Goal: Task Accomplishment & Management: Complete application form

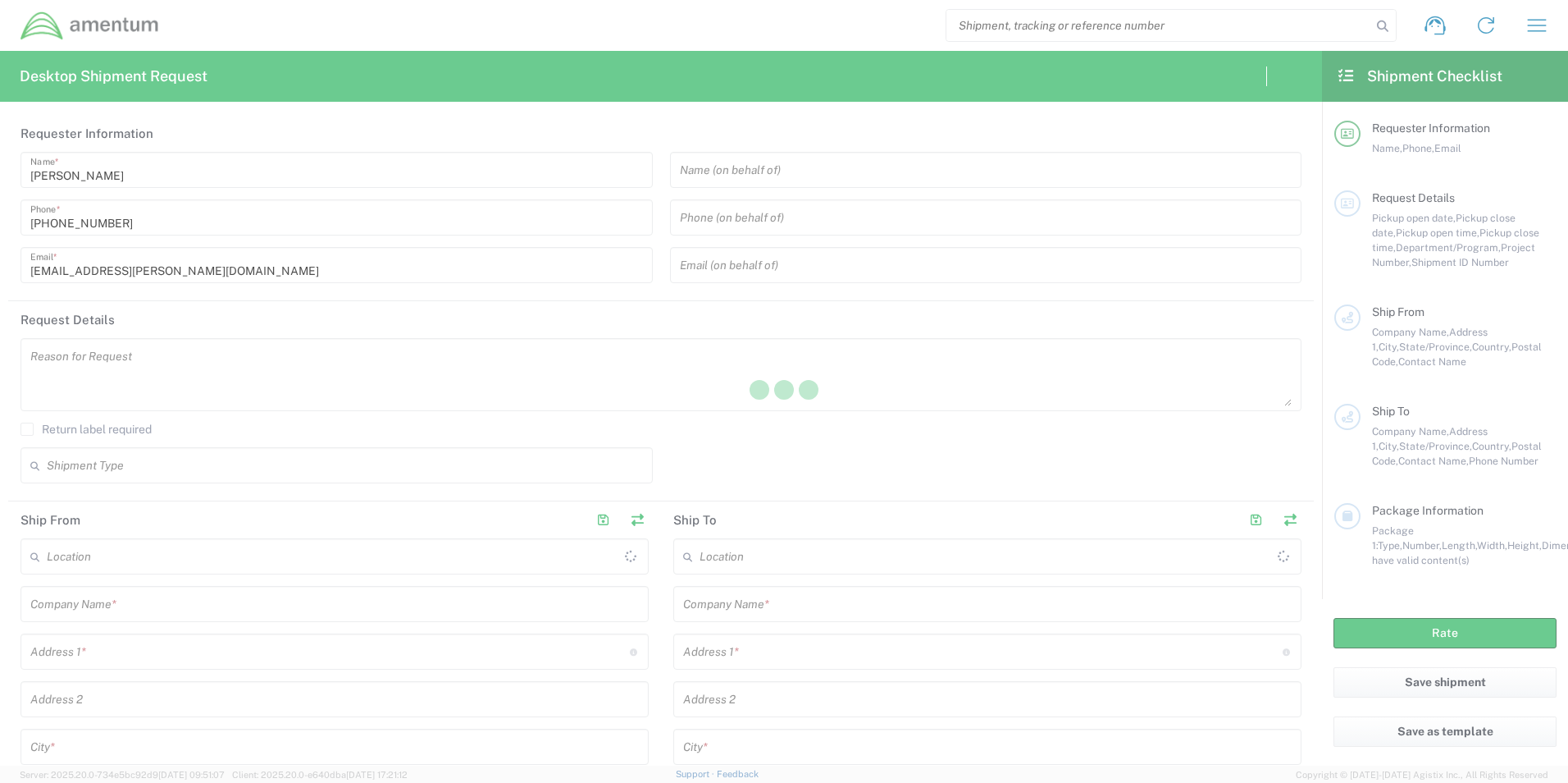
type input "[GEOGRAPHIC_DATA]"
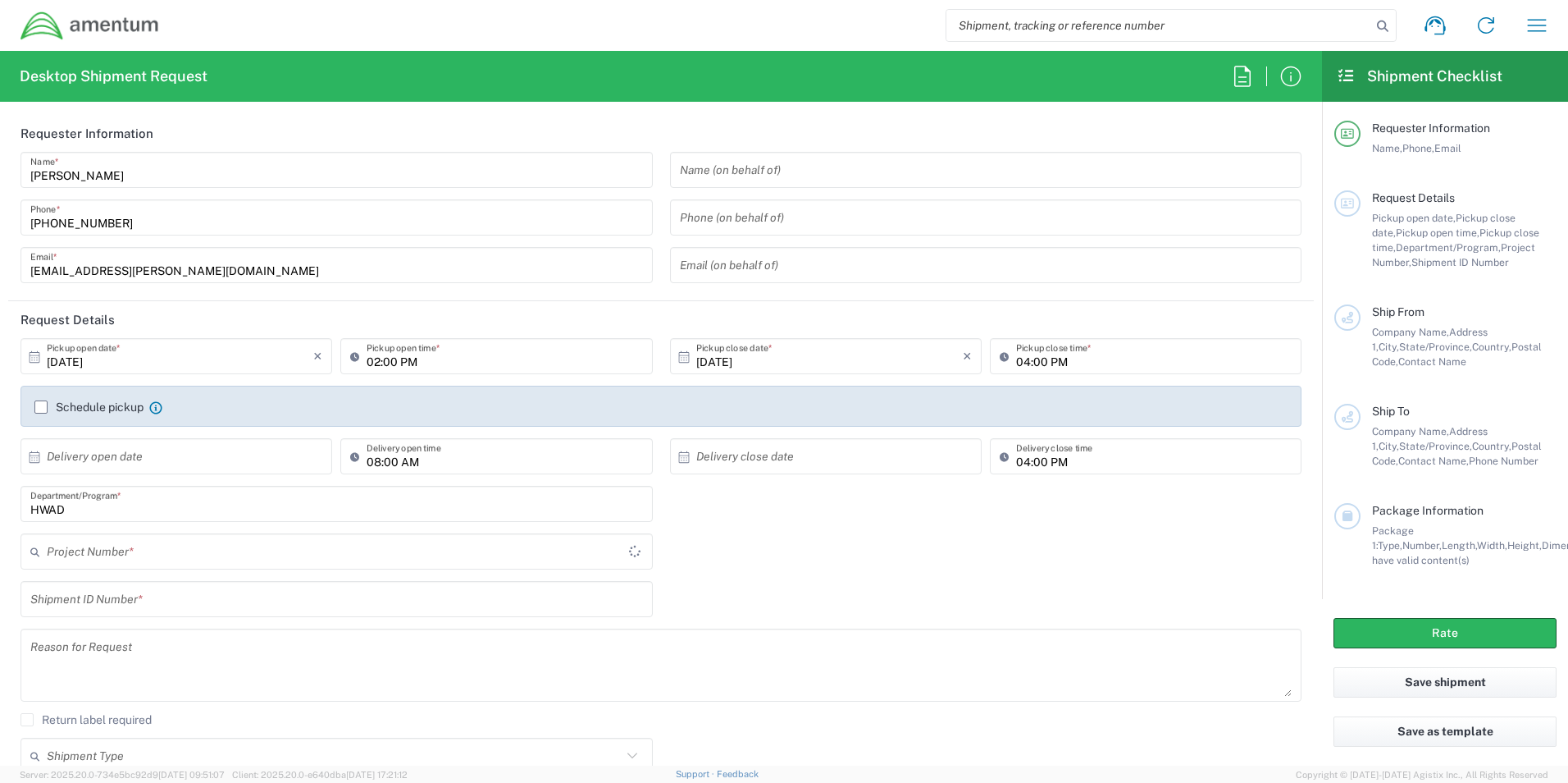
type input "[GEOGRAPHIC_DATA]"
type input "HWAD"
click at [845, 178] on input "text" at bounding box center [986, 170] width 613 height 29
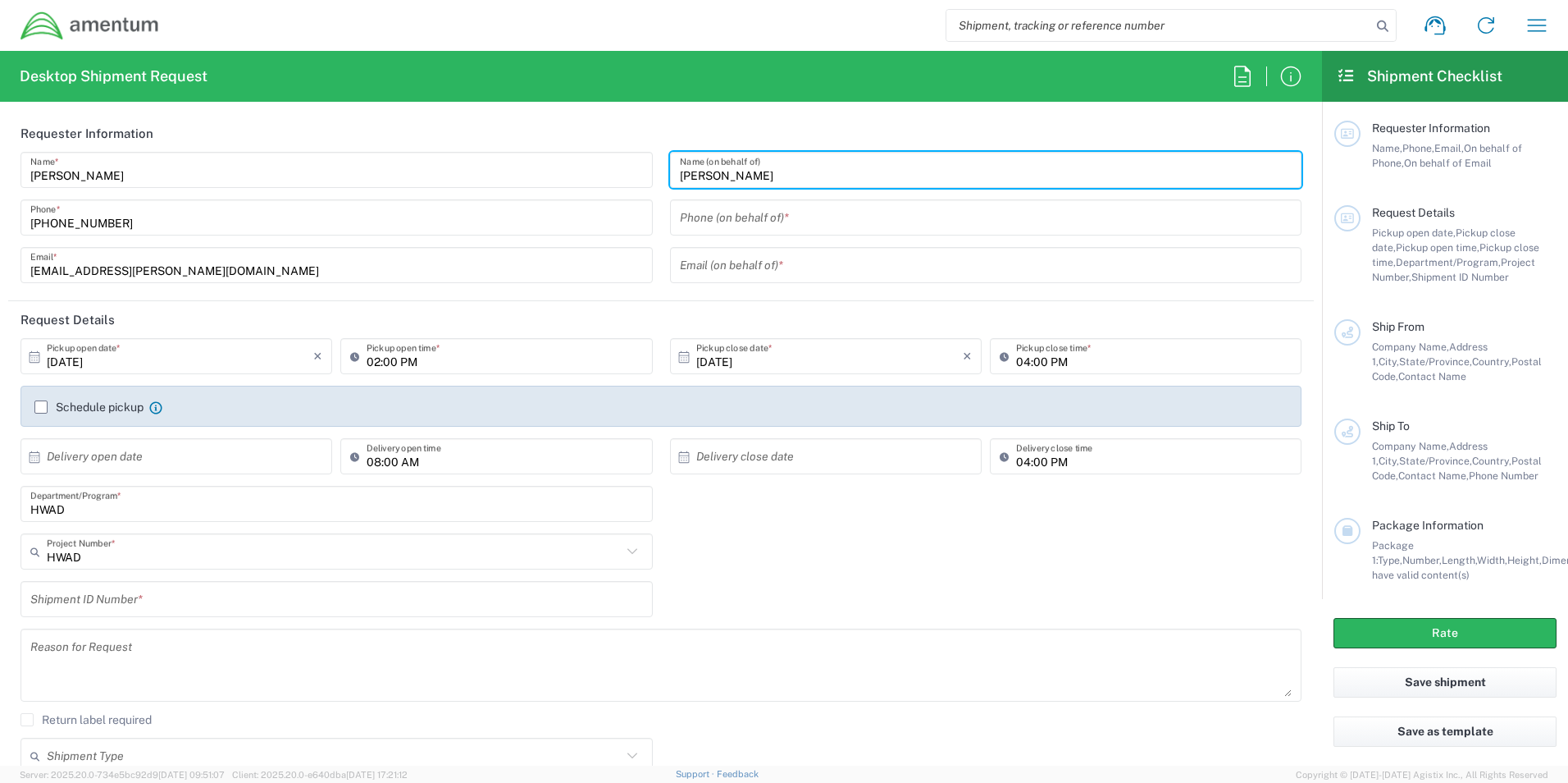
type input "[PERSON_NAME]"
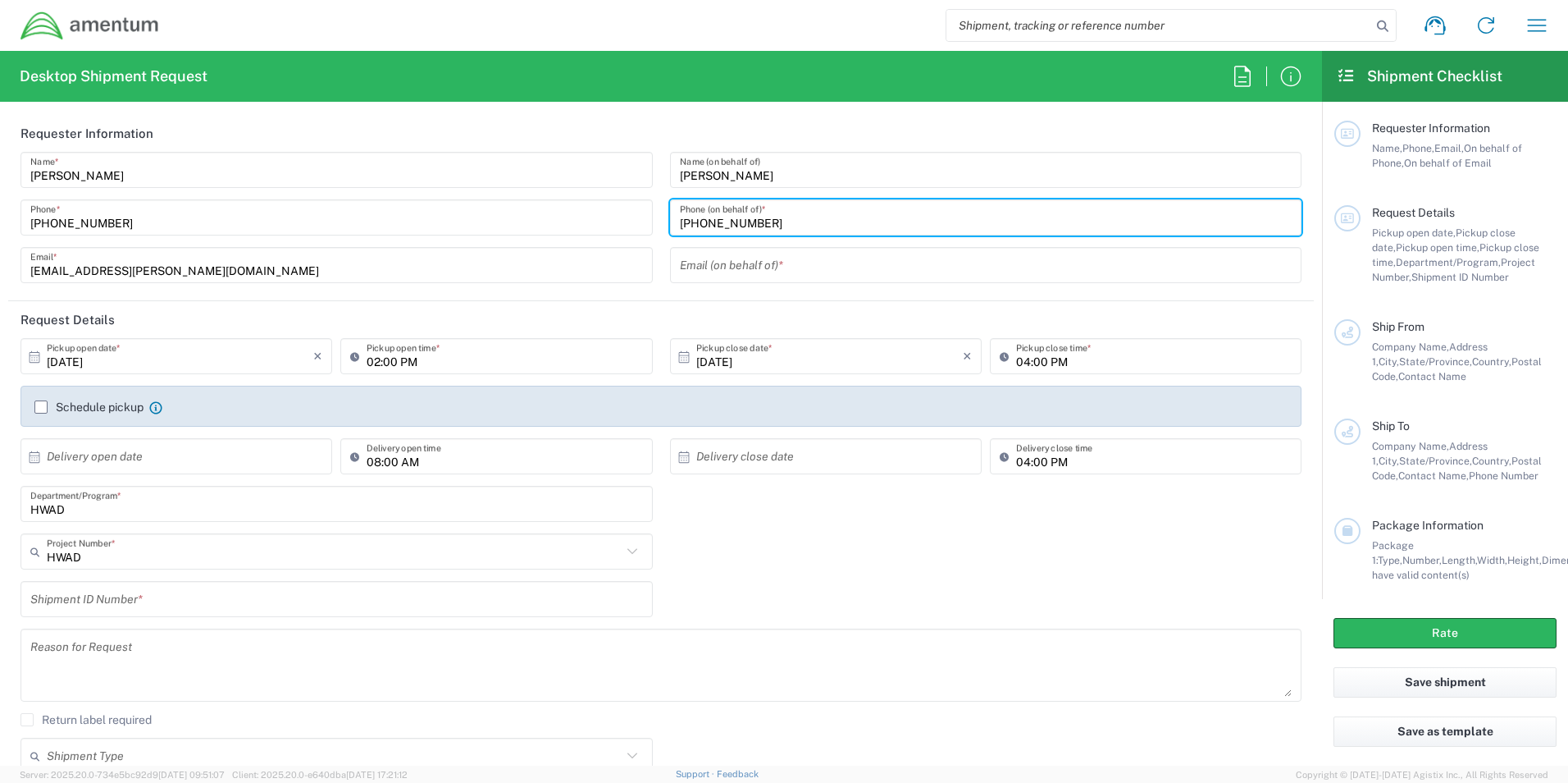
type input "[PHONE_NUMBER]"
click at [806, 269] on input "text" at bounding box center [986, 265] width 613 height 29
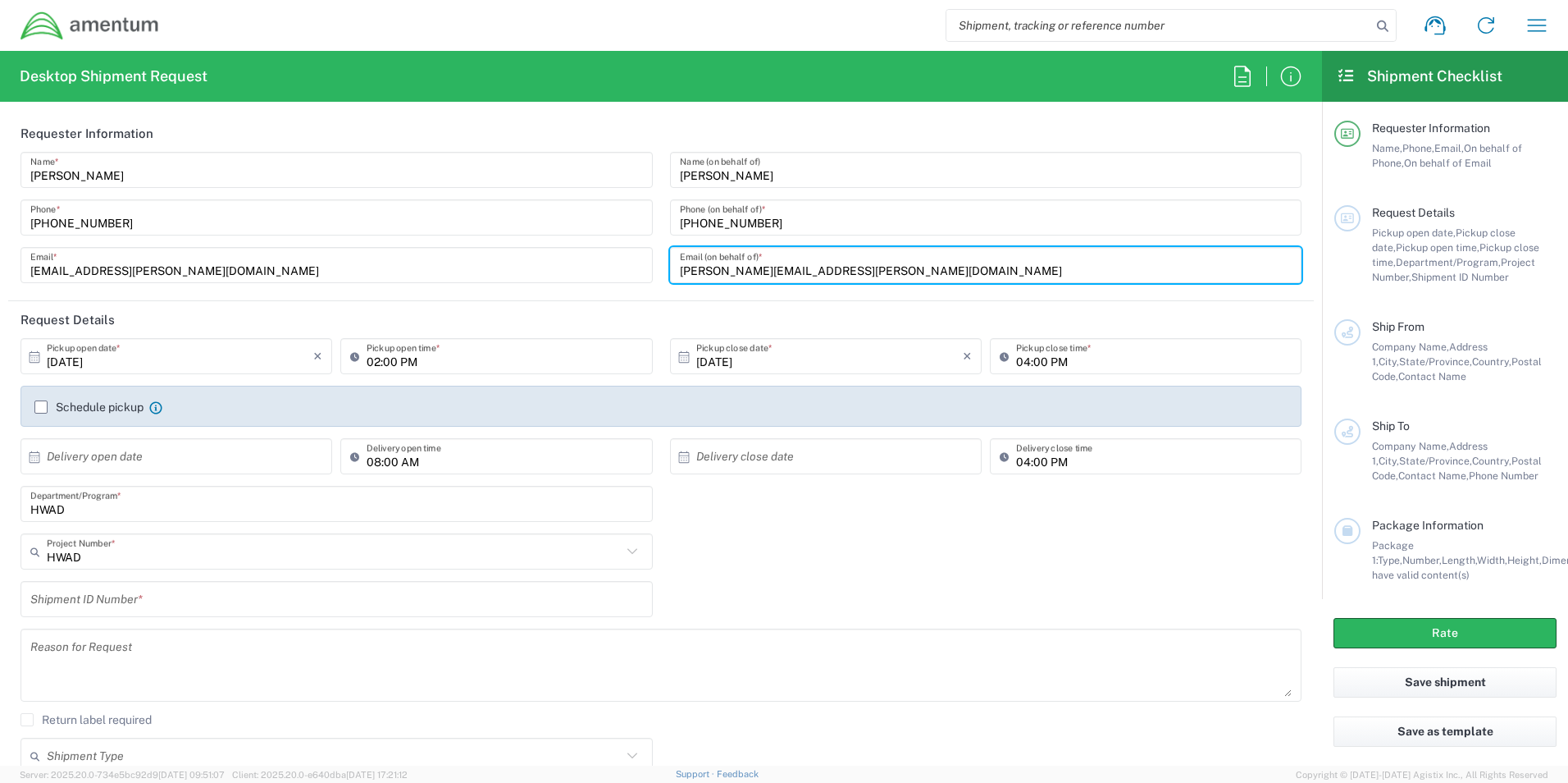
type input "[PERSON_NAME][EMAIL_ADDRESS][PERSON_NAME][DOMAIN_NAME]"
click at [177, 462] on input "text" at bounding box center [180, 456] width 266 height 29
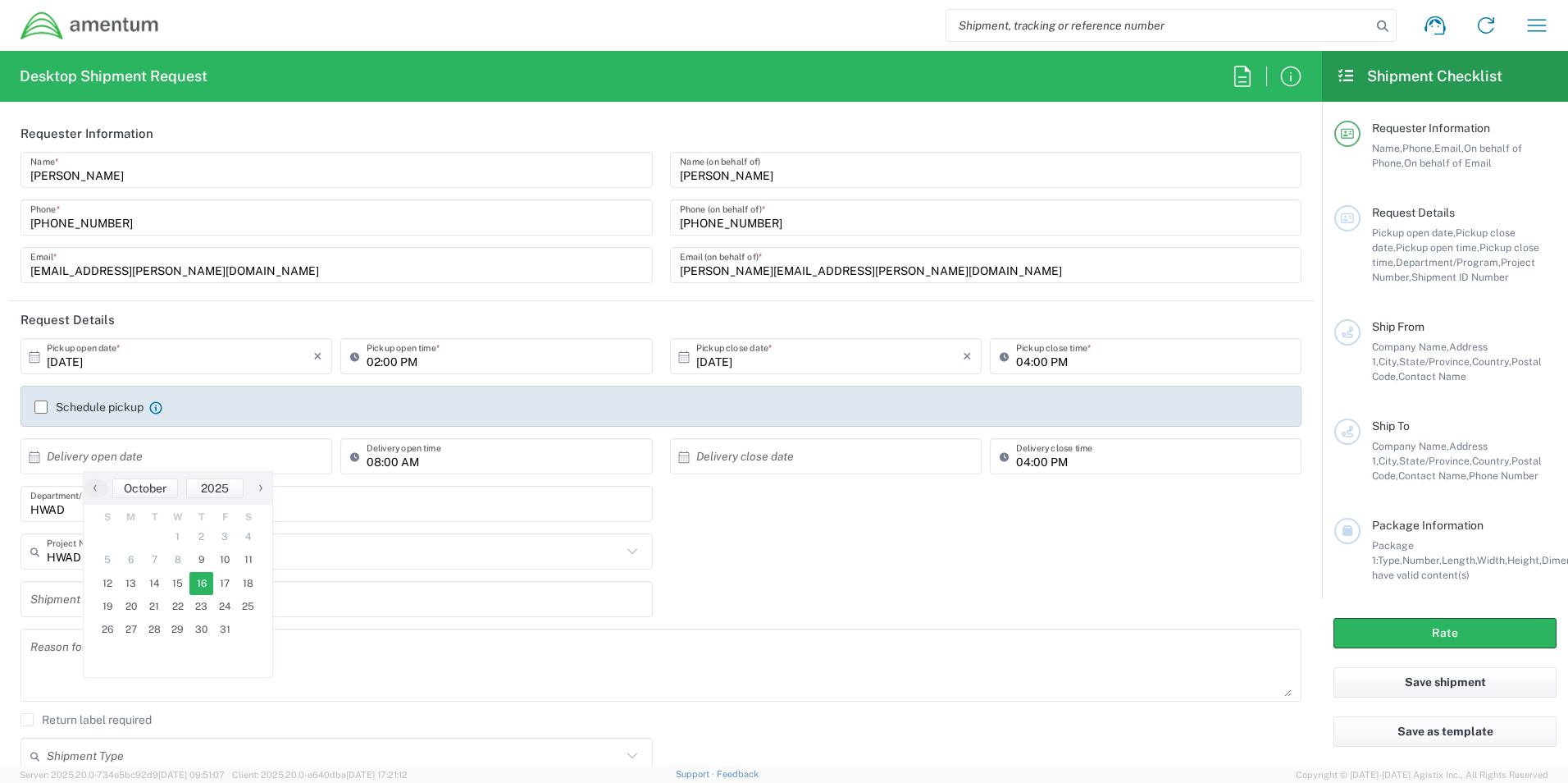
click at [202, 591] on span "16" at bounding box center [202, 583] width 24 height 23
type input "[DATE]"
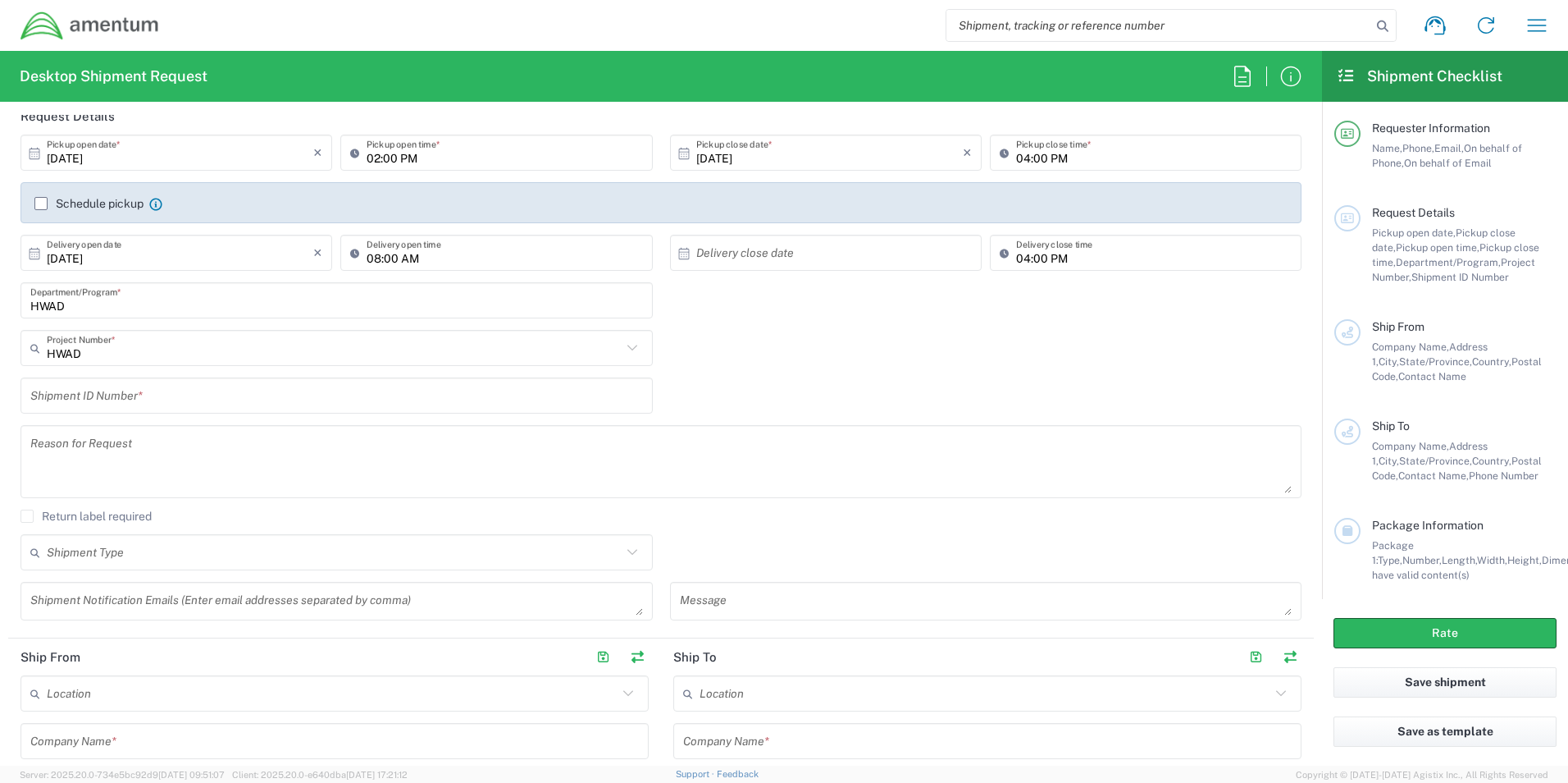
scroll to position [246, 0]
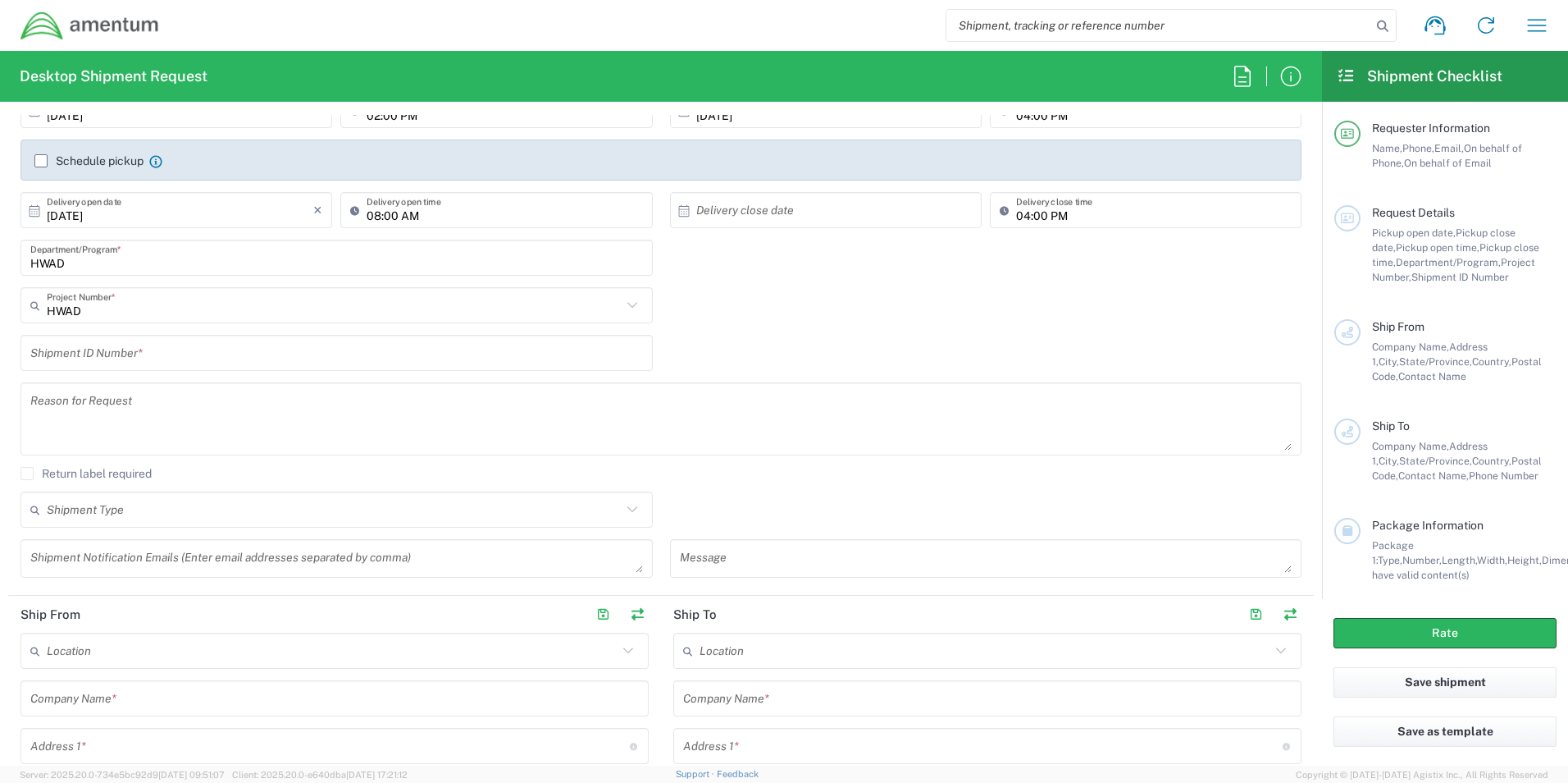
click at [173, 265] on input "HWAD" at bounding box center [336, 258] width 613 height 29
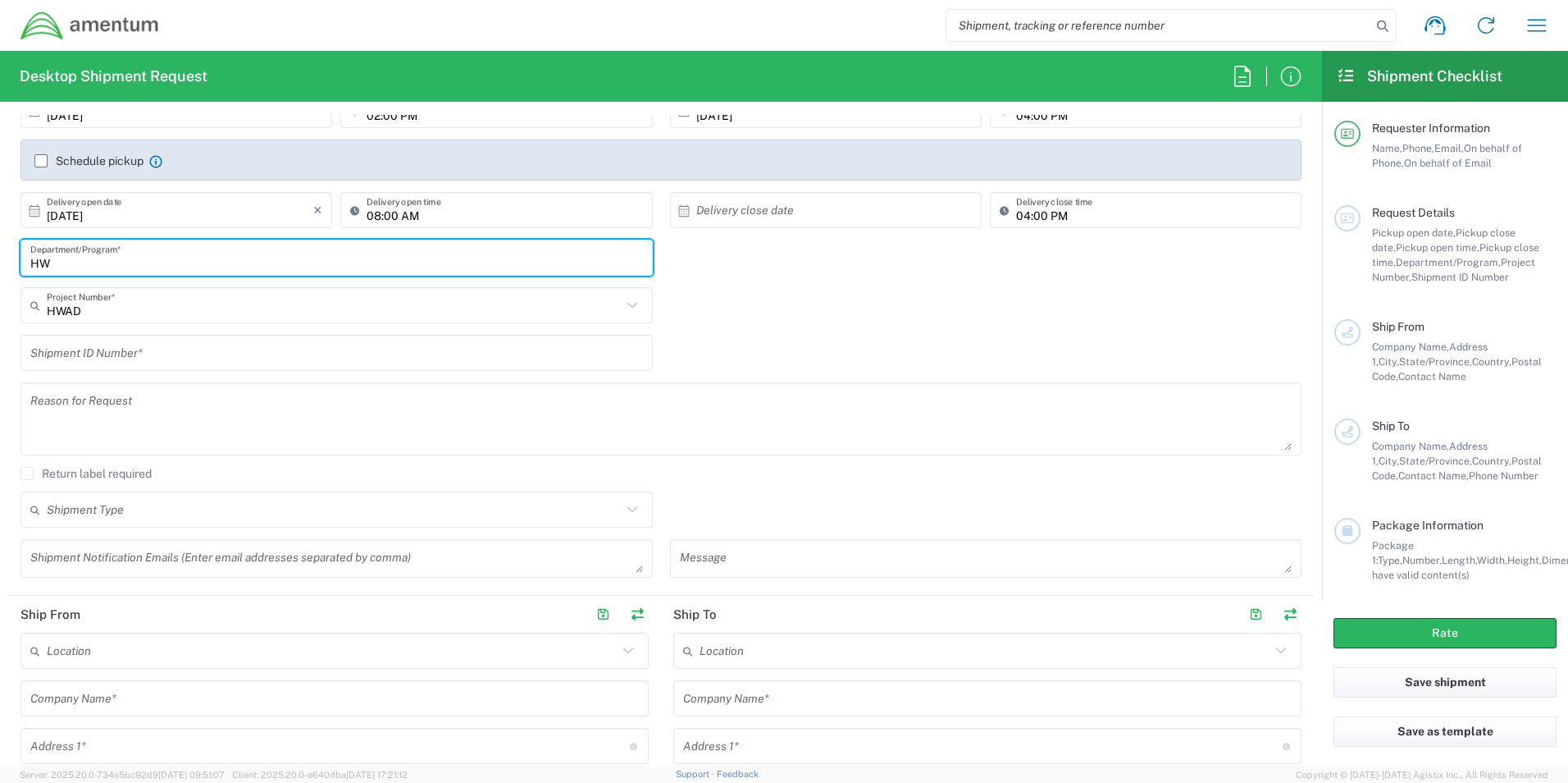
type input "H"
type input "GSG HAWTHORNE"
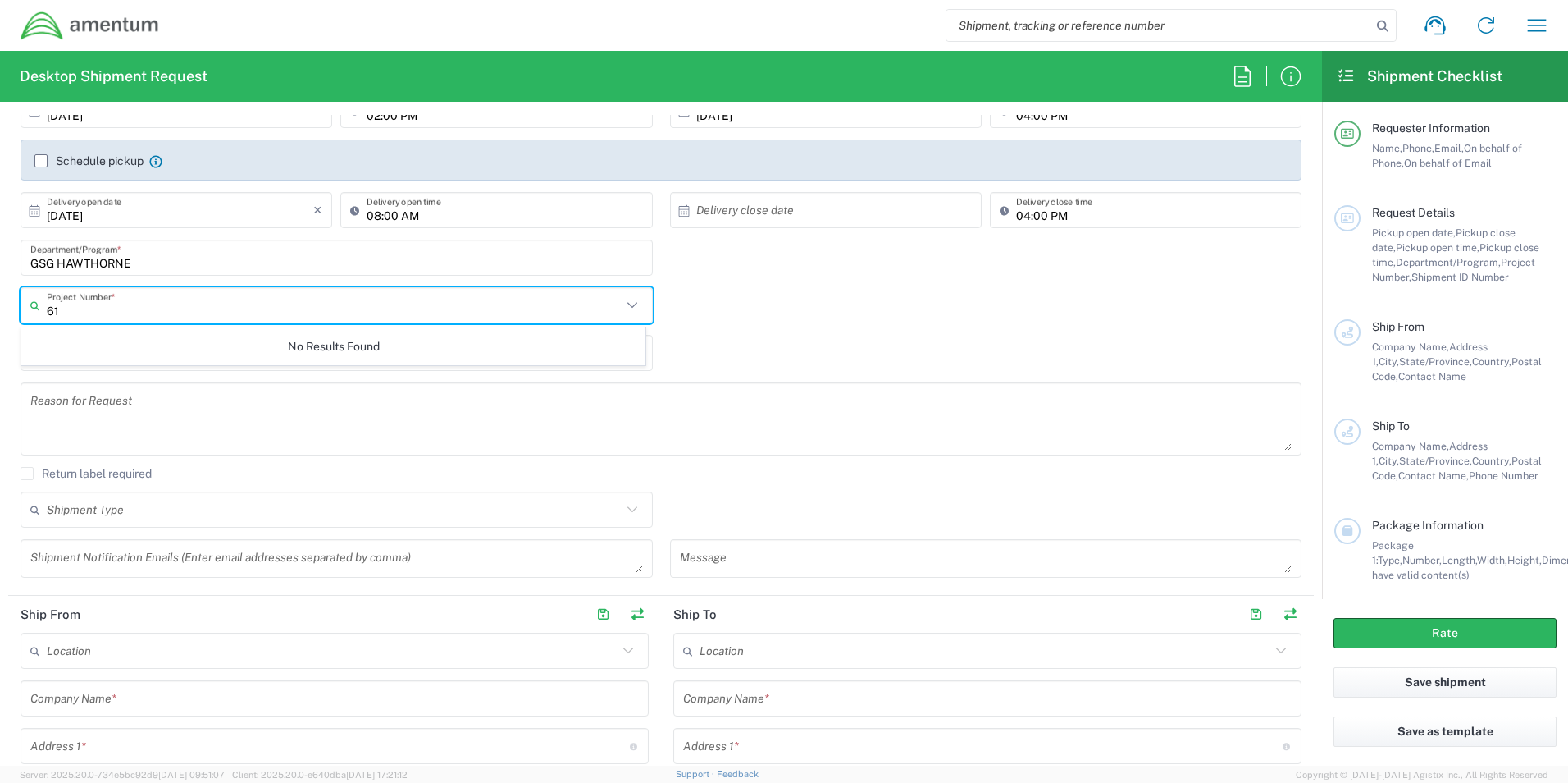
type input "6"
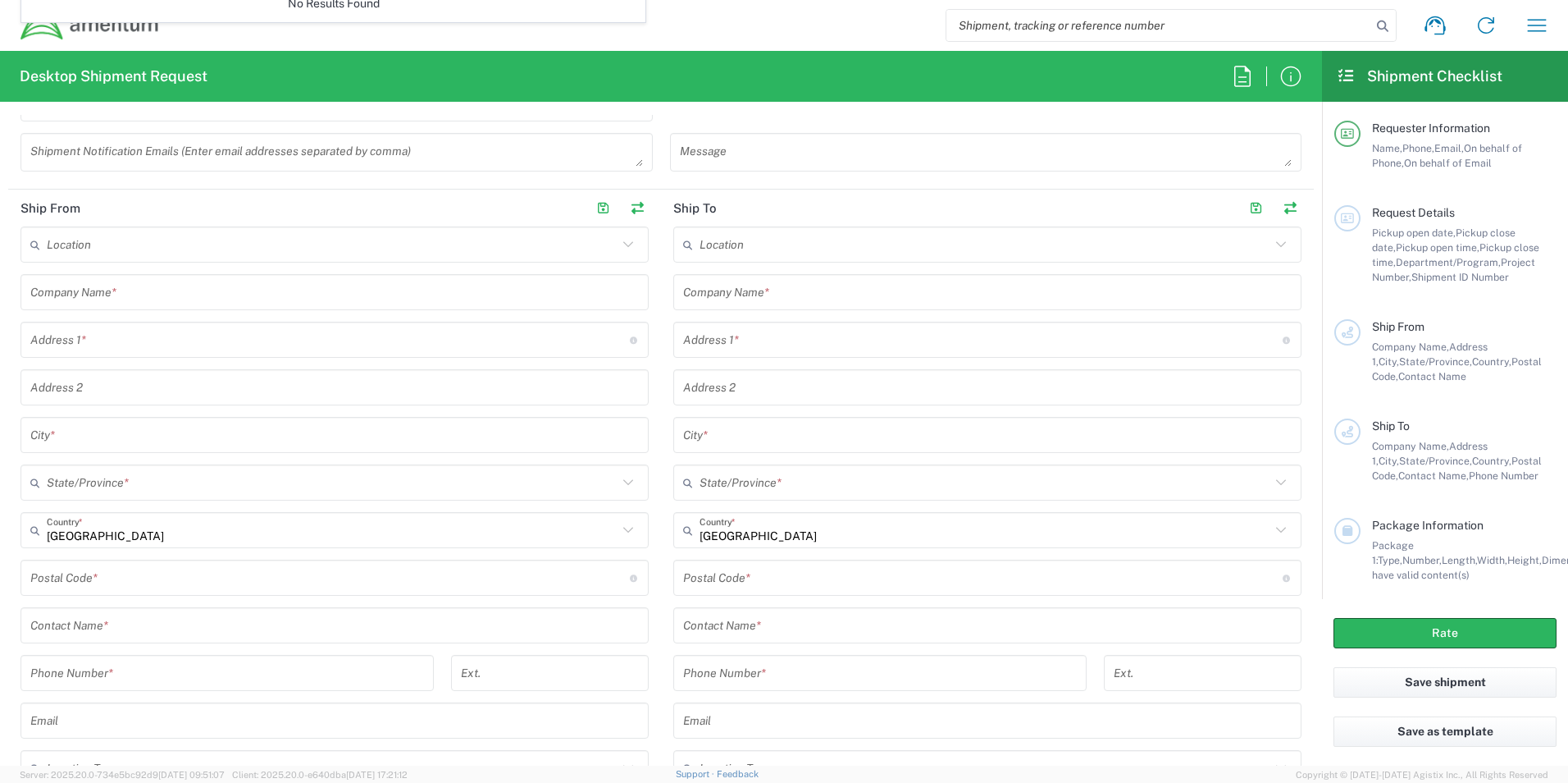
scroll to position [656, 0]
type input "6119.F0062.04012"
click at [177, 291] on input "text" at bounding box center [334, 288] width 609 height 29
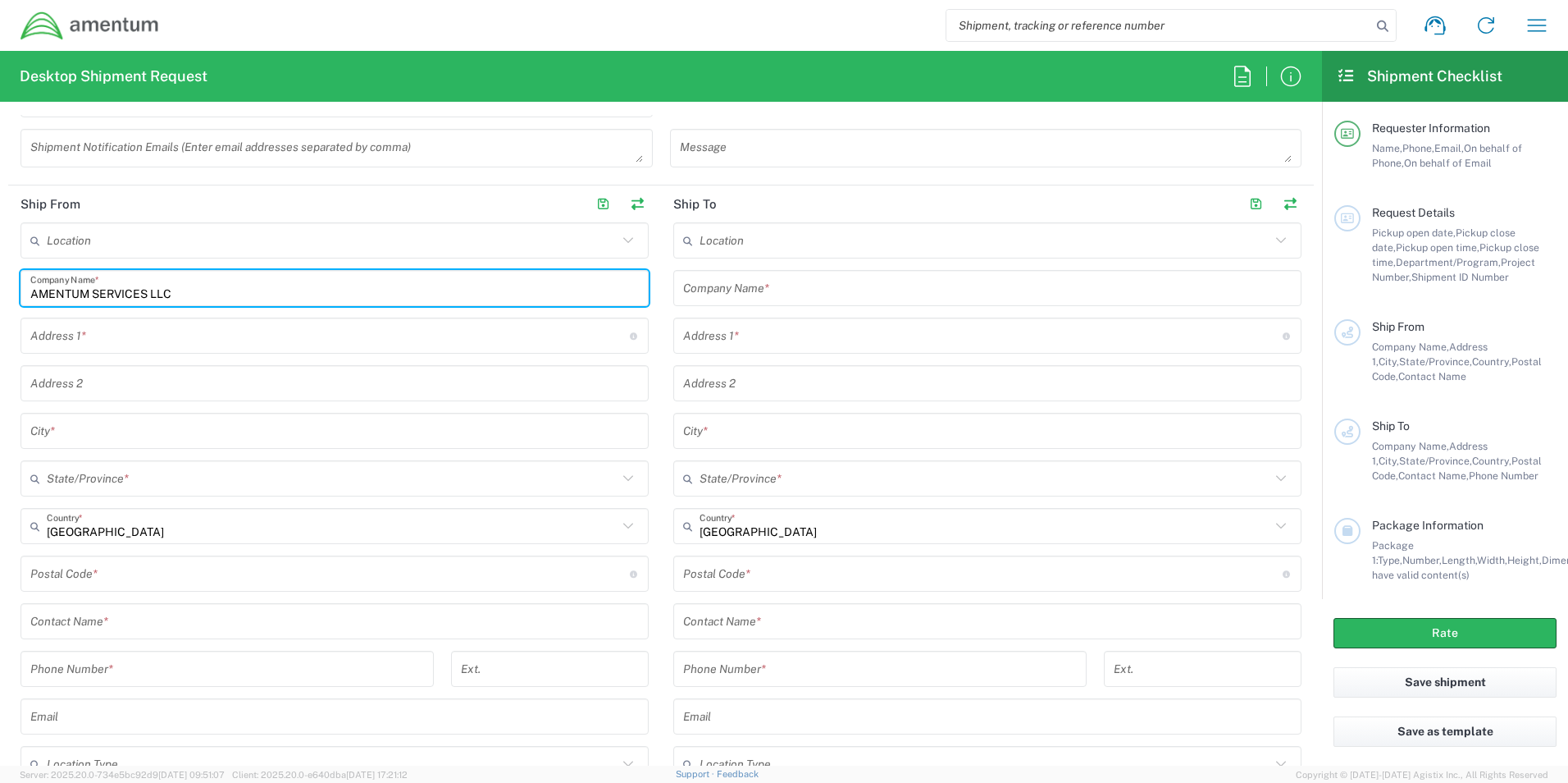
type input "AMENTUM SERVICES LLC"
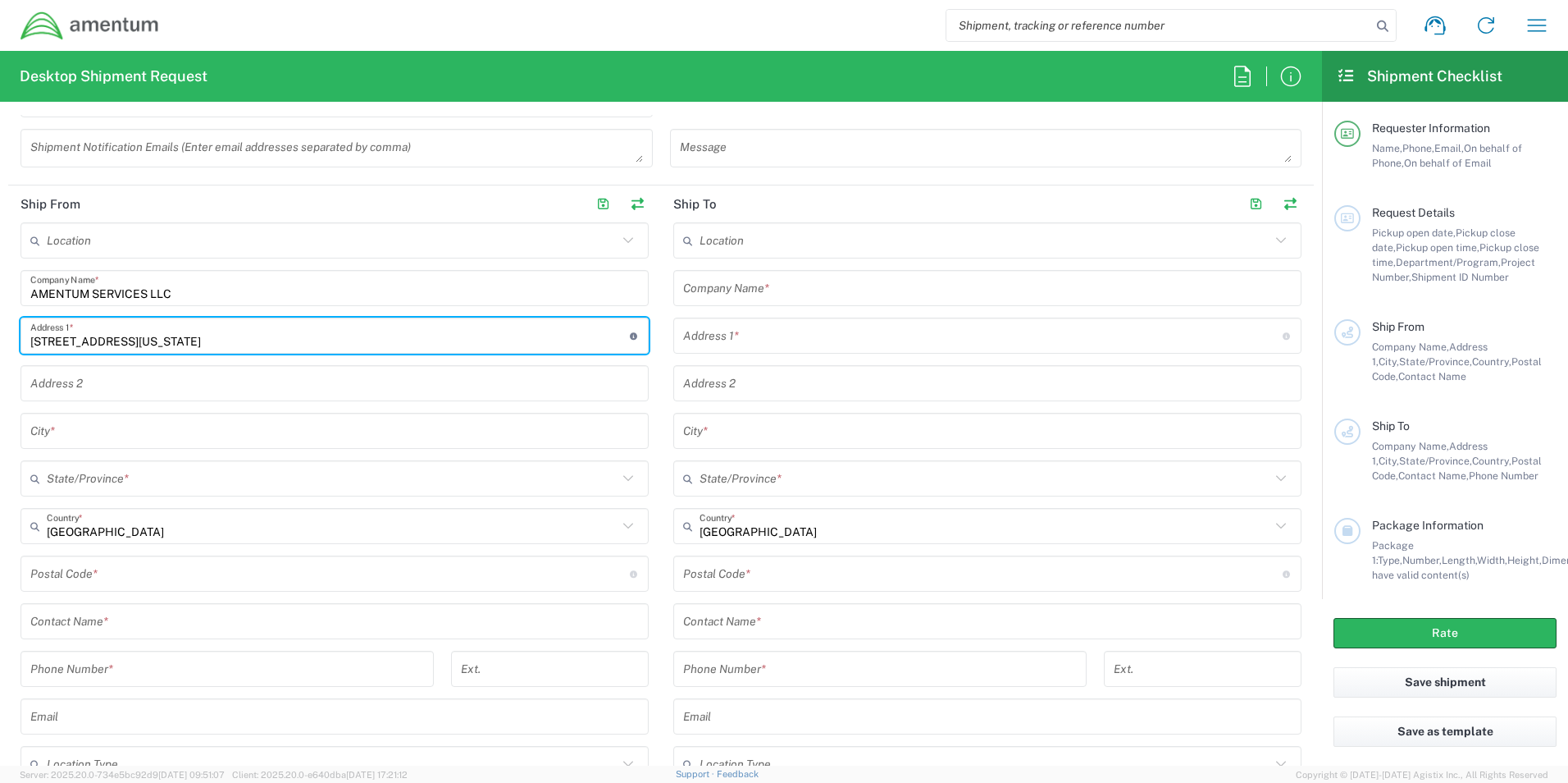
type input "[STREET_ADDRESS][US_STATE]"
click at [69, 432] on input "text" at bounding box center [334, 430] width 609 height 29
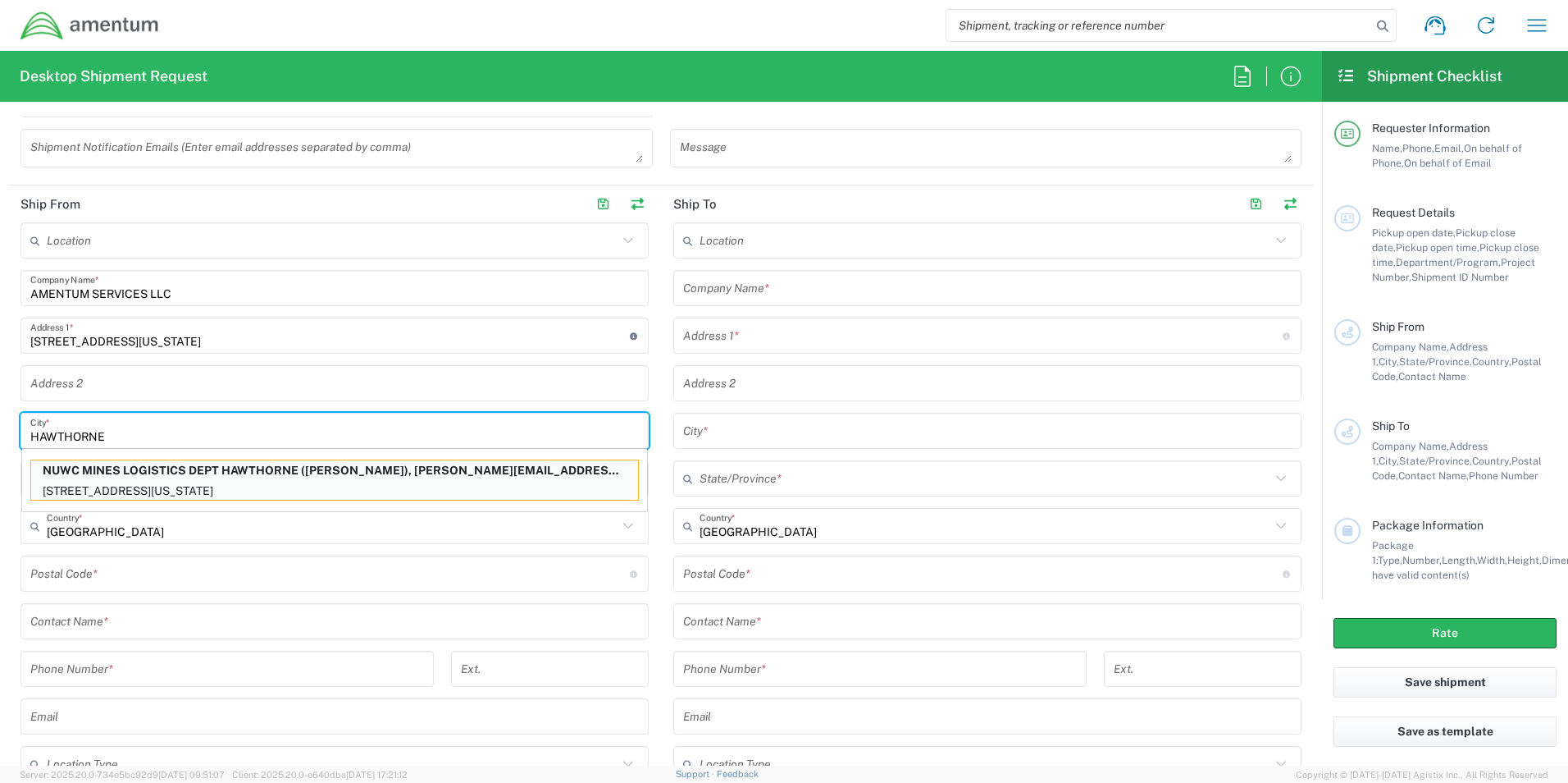
type input "HAWTHORNE"
click at [2, 516] on form "Requester Information [PERSON_NAME] Name * [PHONE_NUMBER] Phone * [EMAIL_ADDRES…" at bounding box center [661, 440] width 1321 height 651
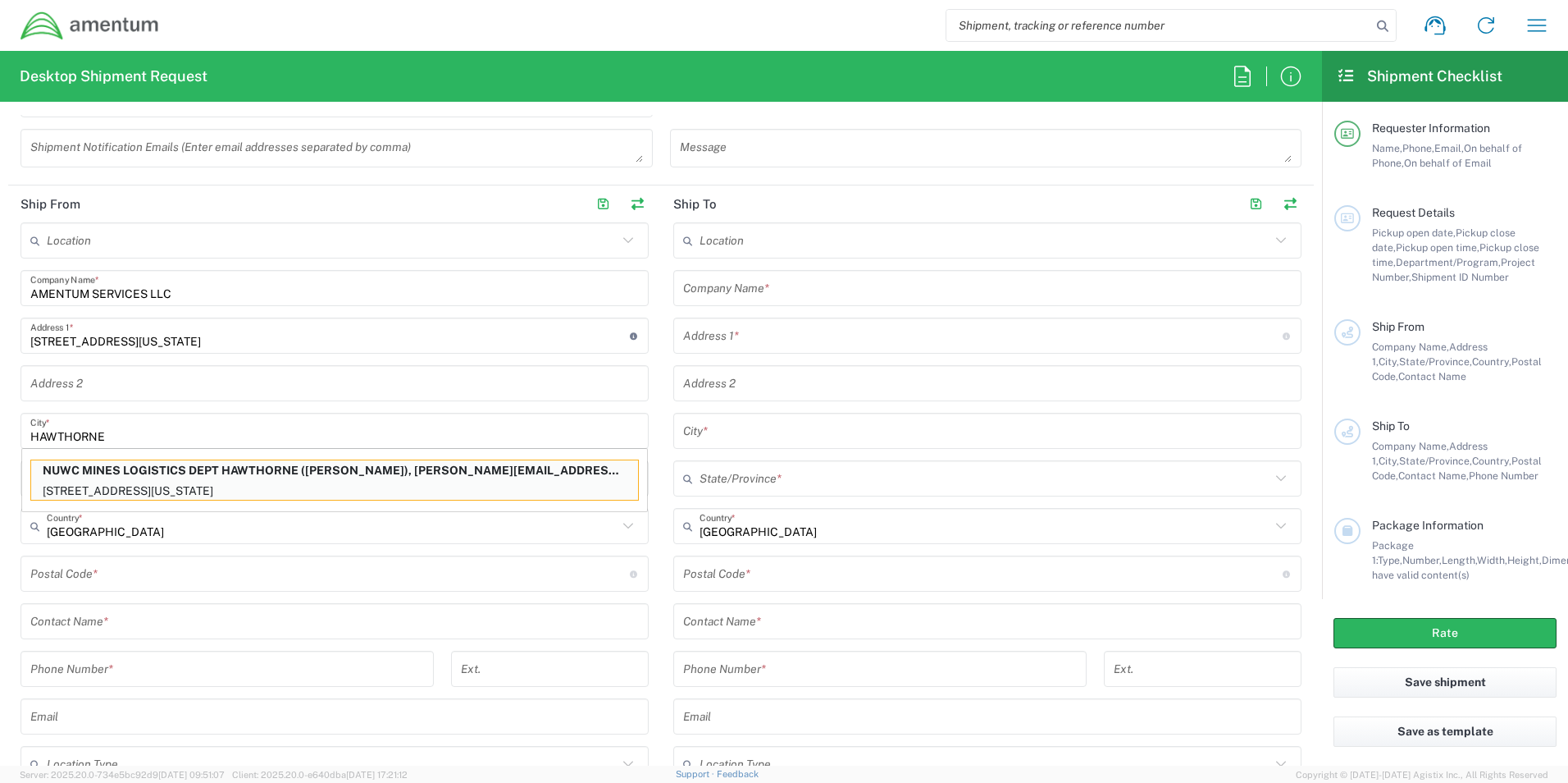
click at [801, 554] on div "Location [PHONE_NUMBER] [PHONE_NUMBER] [PHONE_NUMBER] [PHONE_NUMBER] [PHONE_NUM…" at bounding box center [987, 521] width 628 height 597
click at [802, 576] on input "undefined" at bounding box center [982, 573] width 600 height 29
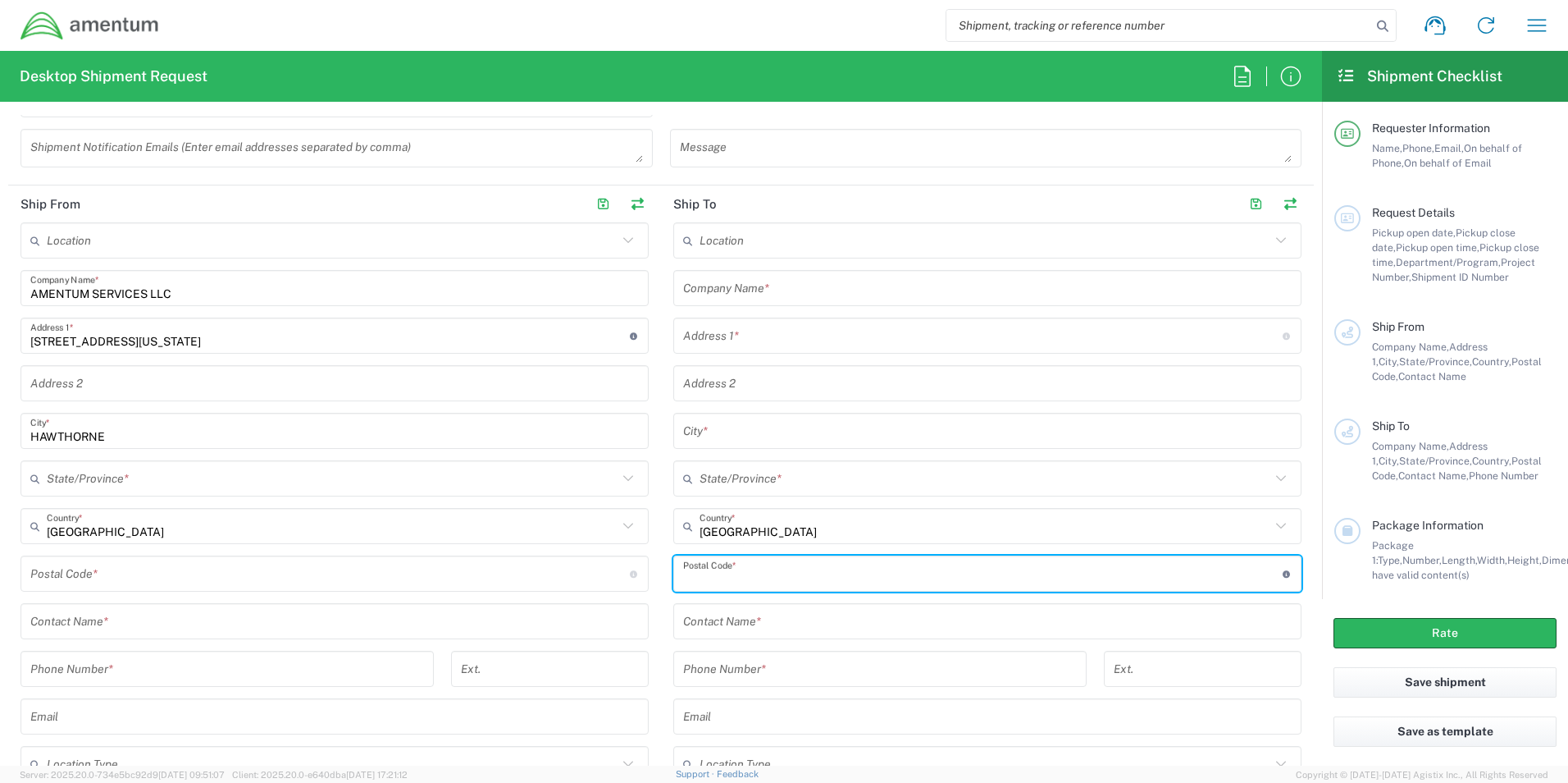
click at [106, 481] on input "text" at bounding box center [332, 478] width 571 height 29
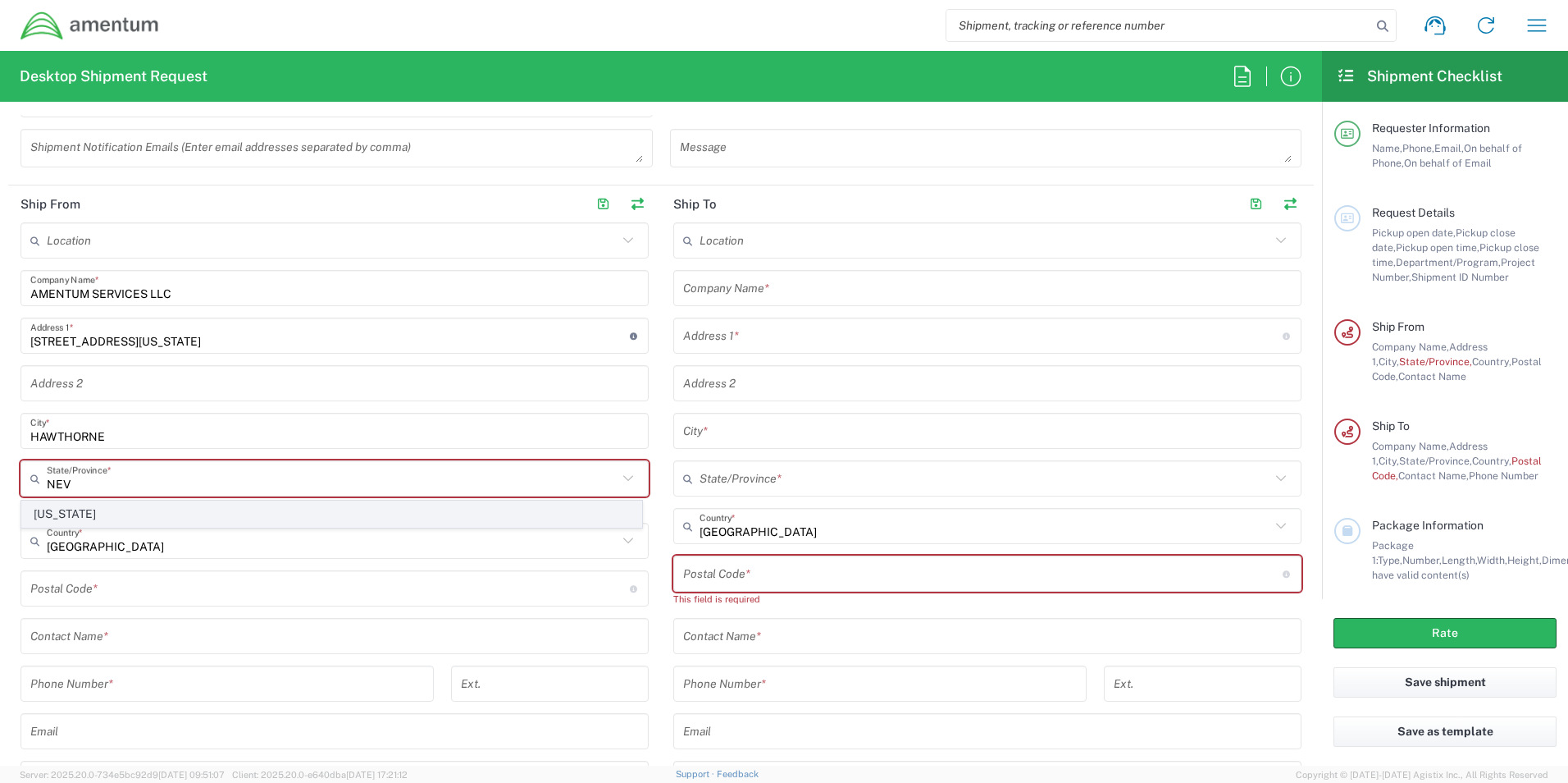
click at [55, 516] on span "[US_STATE]" at bounding box center [331, 513] width 619 height 25
type input "[US_STATE]"
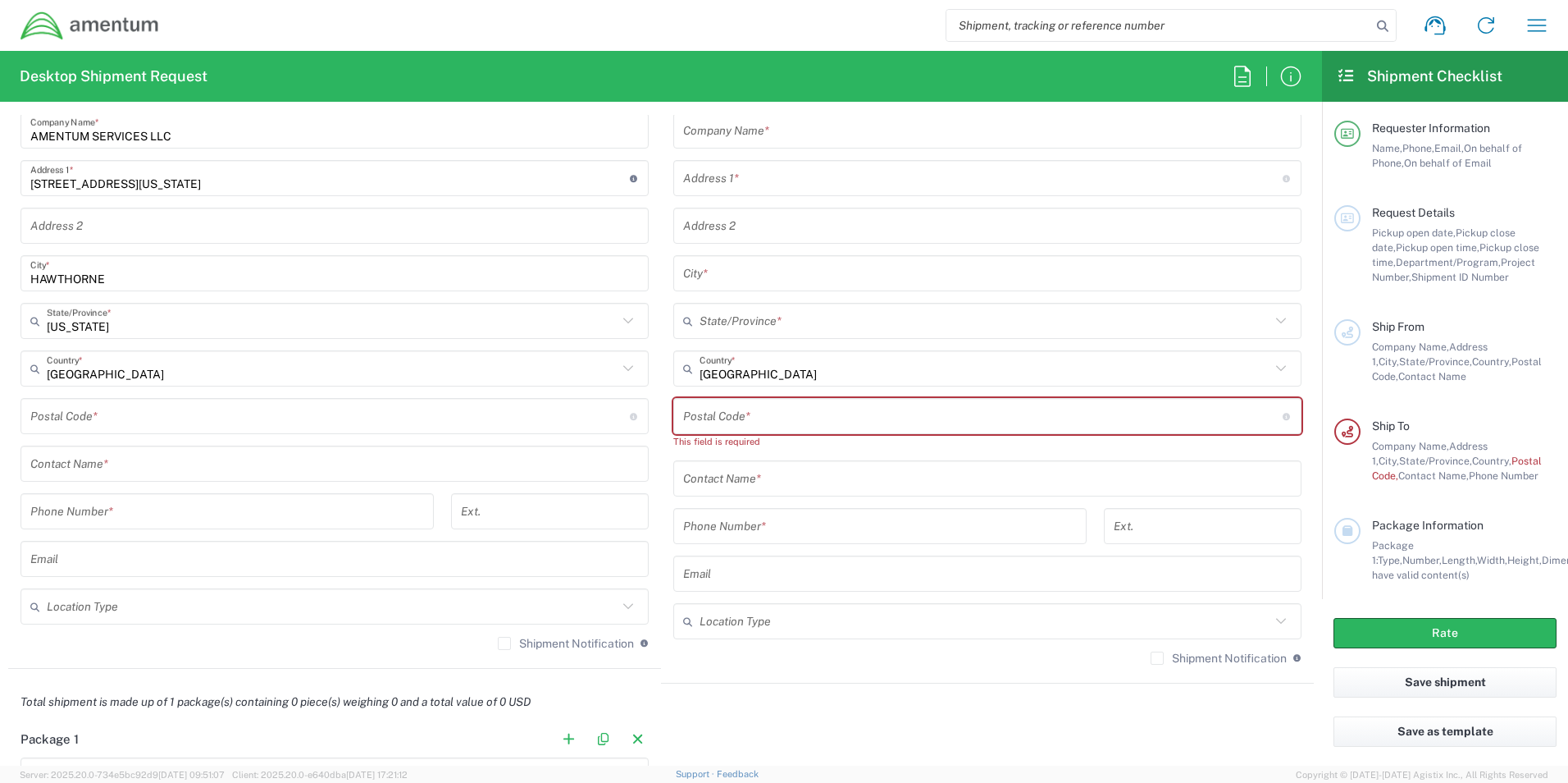
scroll to position [821, 0]
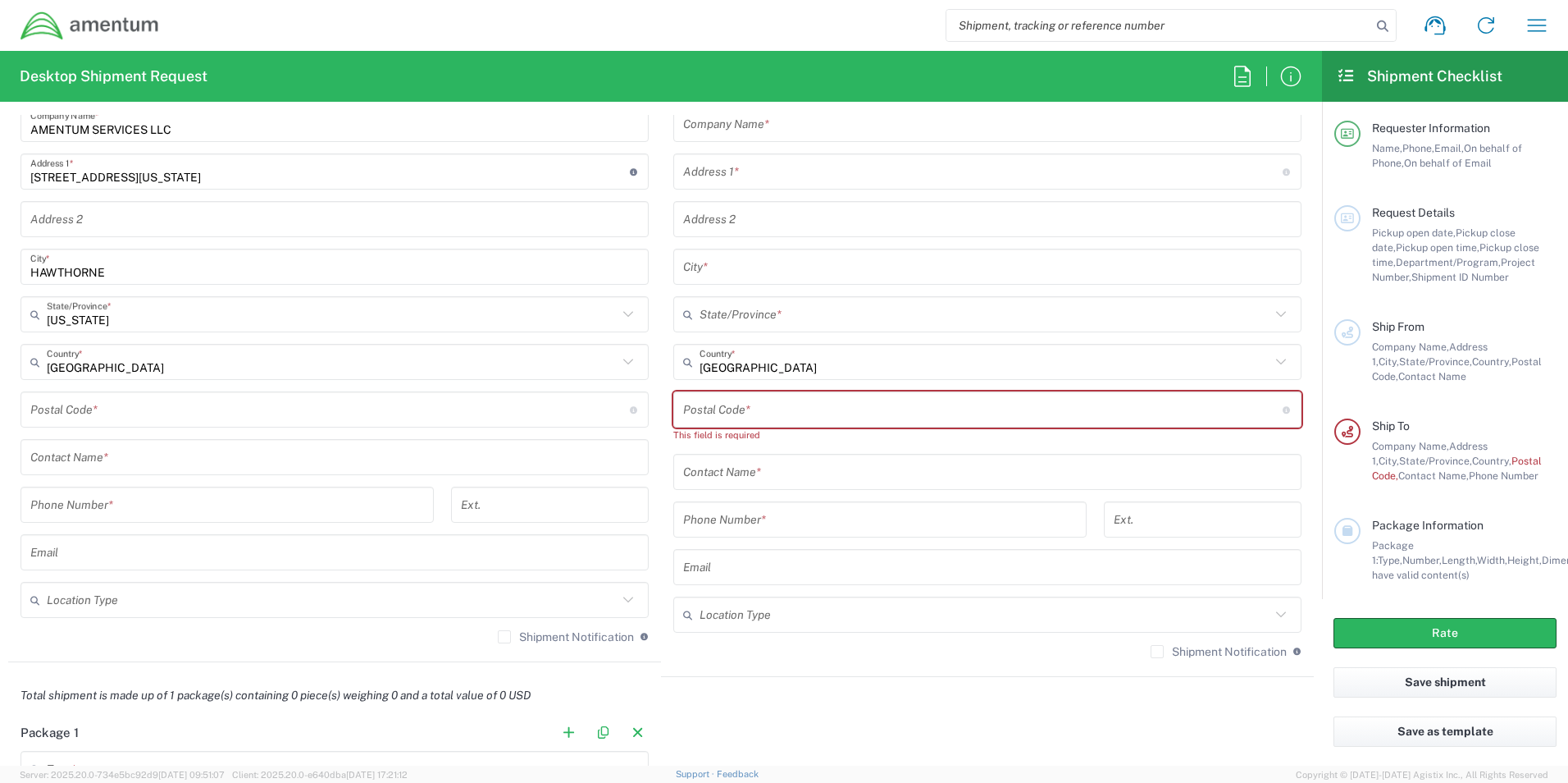
click at [161, 407] on input "undefined" at bounding box center [329, 409] width 600 height 29
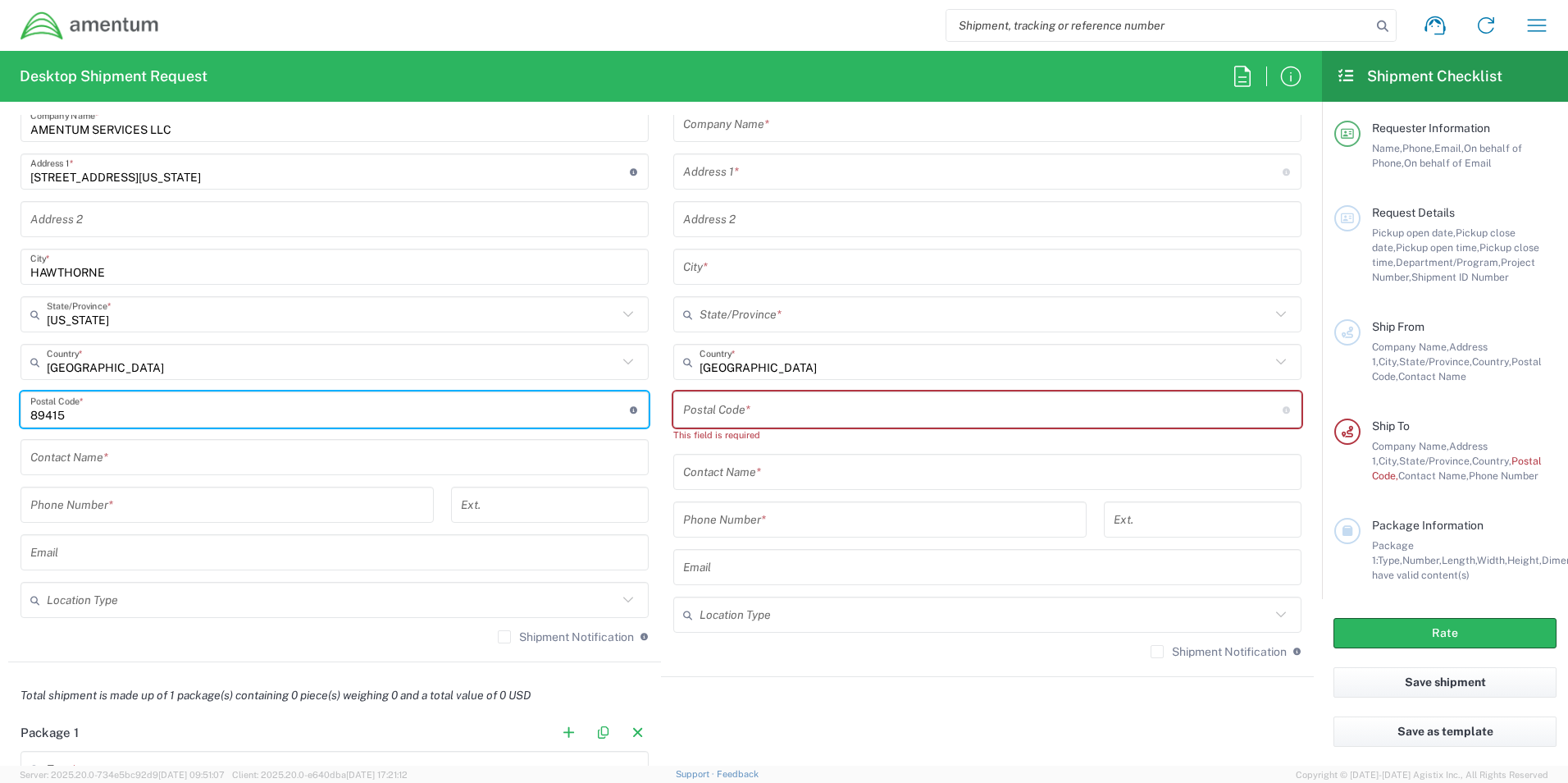
type input "89415"
click at [166, 449] on input "text" at bounding box center [334, 457] width 609 height 29
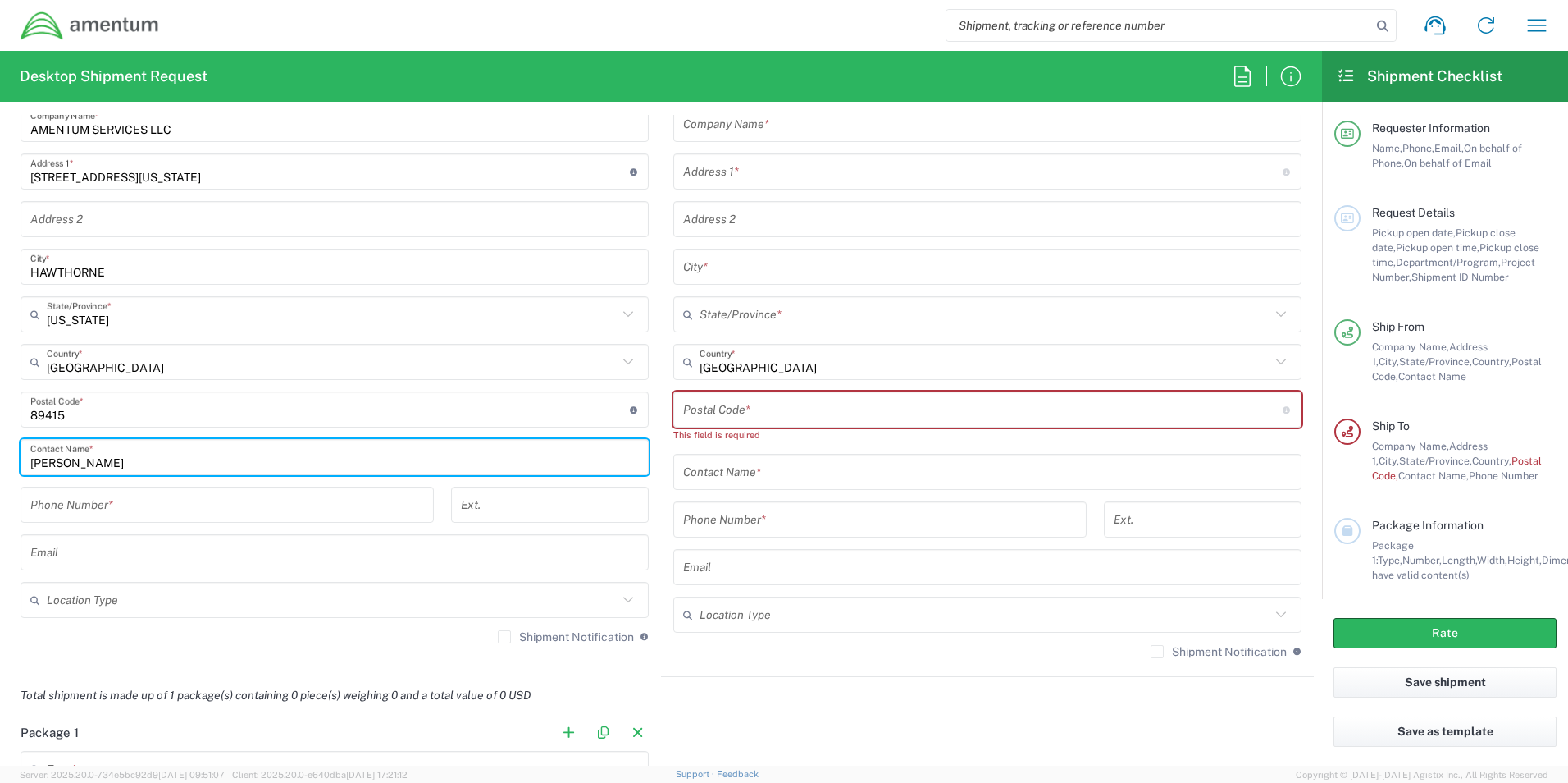
type input "[PERSON_NAME]"
click at [174, 510] on input "tel" at bounding box center [227, 504] width 393 height 29
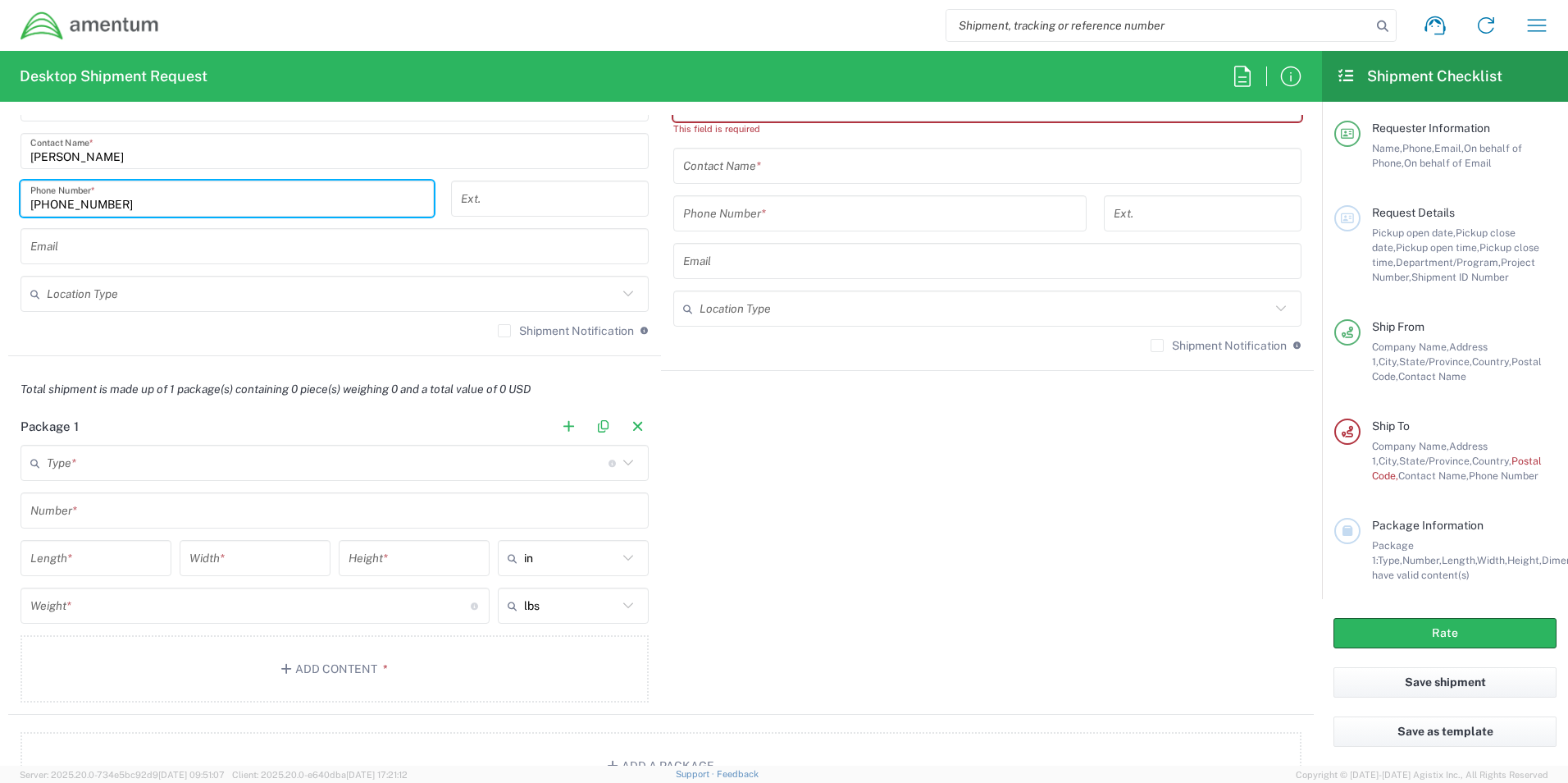
scroll to position [1149, 0]
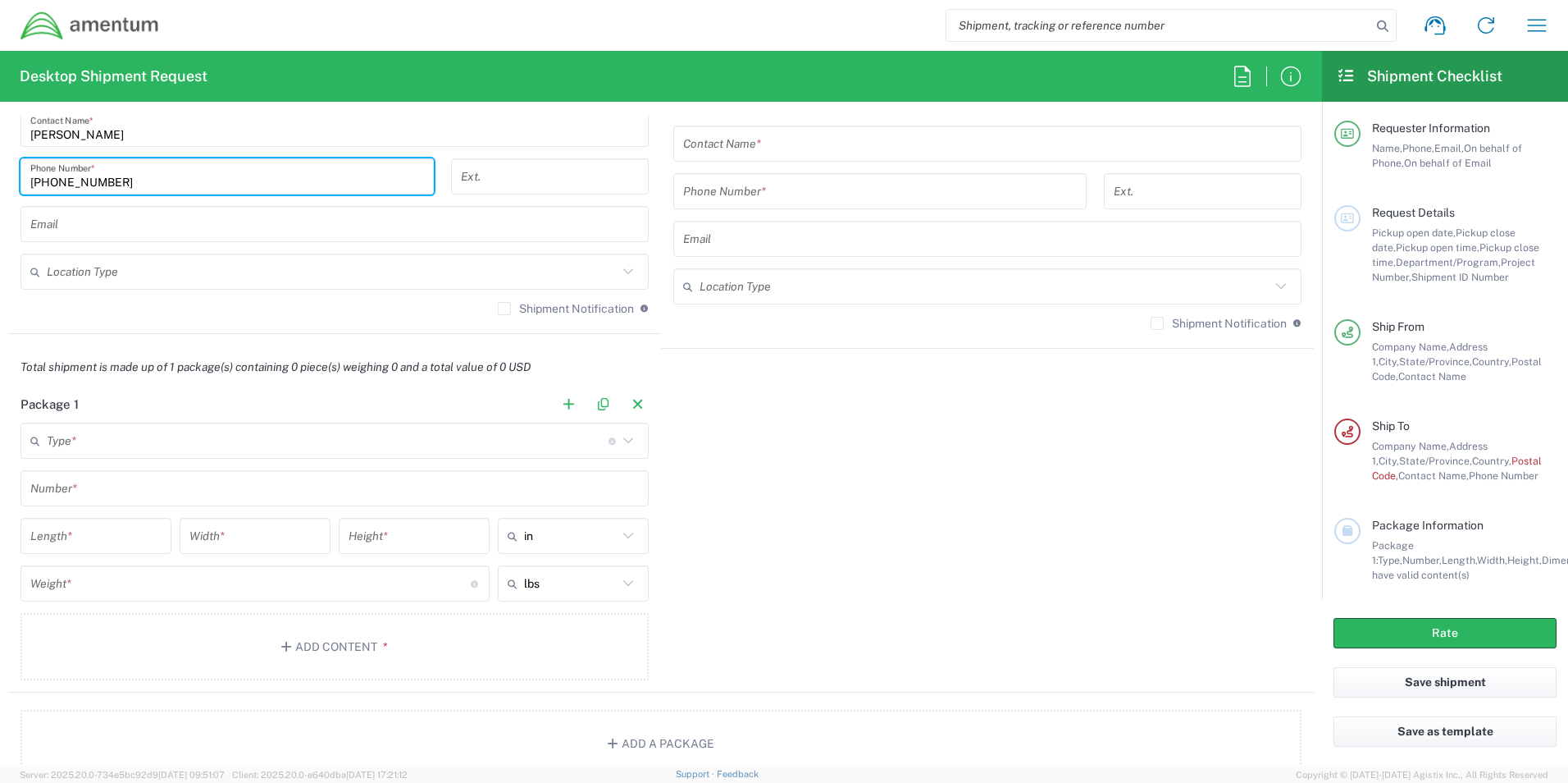
type input "[PHONE_NUMBER]"
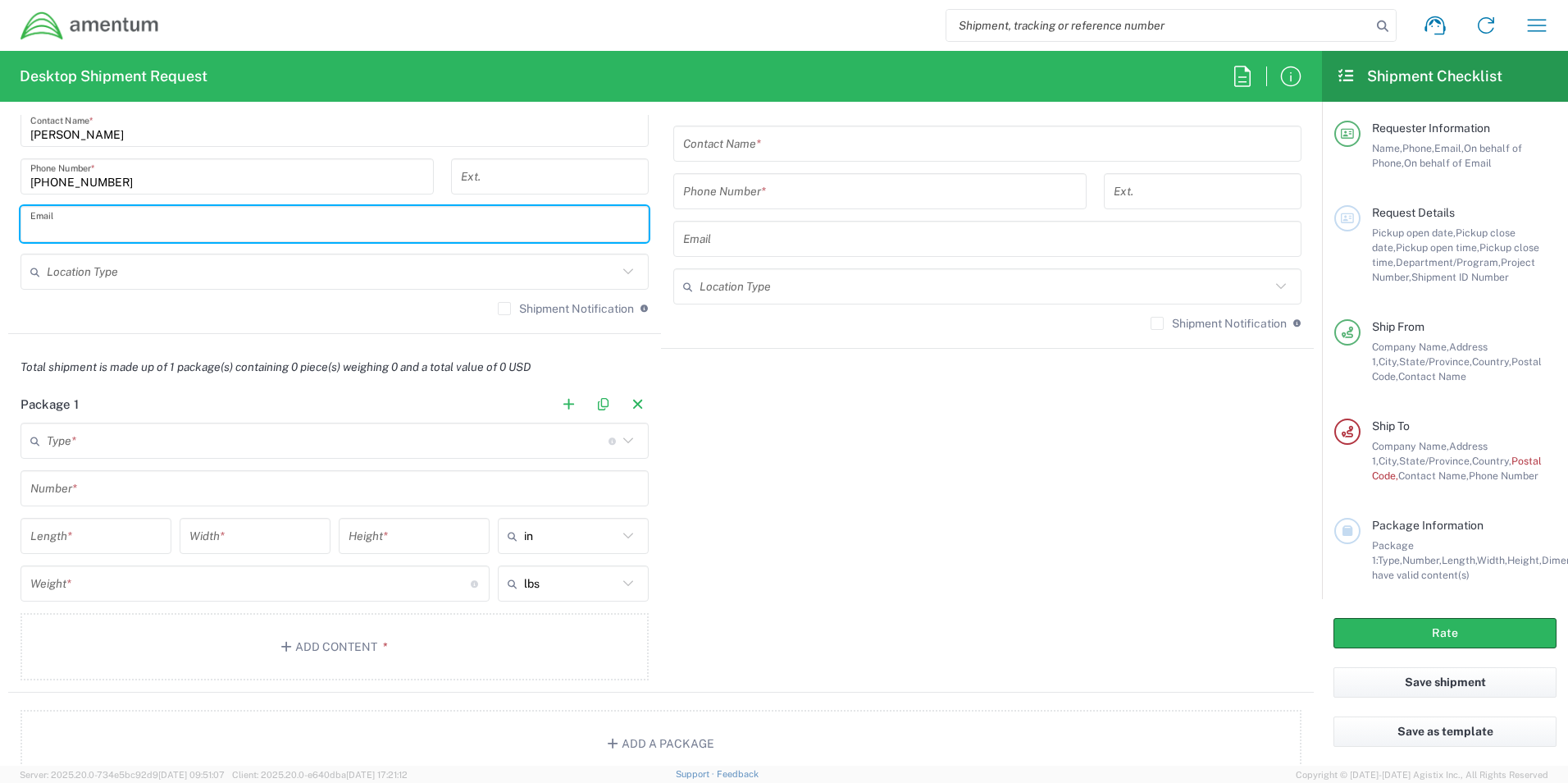
click at [144, 219] on input "text" at bounding box center [334, 224] width 609 height 29
type input "[PERSON_NAME][EMAIL_ADDRESS][PERSON_NAME][DOMAIN_NAME]"
click at [218, 269] on input "text" at bounding box center [332, 272] width 571 height 29
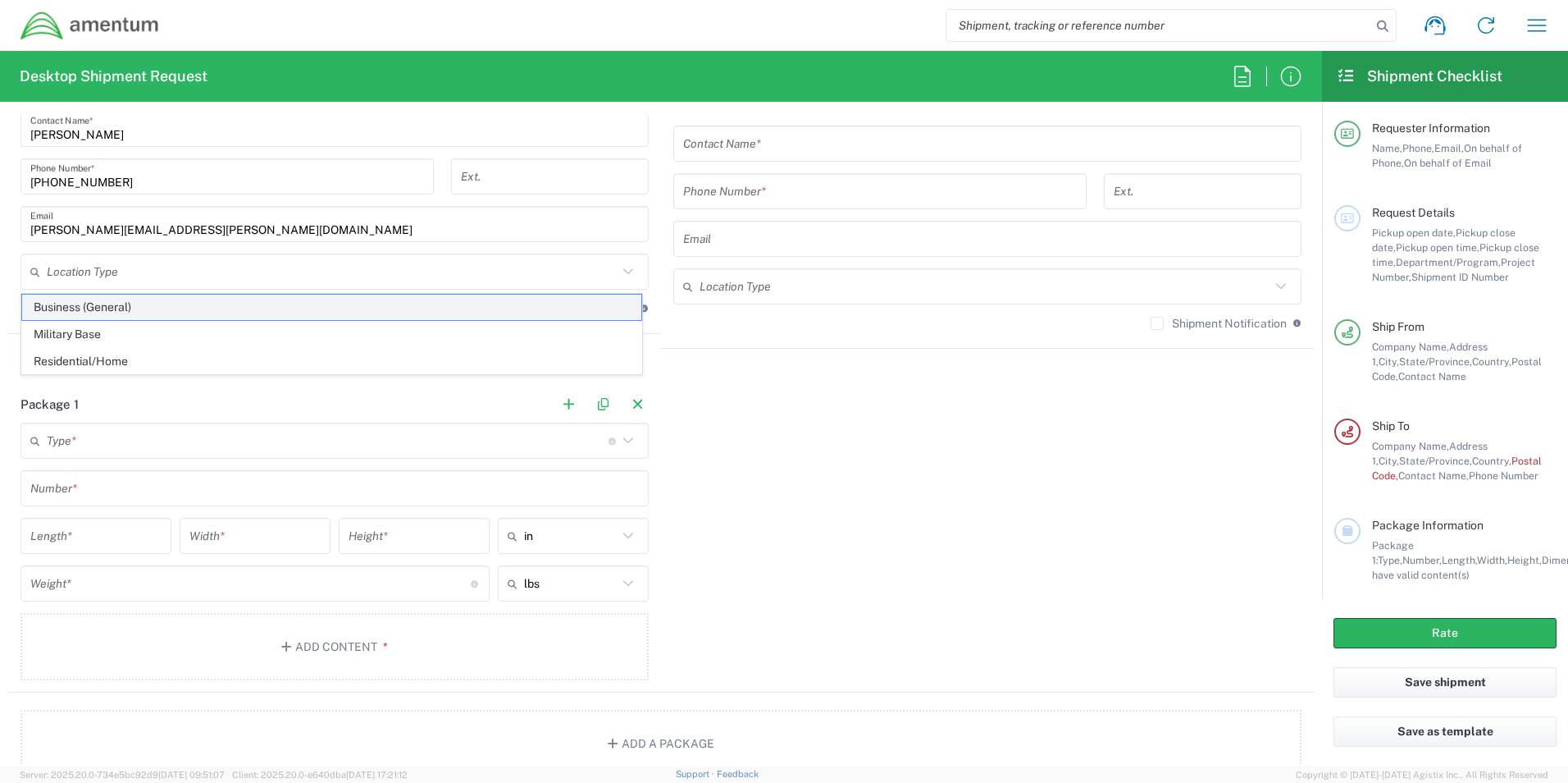
click at [174, 311] on span "Business (General)" at bounding box center [331, 307] width 619 height 25
type input "Business (General)"
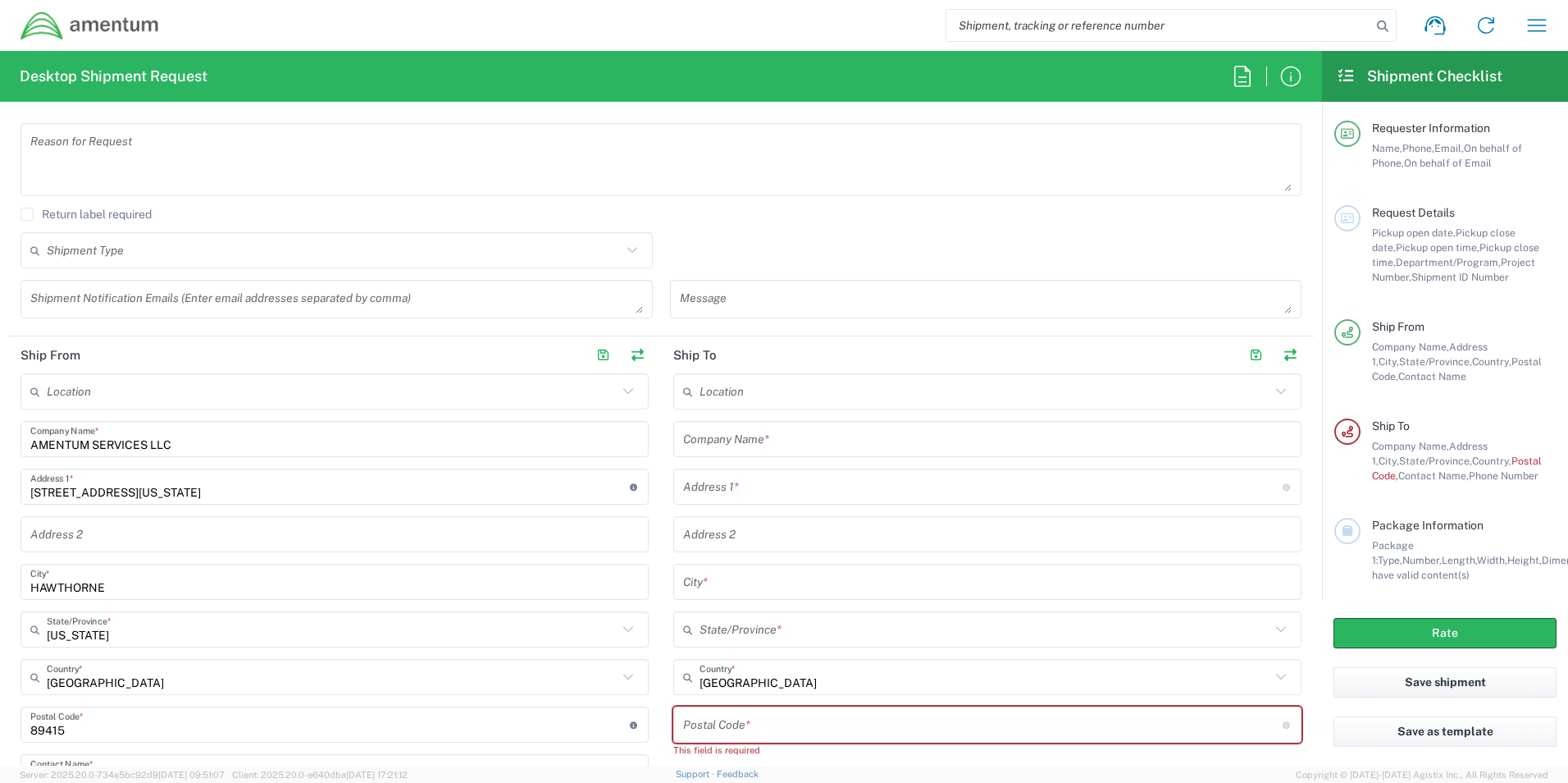
scroll to position [492, 0]
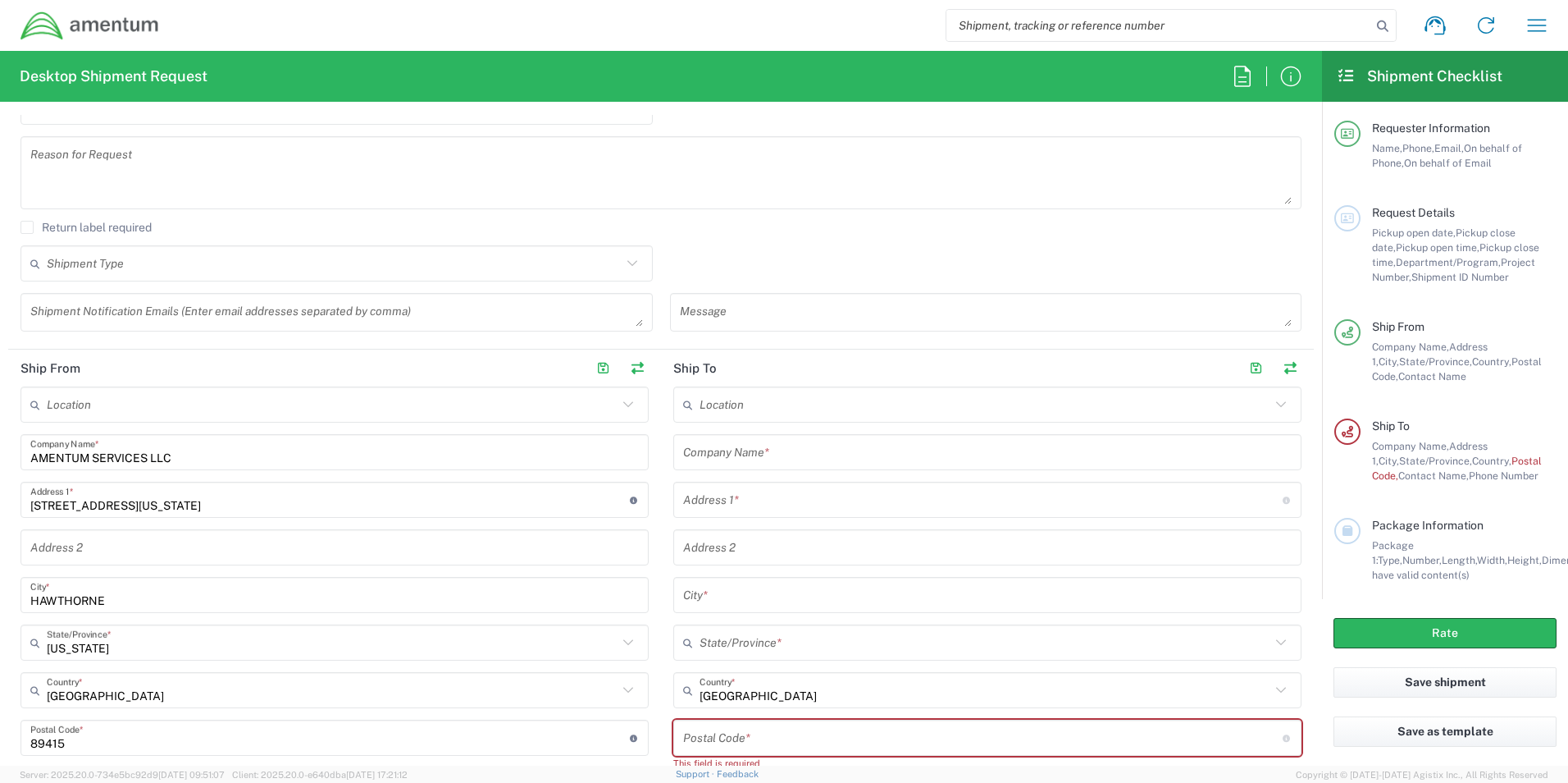
click at [770, 448] on input "text" at bounding box center [987, 452] width 609 height 29
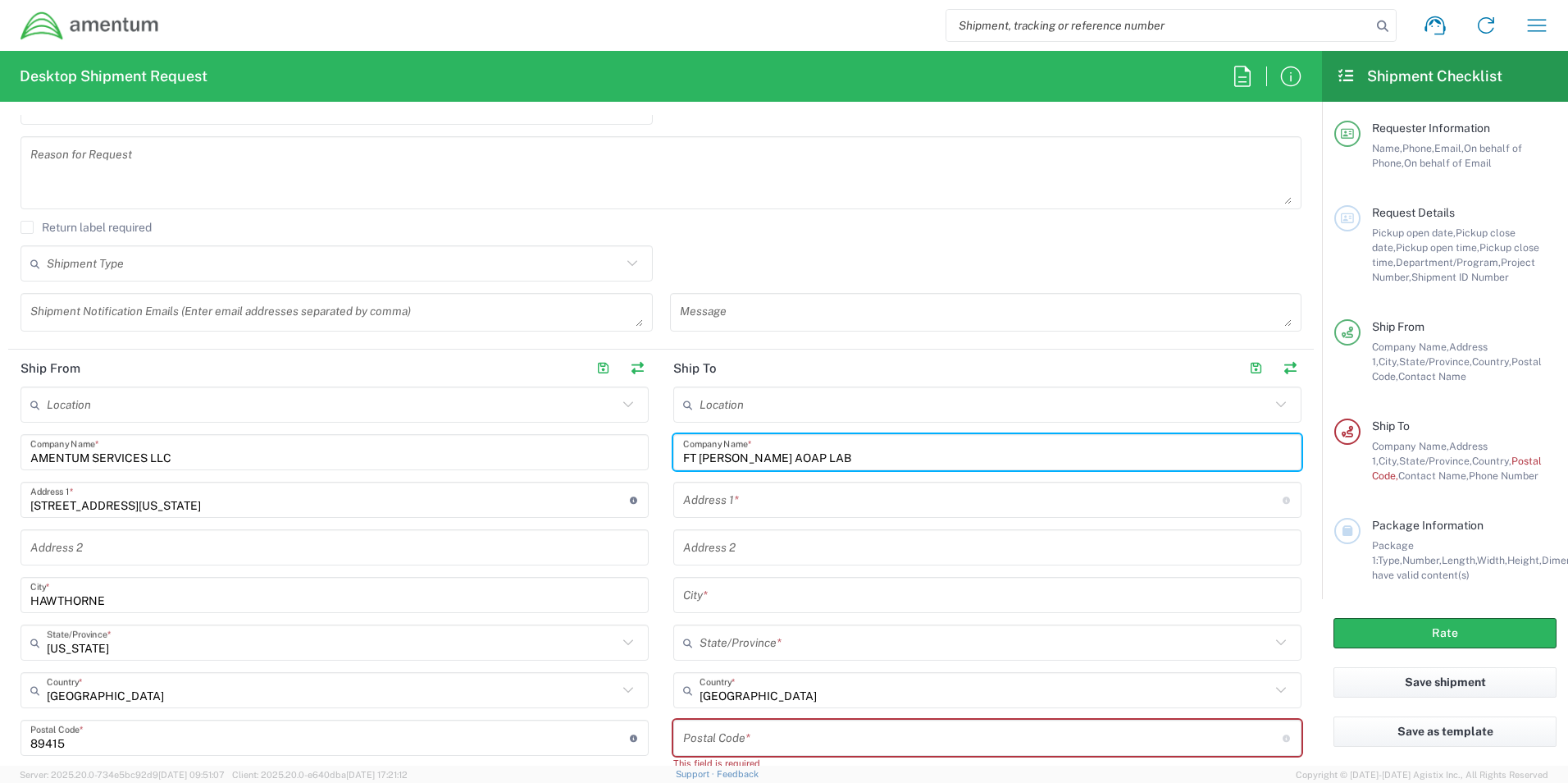
type input "FT [PERSON_NAME] AOAP LAB"
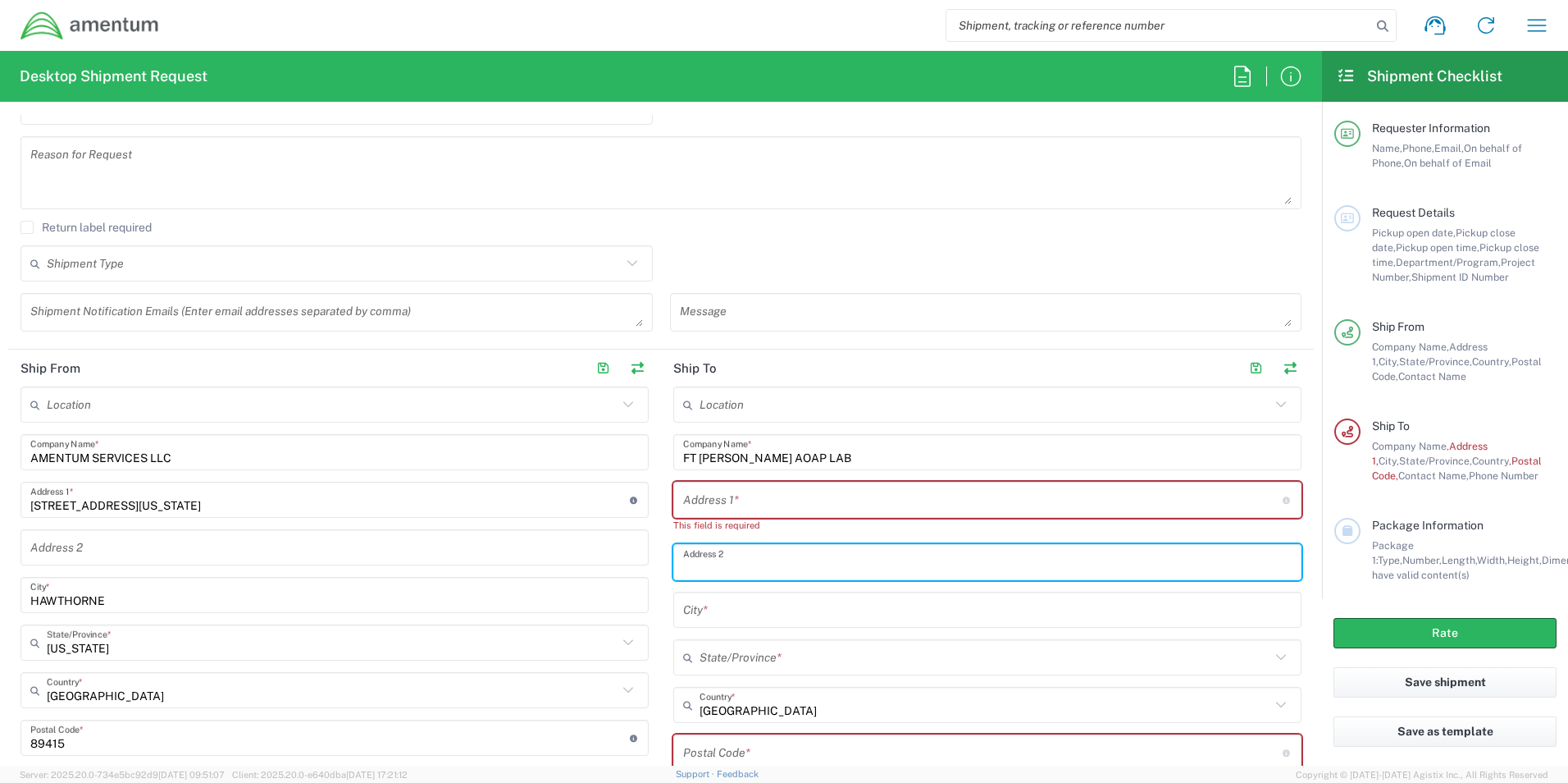
click at [781, 497] on input "text" at bounding box center [982, 499] width 600 height 29
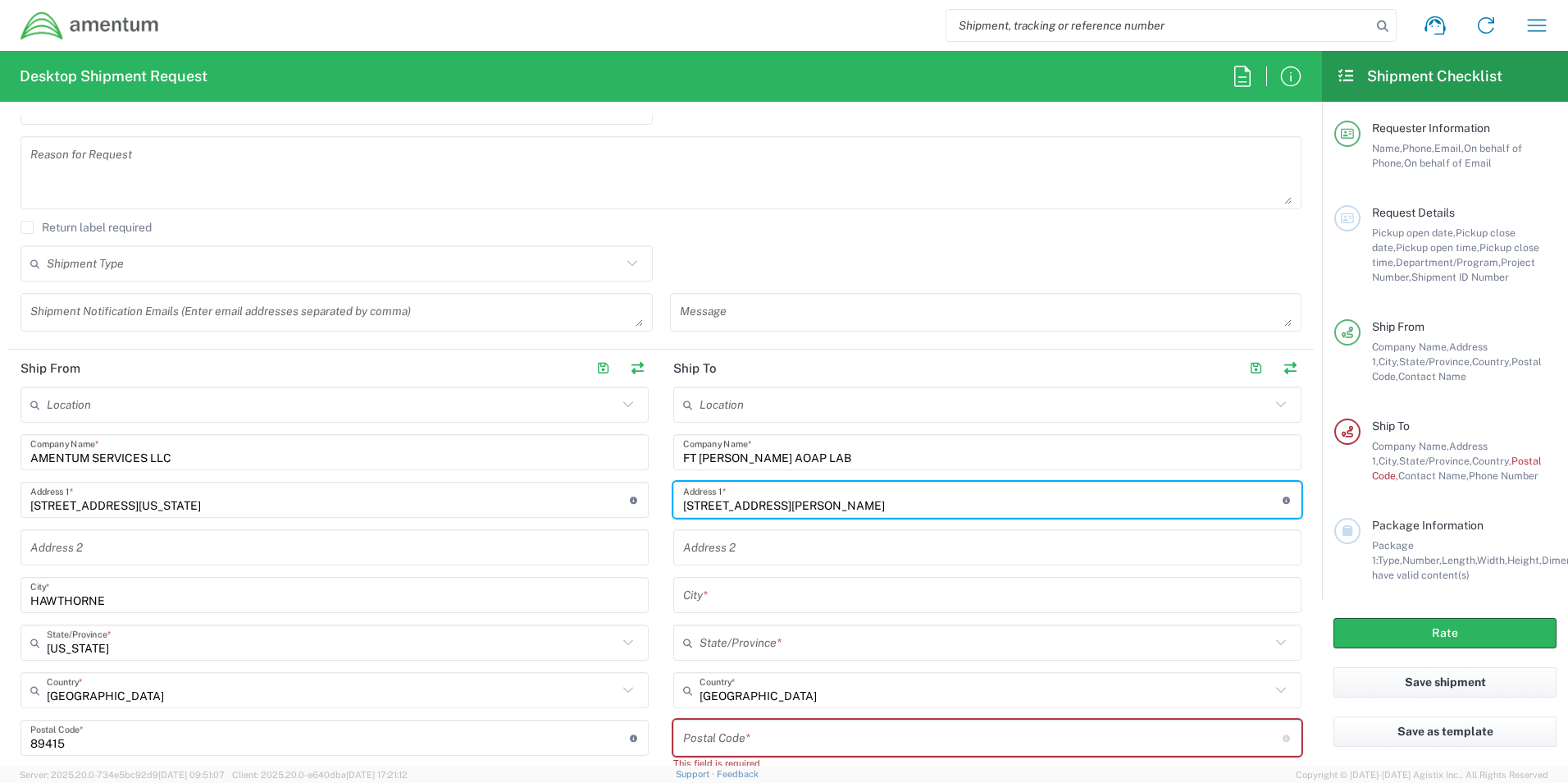
type input "[STREET_ADDRESS][PERSON_NAME]"
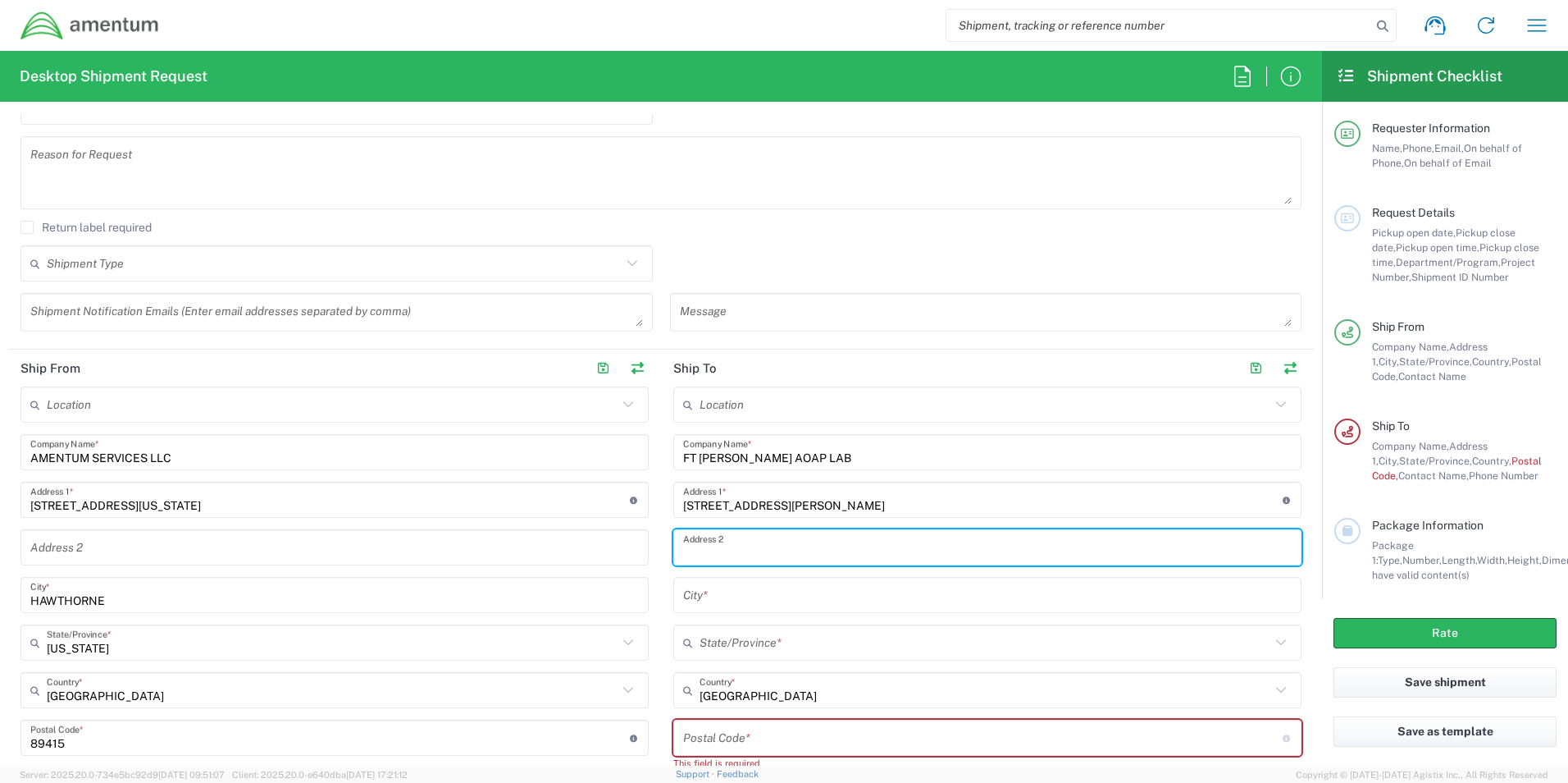
click at [758, 546] on input "text" at bounding box center [987, 547] width 609 height 29
type input "BOX 339500"
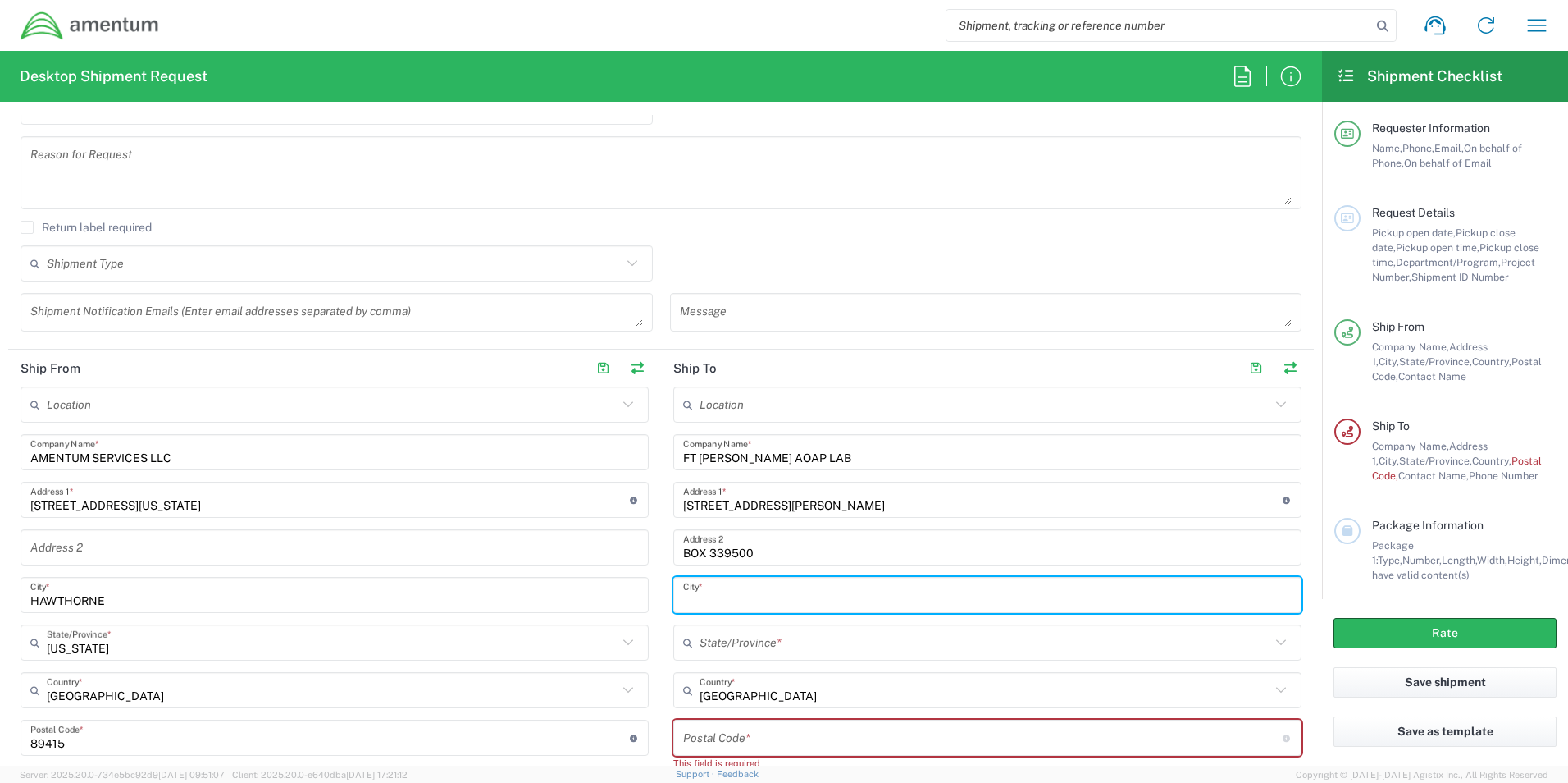
click at [770, 597] on input "text" at bounding box center [987, 595] width 609 height 29
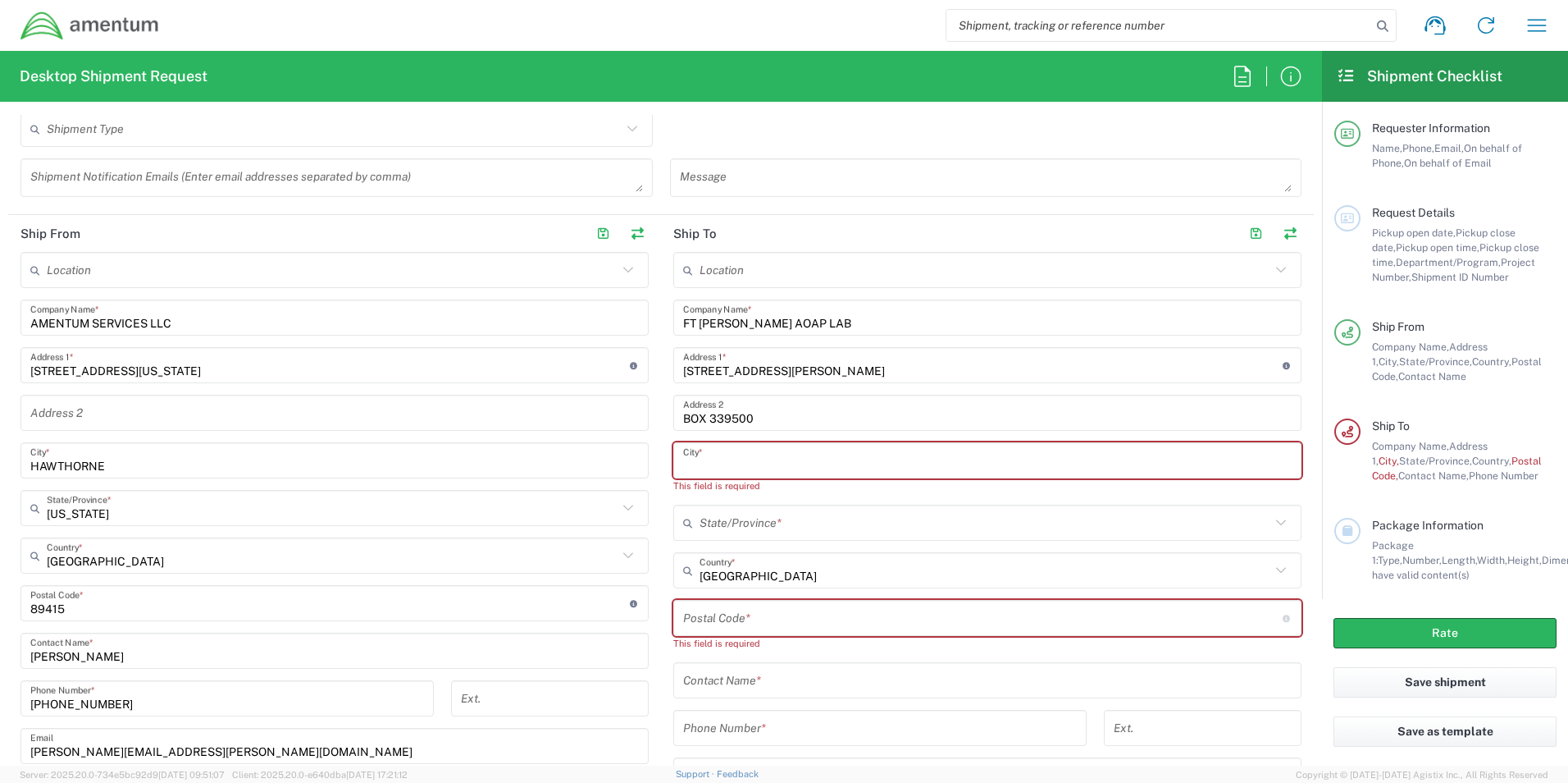
scroll to position [656, 0]
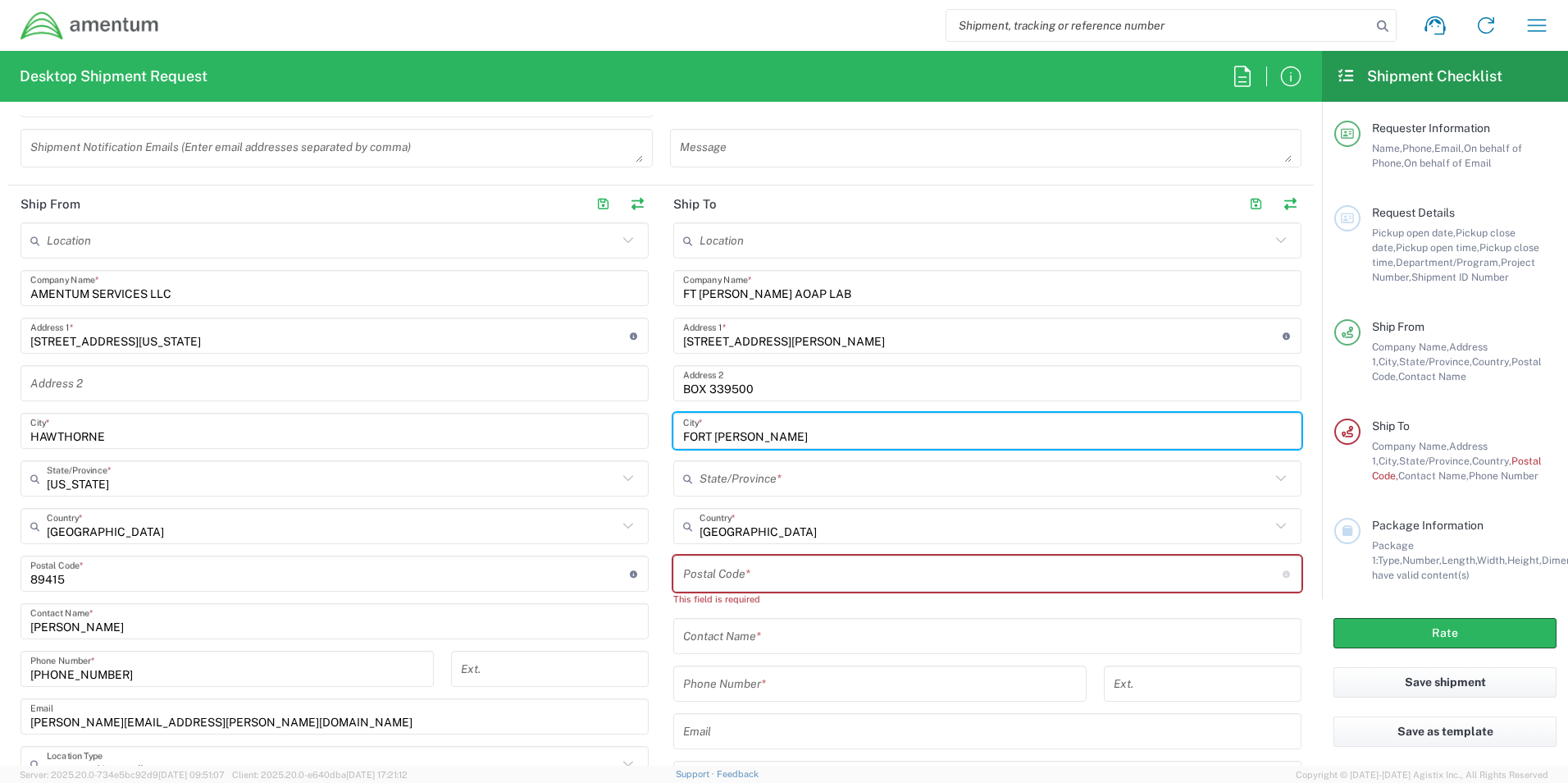
type input "FORT [PERSON_NAME]"
click at [783, 476] on input "text" at bounding box center [985, 478] width 571 height 29
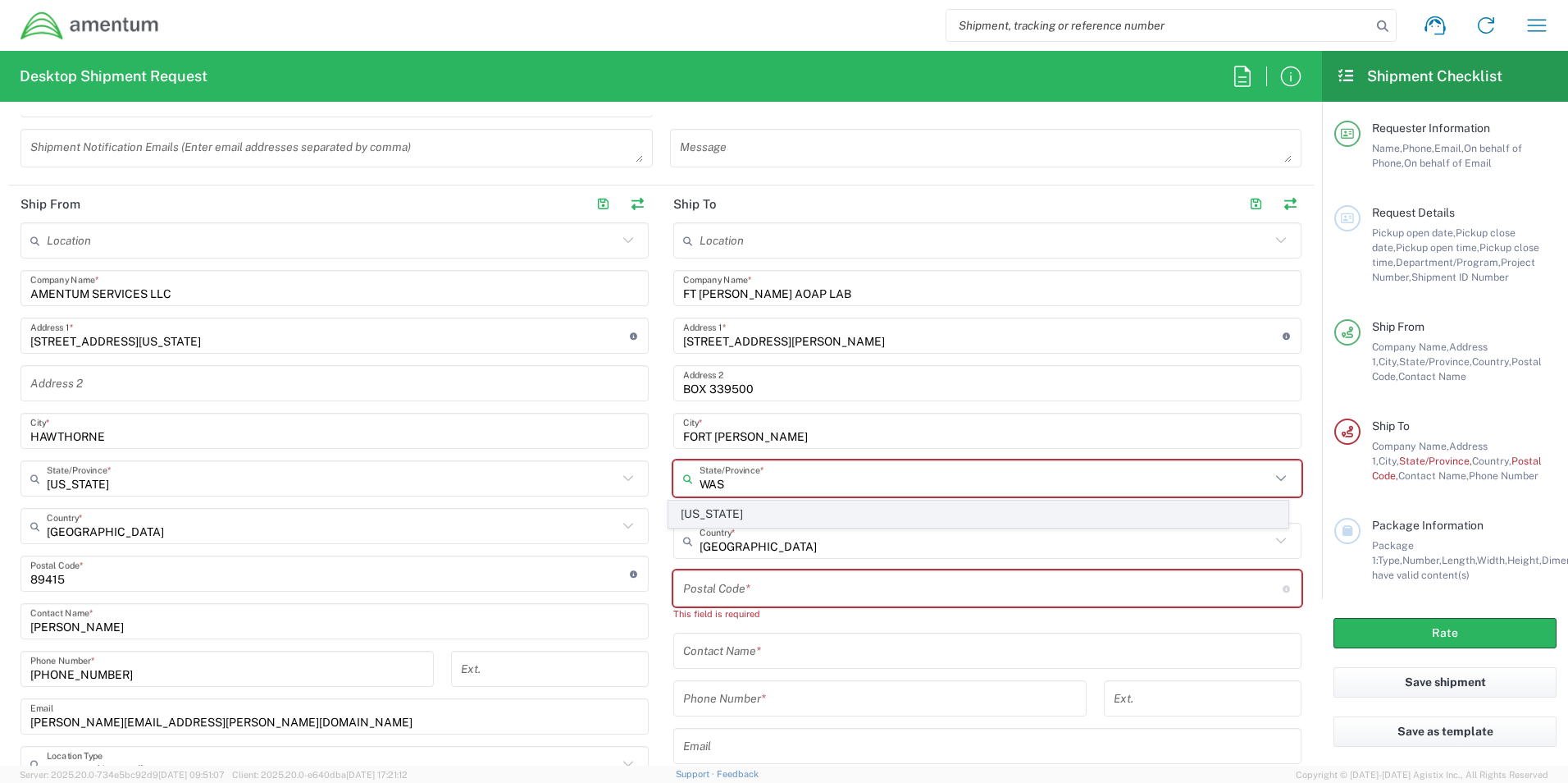
click at [772, 513] on span "[US_STATE]" at bounding box center [978, 513] width 619 height 25
type input "[US_STATE]"
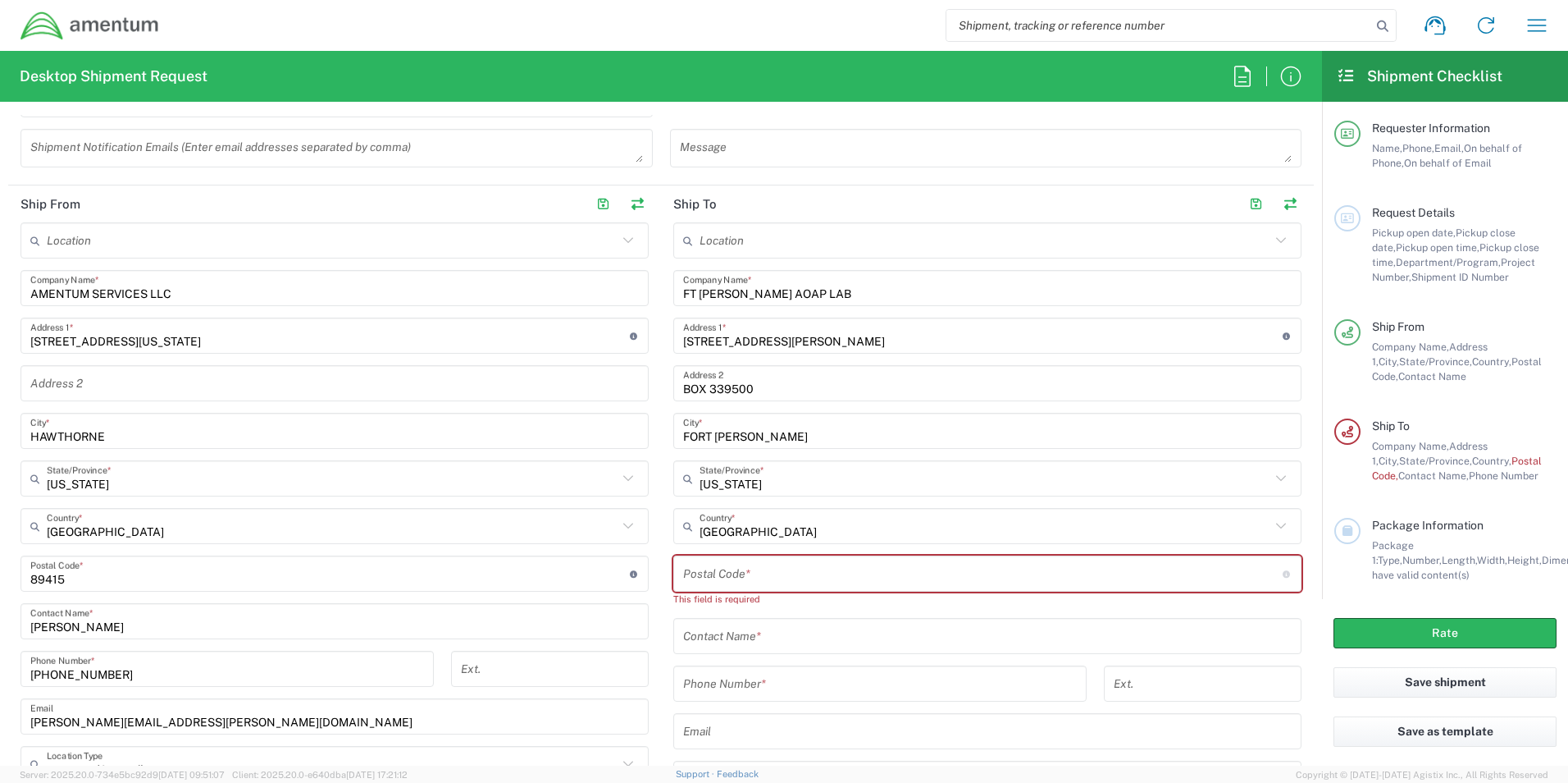
click at [768, 578] on input "undefined" at bounding box center [982, 573] width 600 height 29
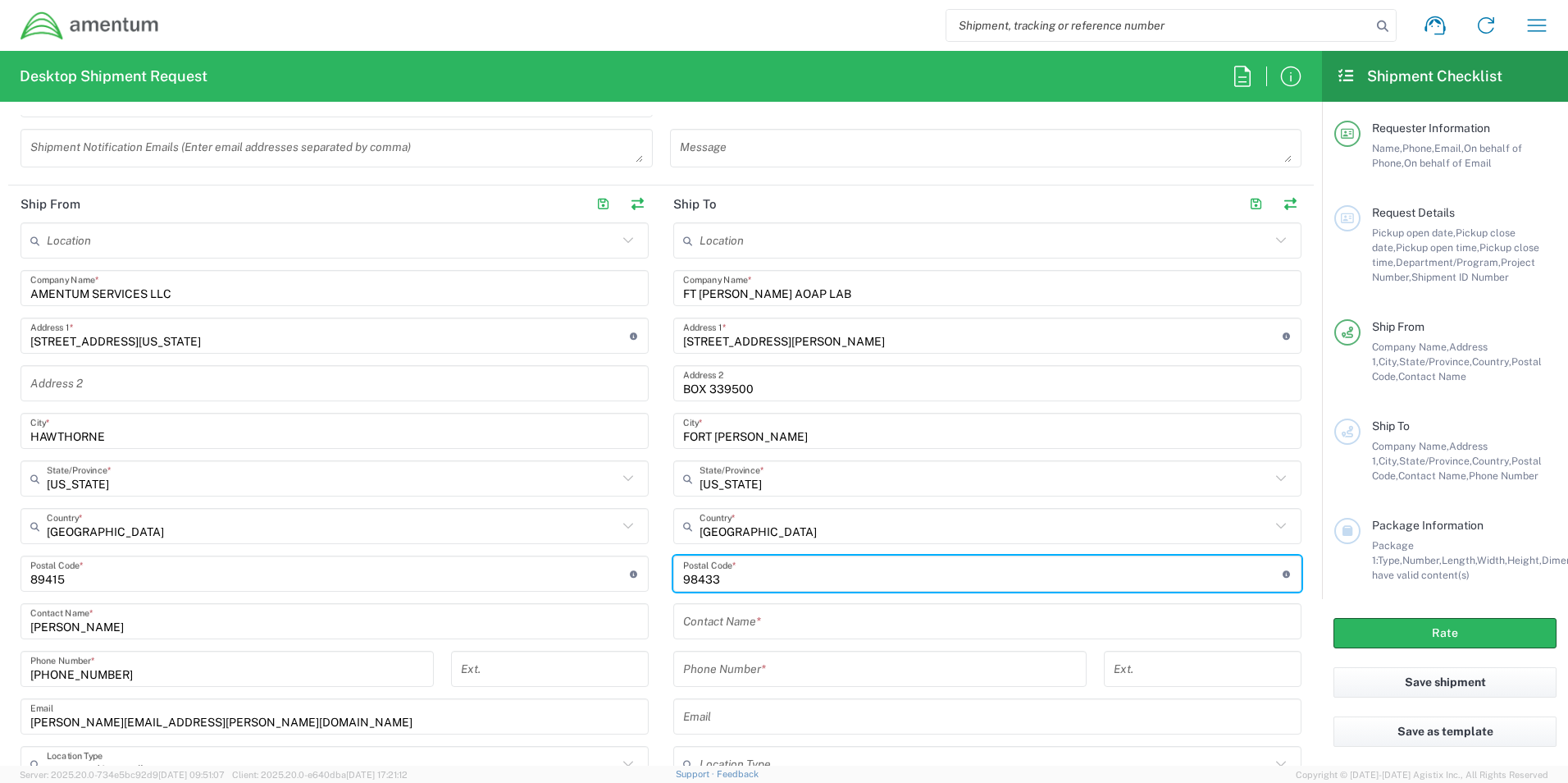
type input "98433"
click at [758, 615] on input "text" at bounding box center [987, 621] width 609 height 29
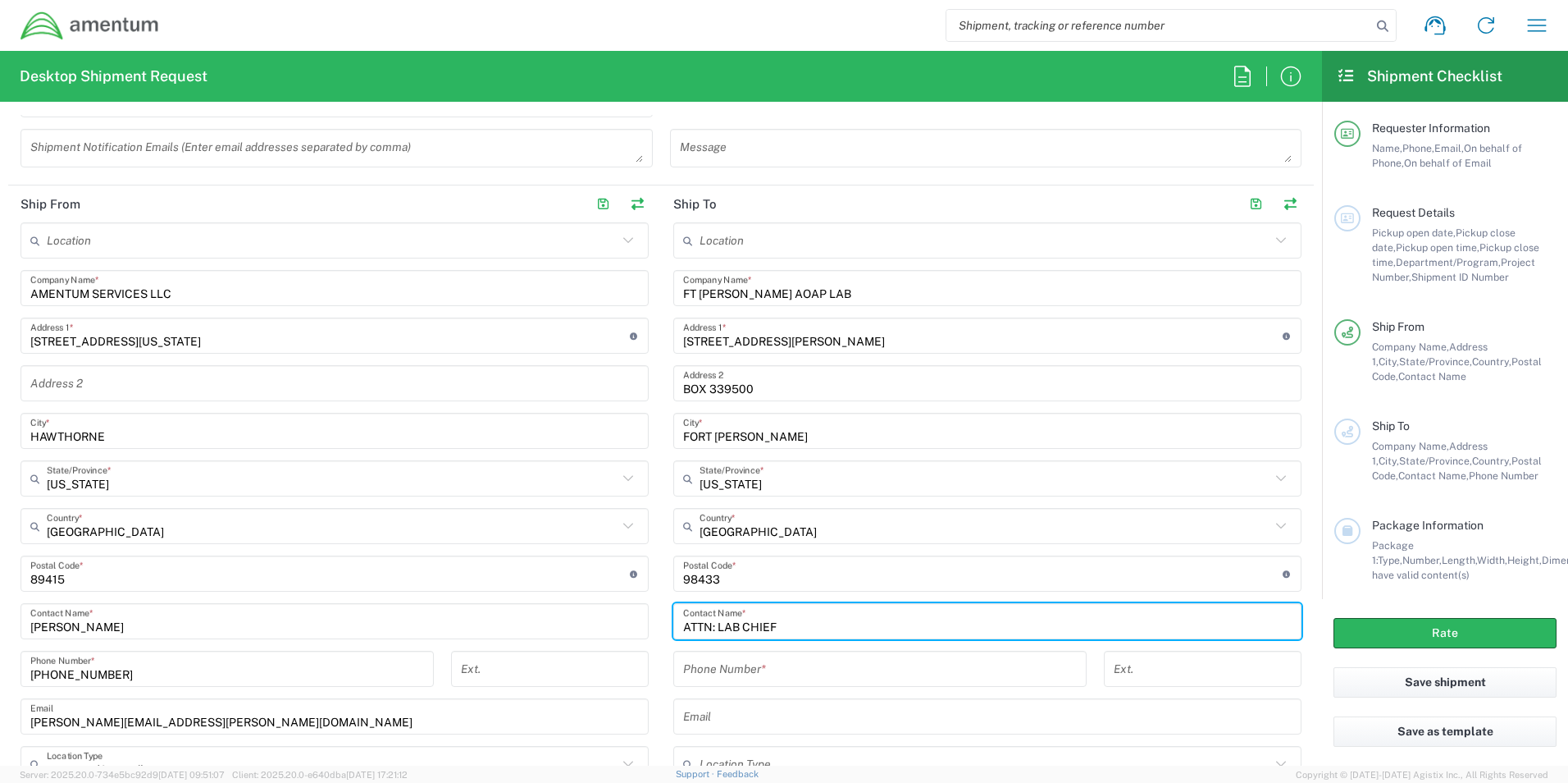
type input "ATTN: LAB CHIEF"
click at [767, 660] on input "tel" at bounding box center [879, 669] width 393 height 29
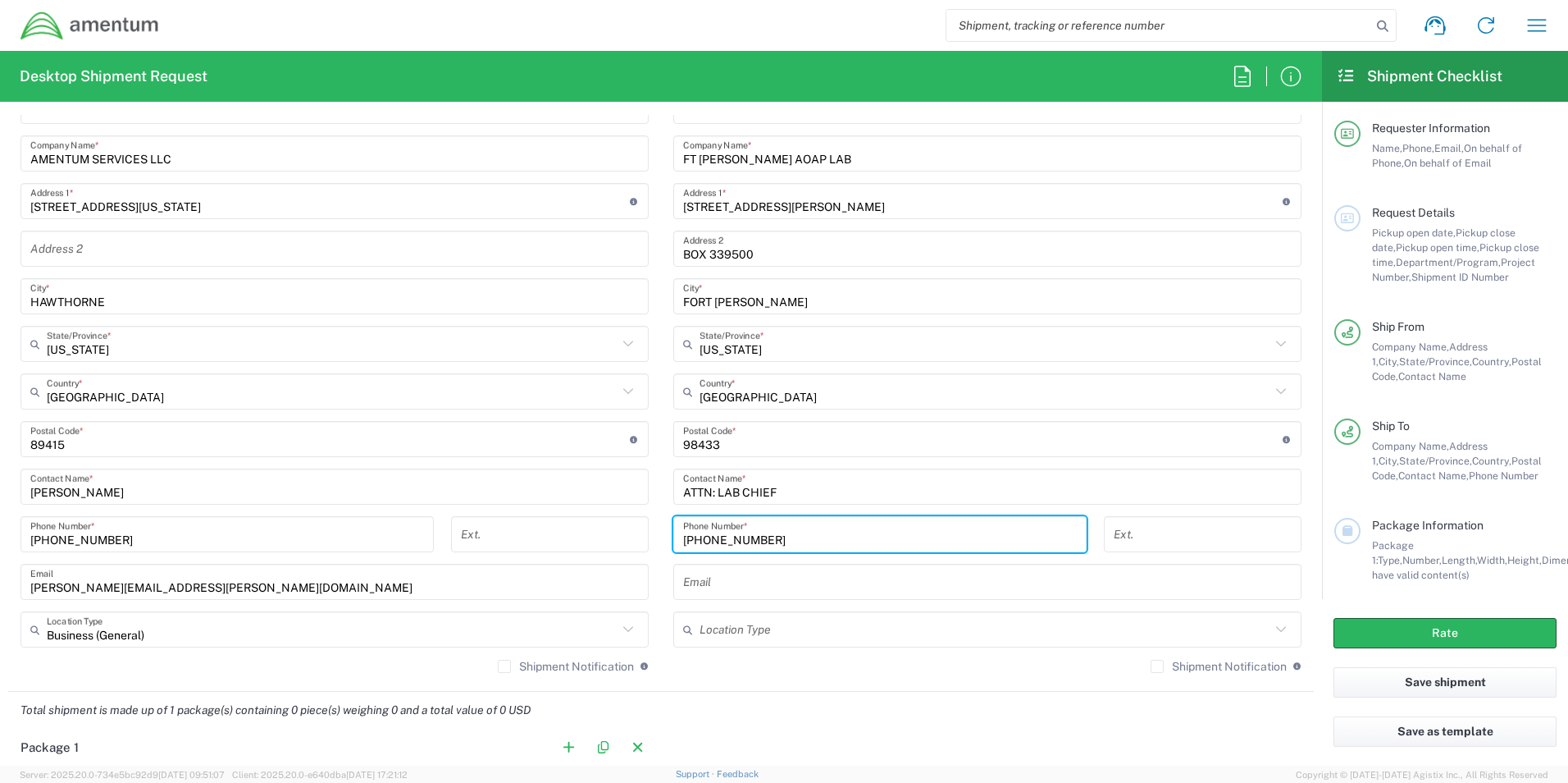
scroll to position [903, 0]
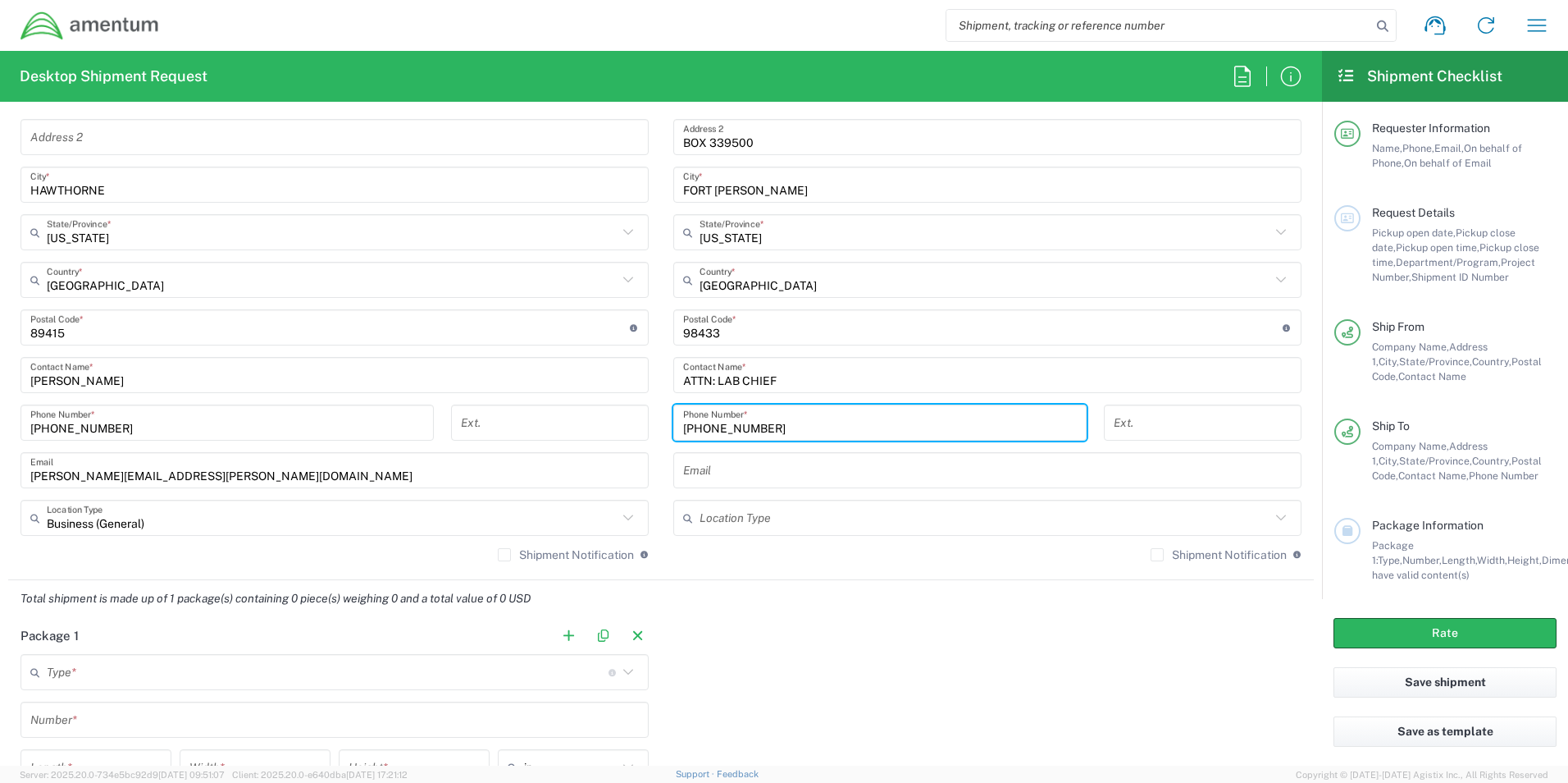
type input "[PHONE_NUMBER]"
click at [747, 462] on input "text" at bounding box center [987, 470] width 609 height 29
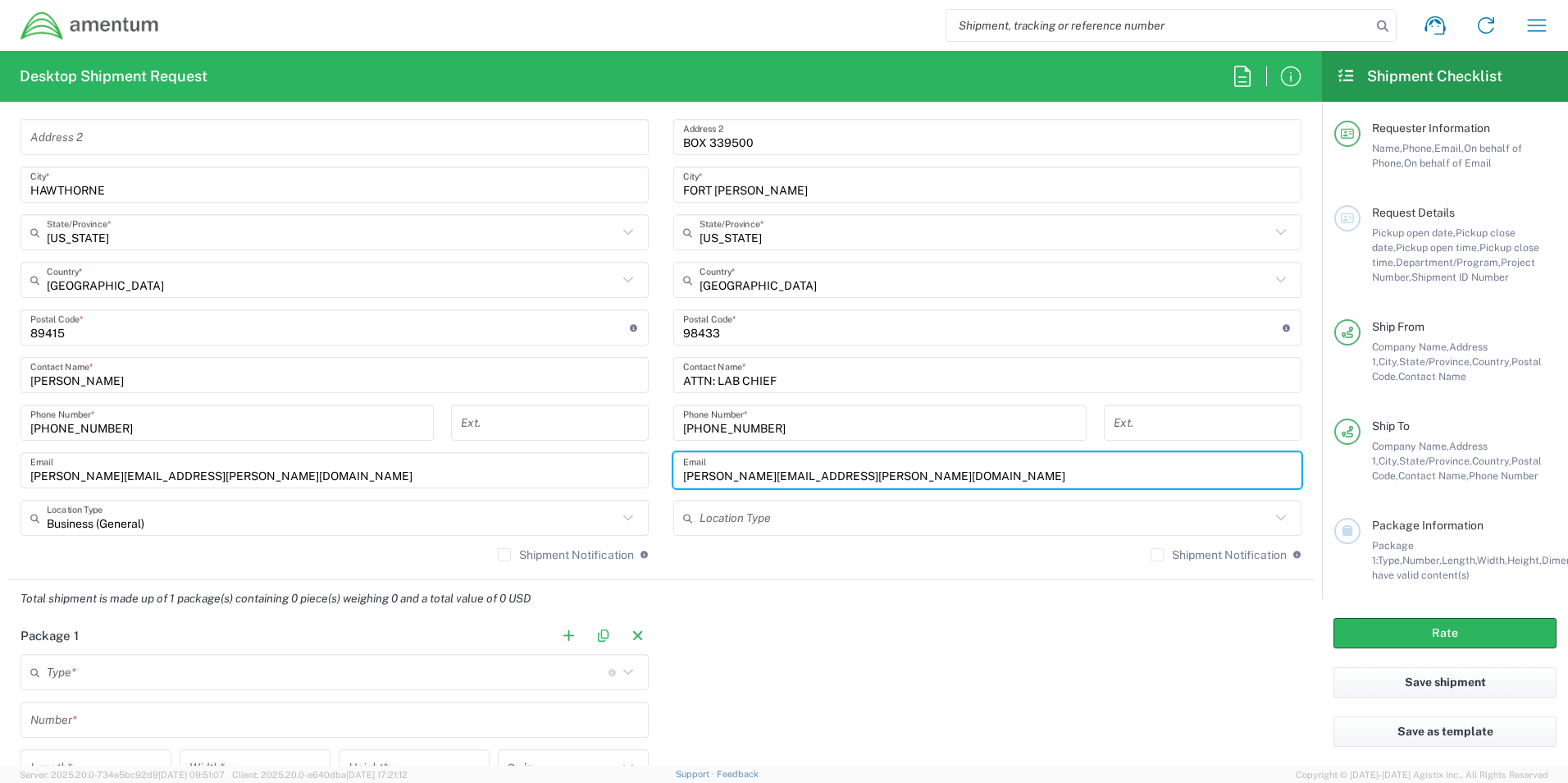
type input "[PERSON_NAME][EMAIL_ADDRESS][PERSON_NAME][DOMAIN_NAME]"
click at [760, 520] on input "text" at bounding box center [985, 517] width 571 height 29
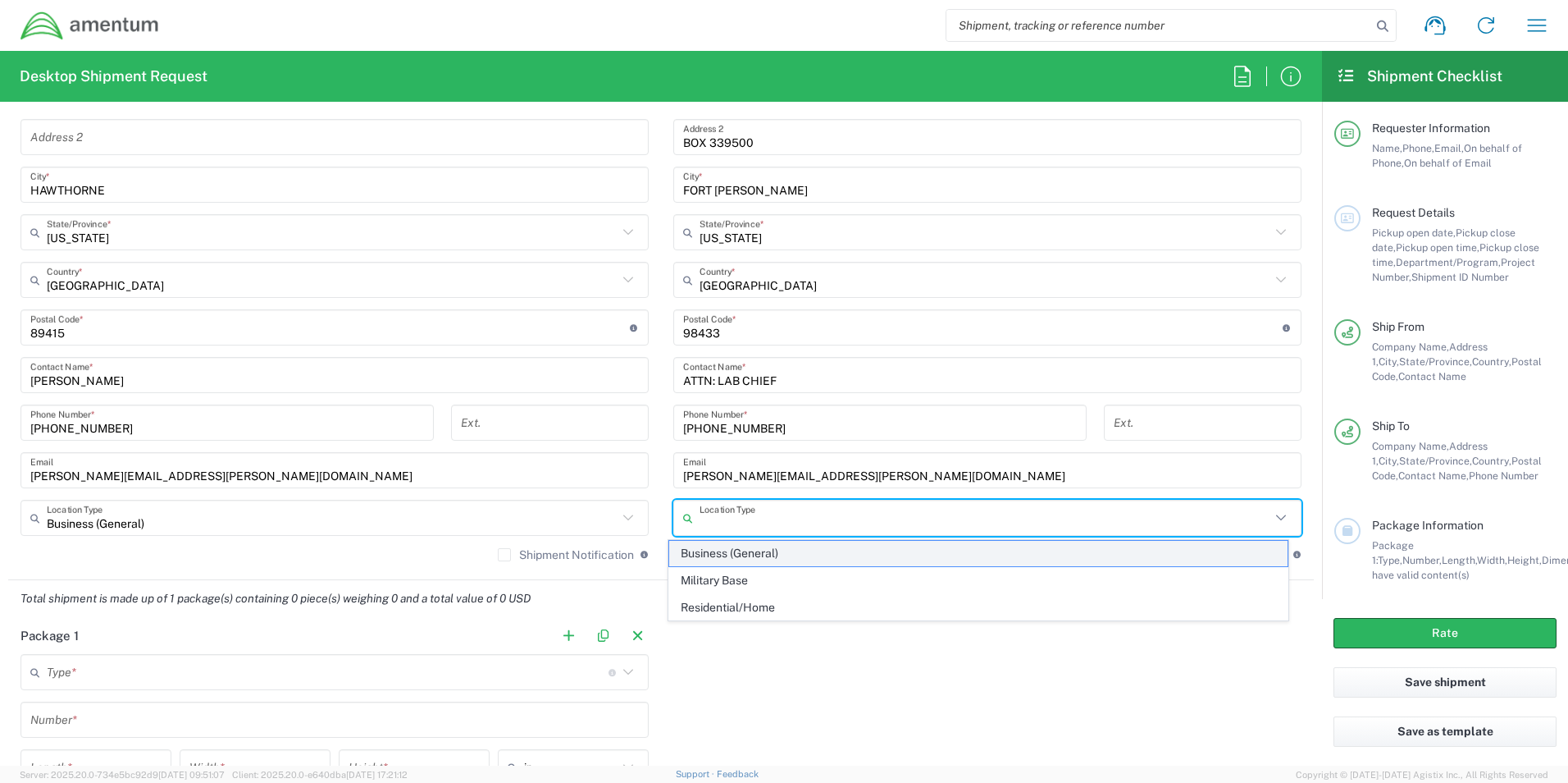
click at [771, 548] on span "Business (General)" at bounding box center [978, 552] width 619 height 25
type input "Business (General)"
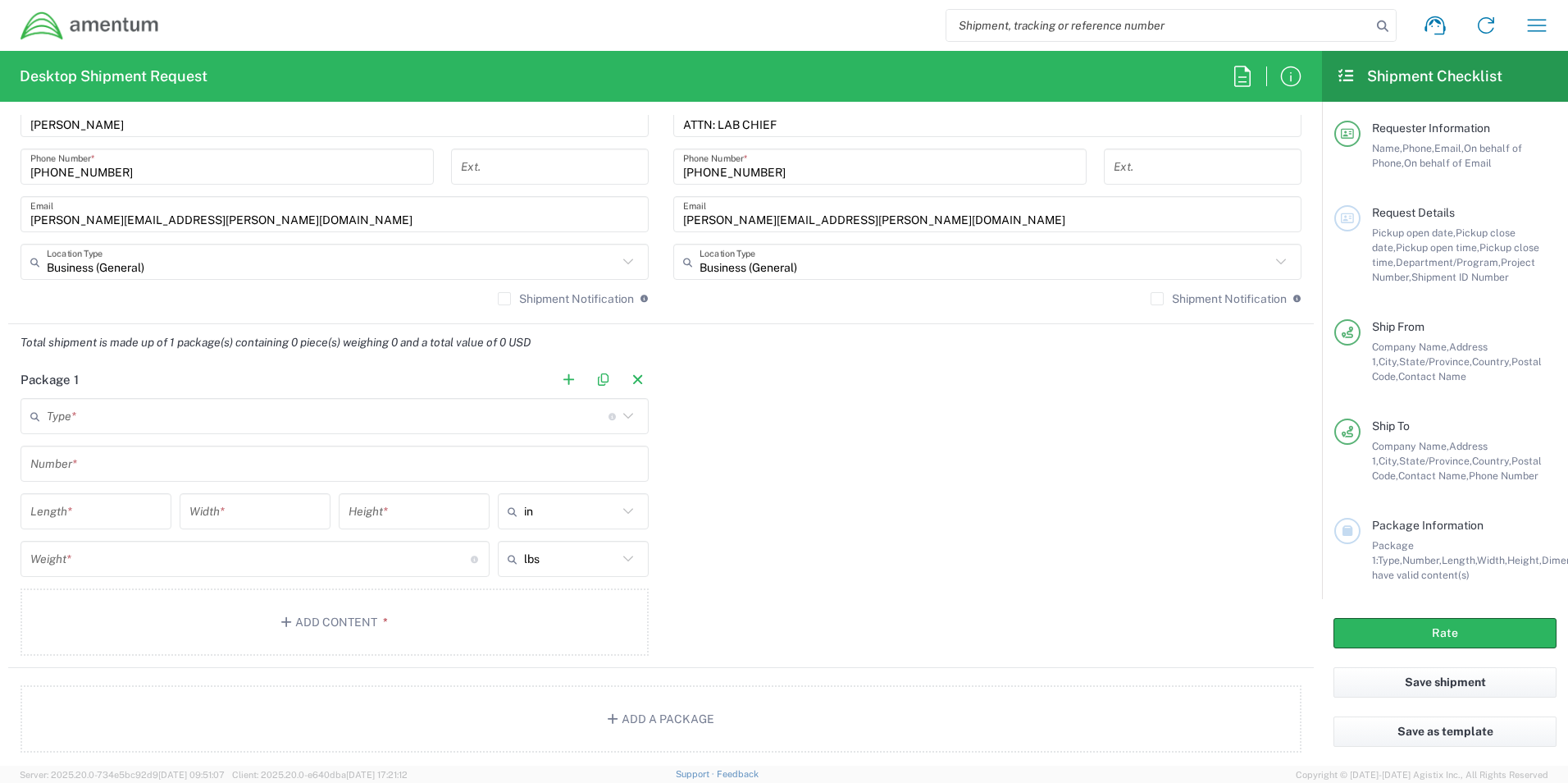
scroll to position [1230, 0]
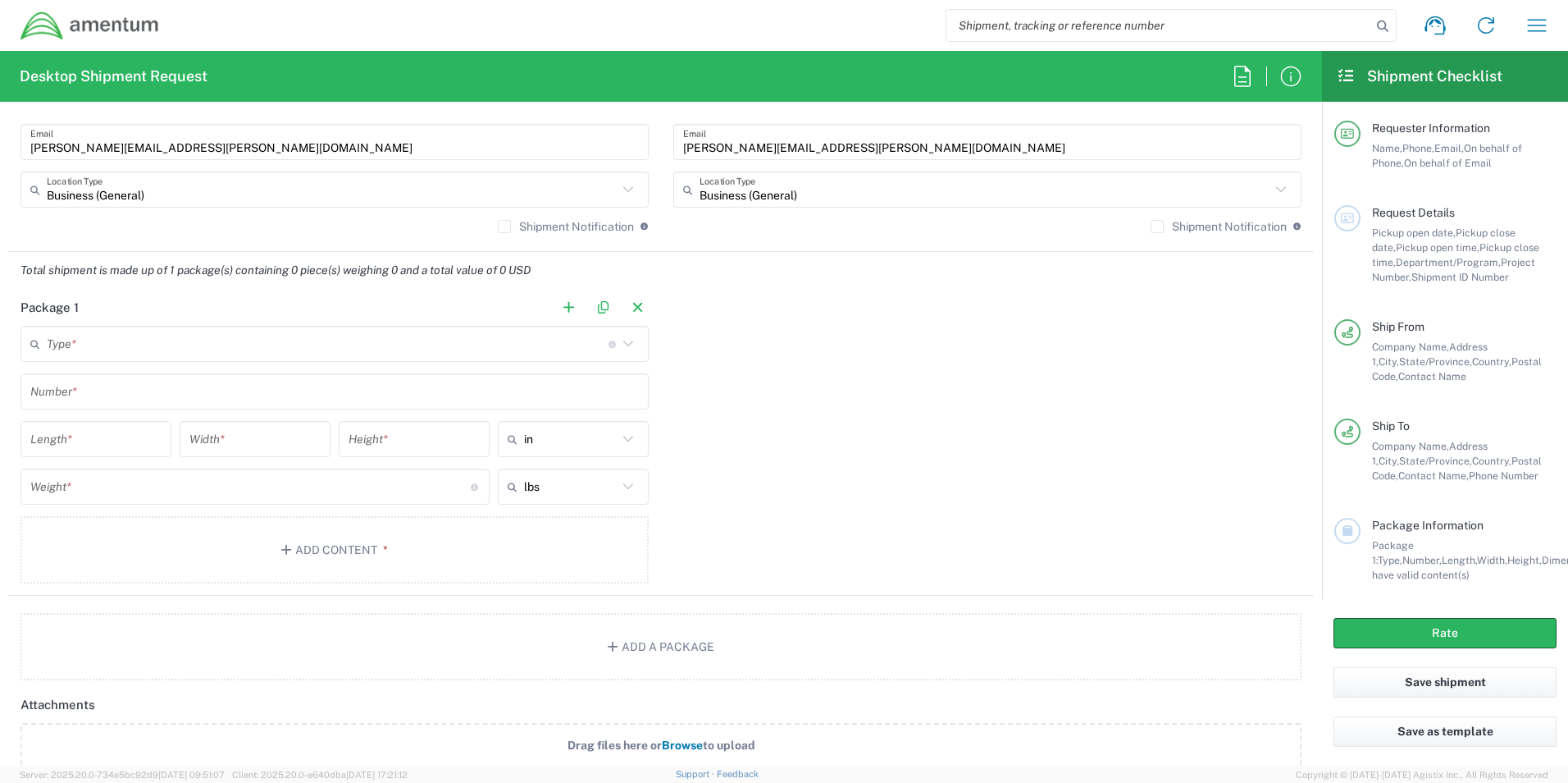
click at [198, 336] on input "text" at bounding box center [327, 344] width 562 height 29
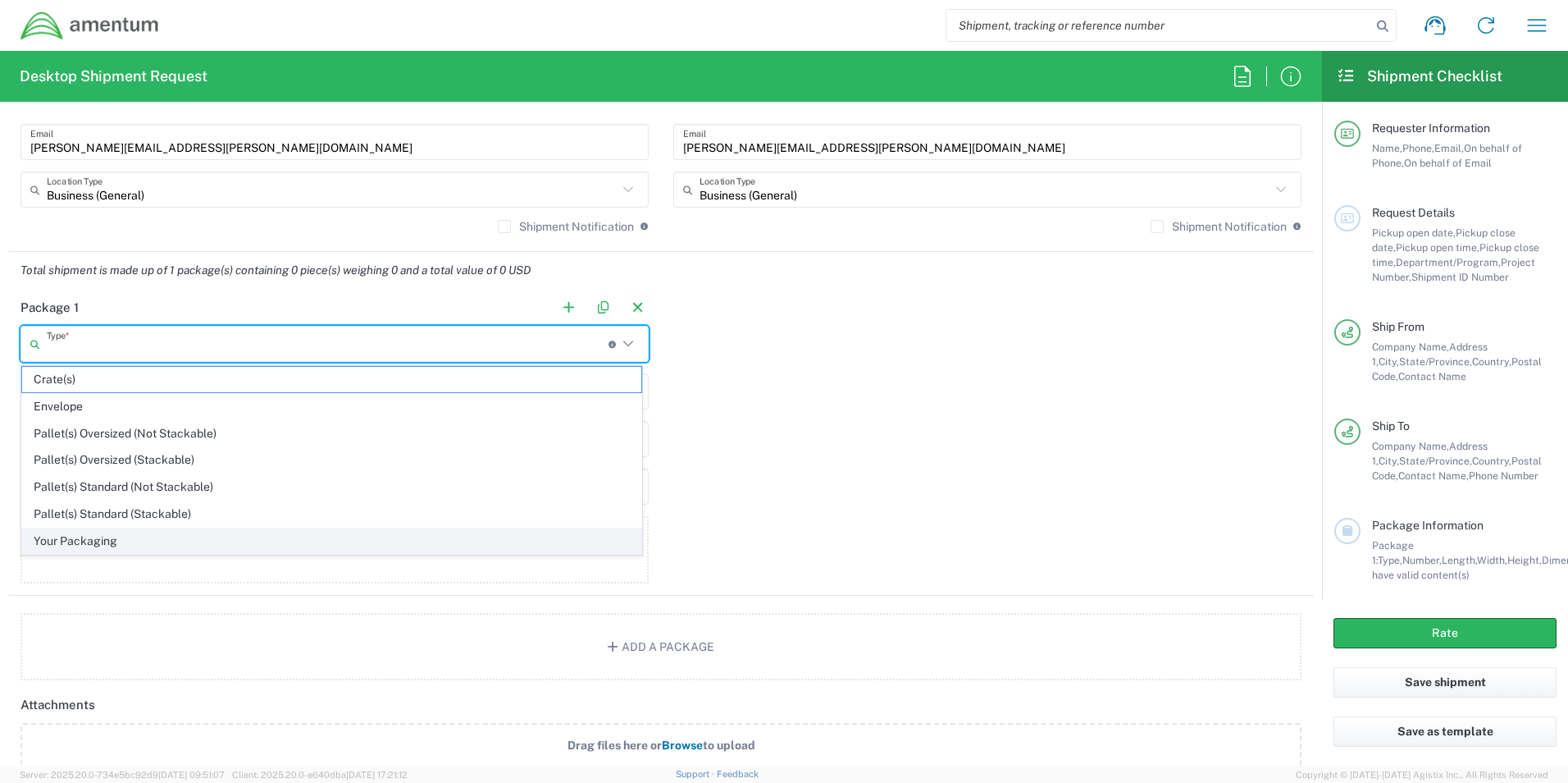
click at [106, 540] on span "Your Packaging" at bounding box center [331, 540] width 619 height 25
type input "Your Packaging"
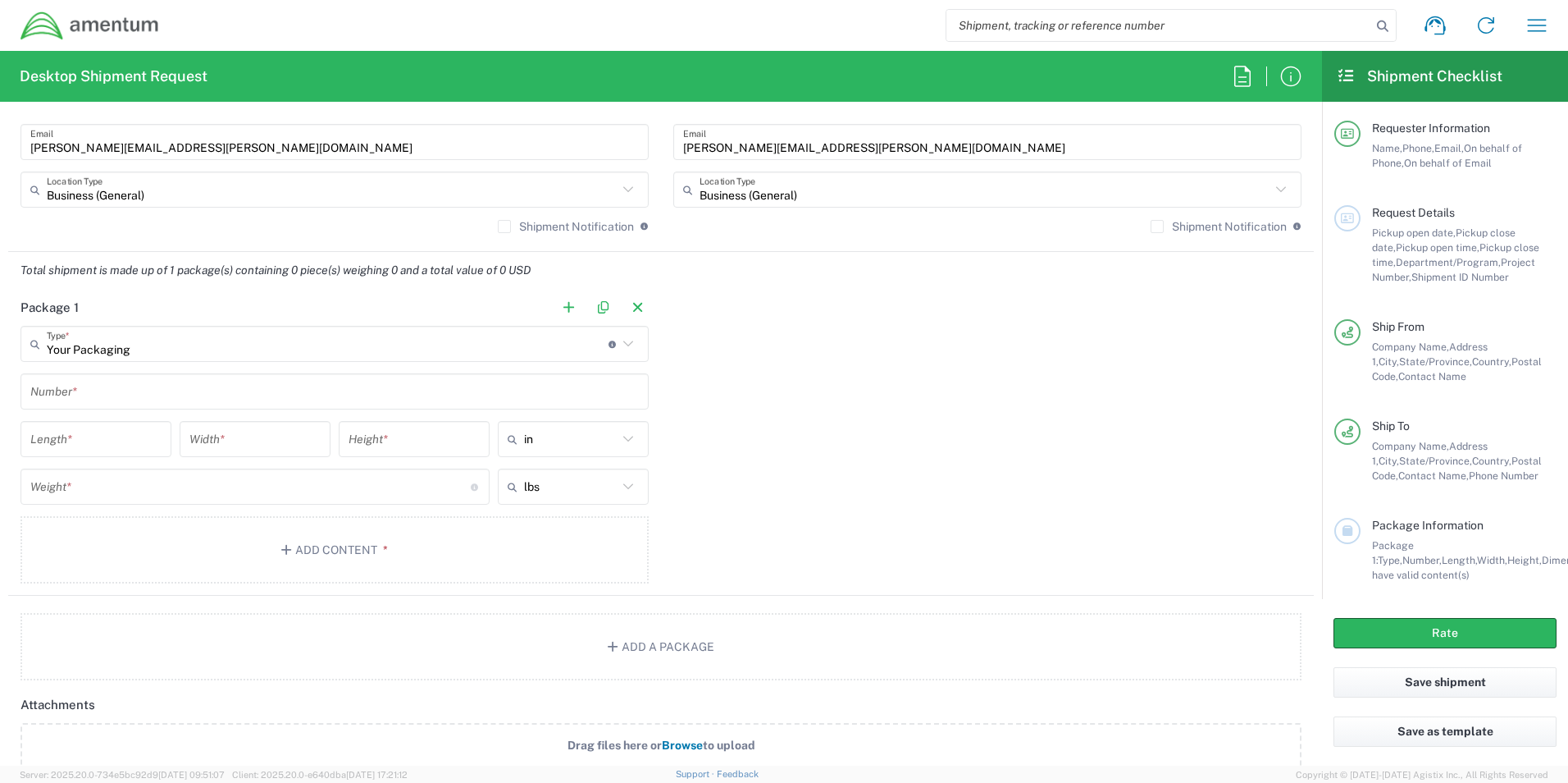
click at [120, 382] on input "text" at bounding box center [334, 392] width 609 height 29
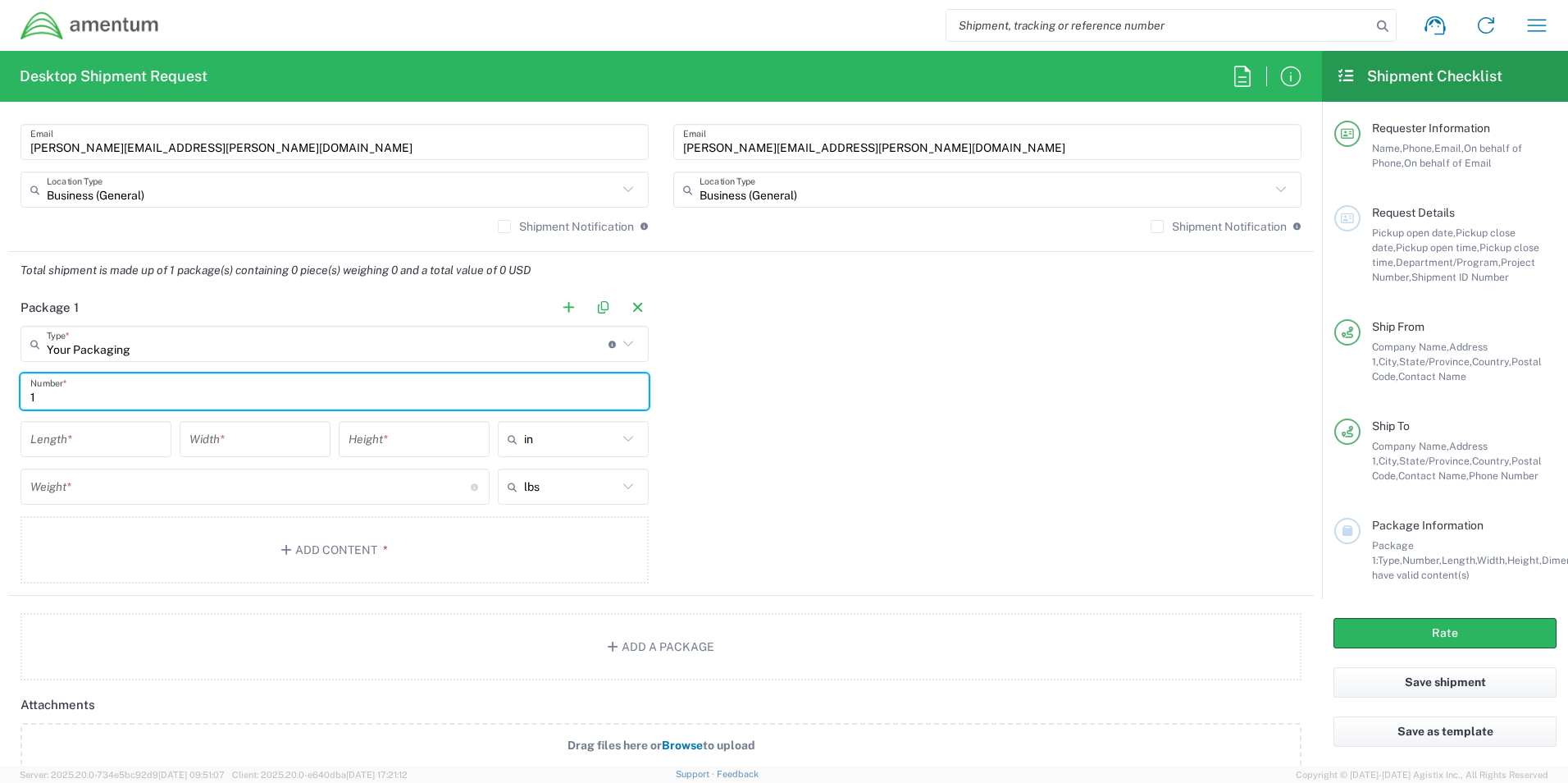
type input "1"
click at [116, 443] on input "number" at bounding box center [95, 439] width 131 height 29
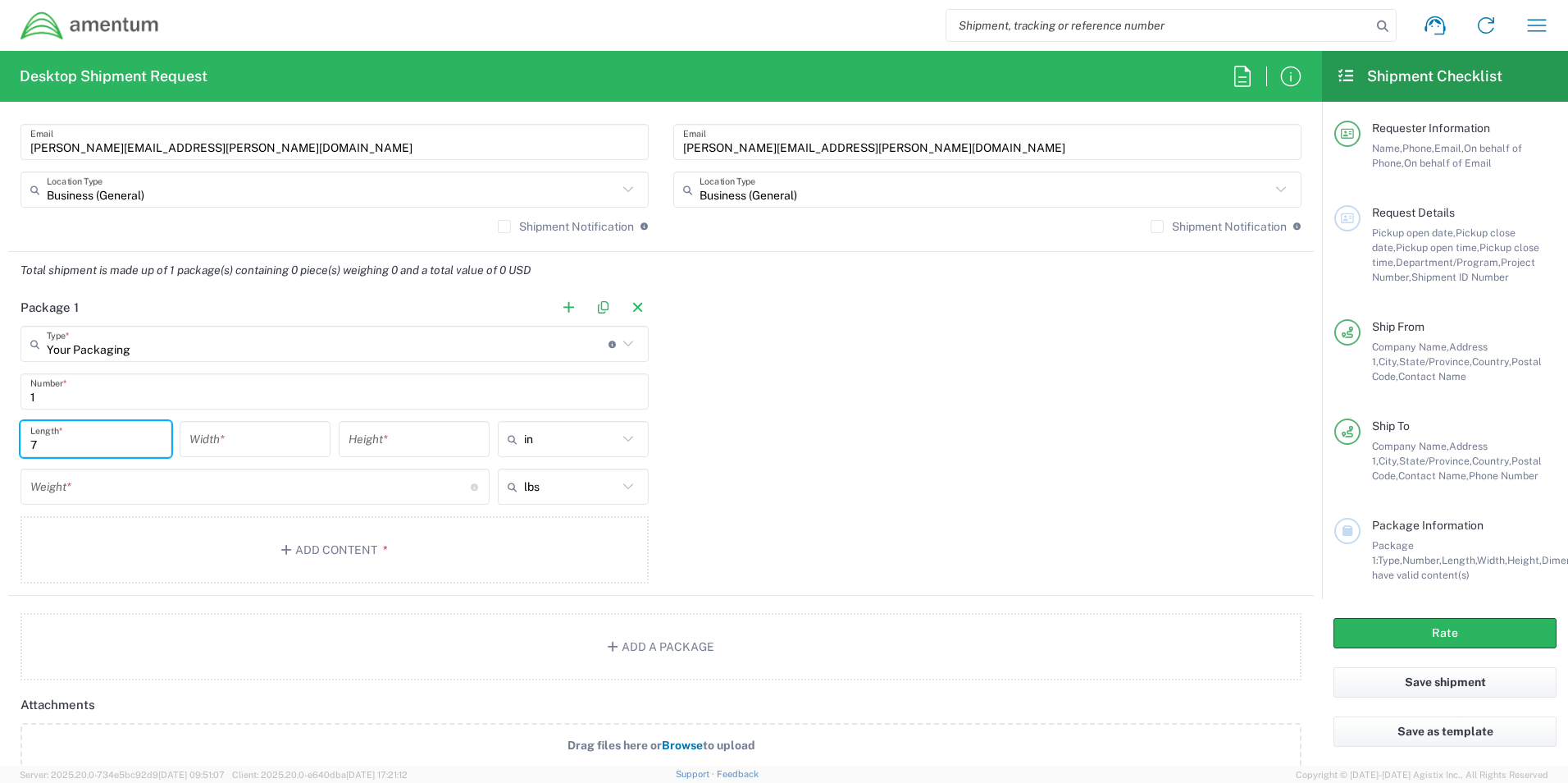
type input "7"
click at [276, 446] on input "number" at bounding box center [255, 439] width 131 height 29
type input "5.5"
click at [406, 440] on input "number" at bounding box center [413, 439] width 131 height 29
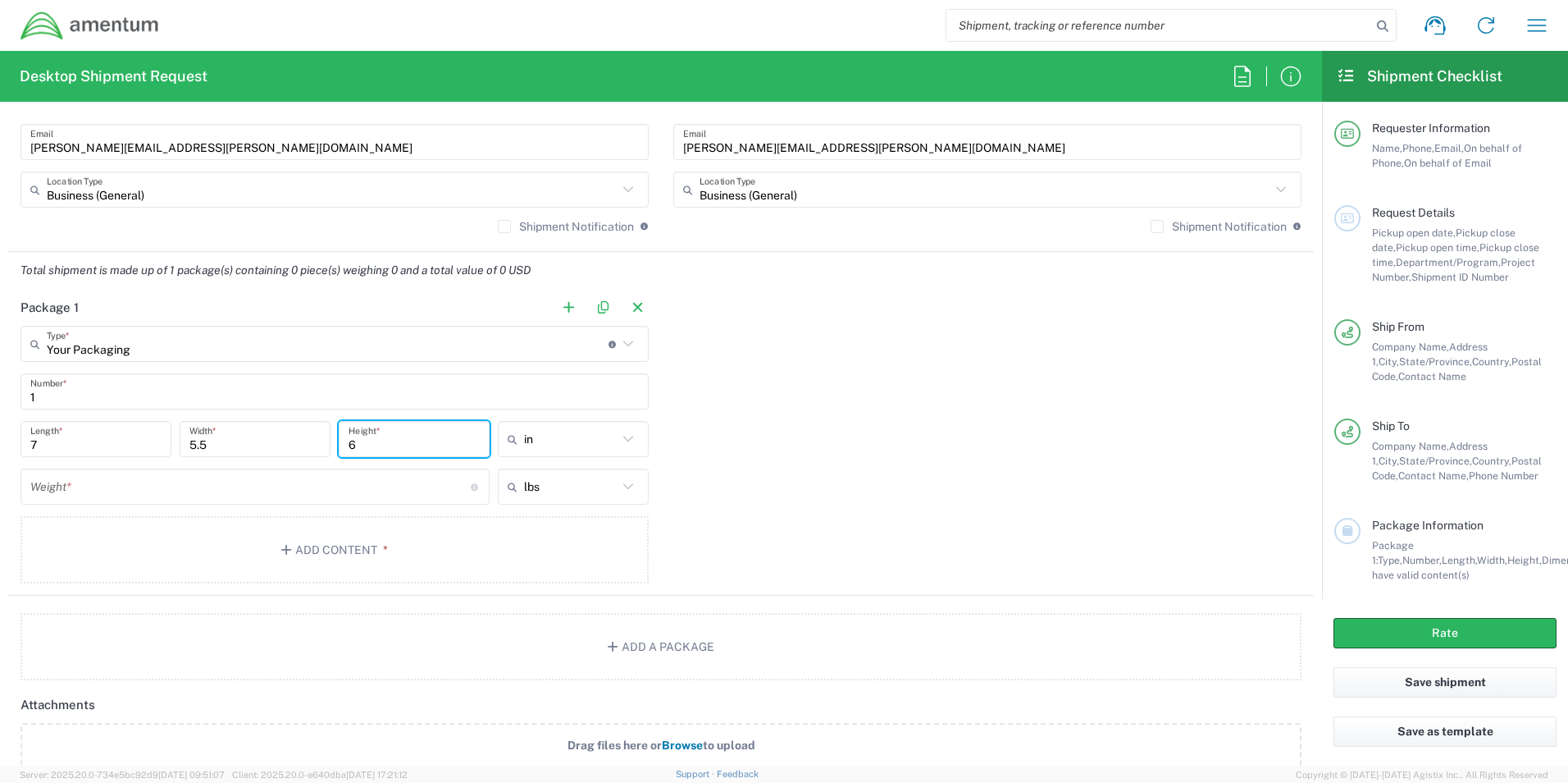
type input "6"
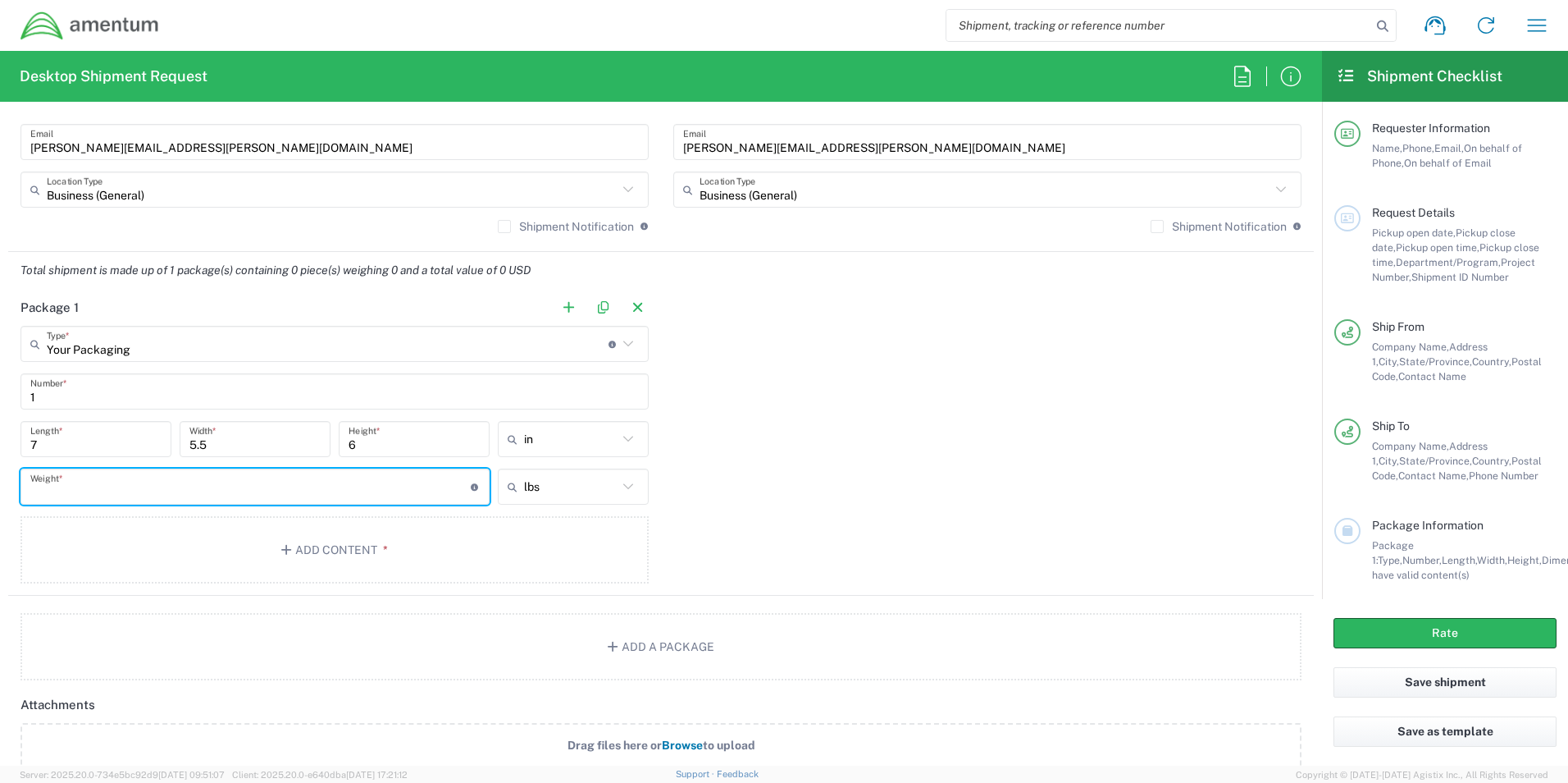
click at [371, 480] on input "number" at bounding box center [250, 486] width 440 height 29
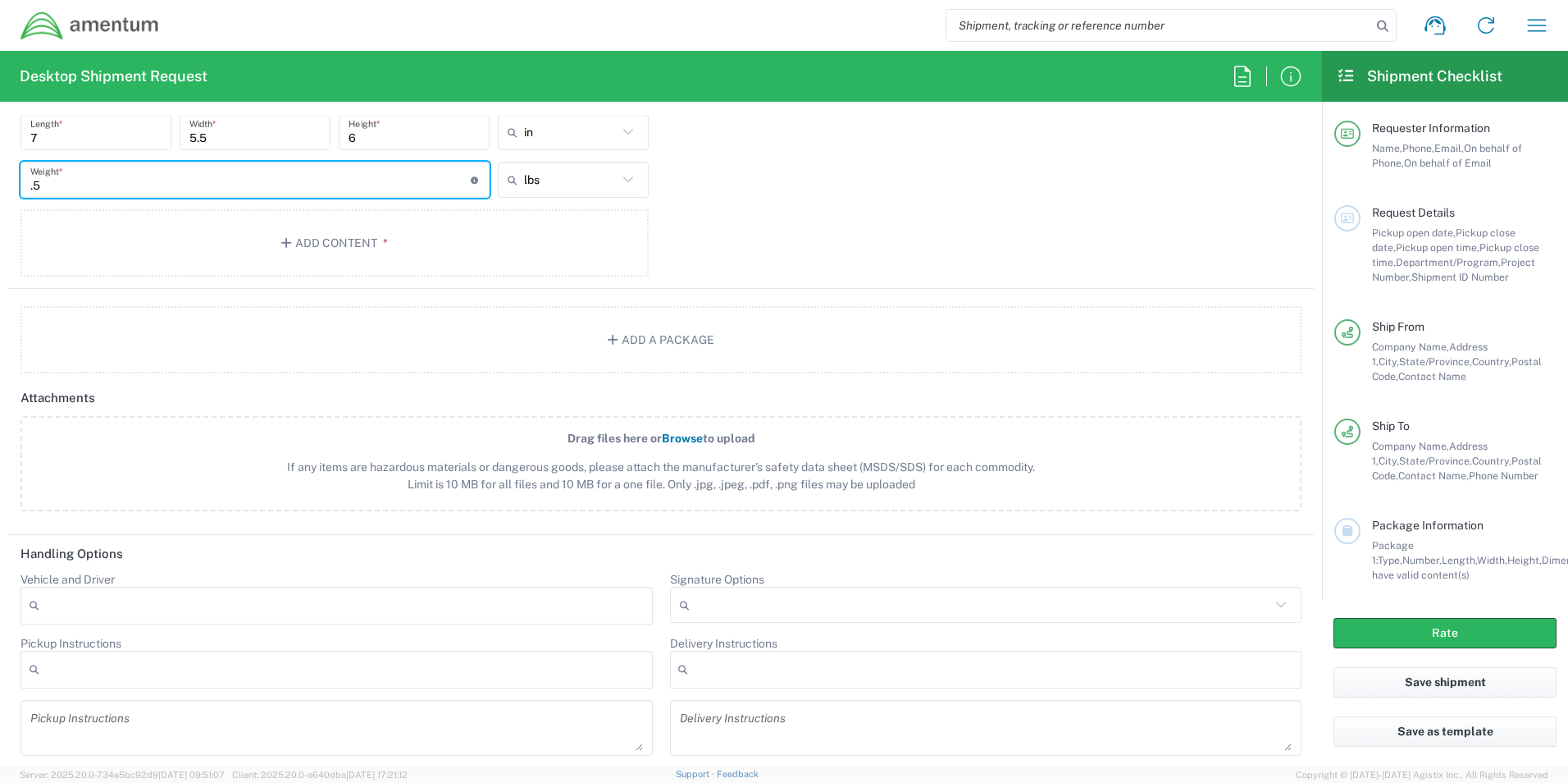
scroll to position [1559, 0]
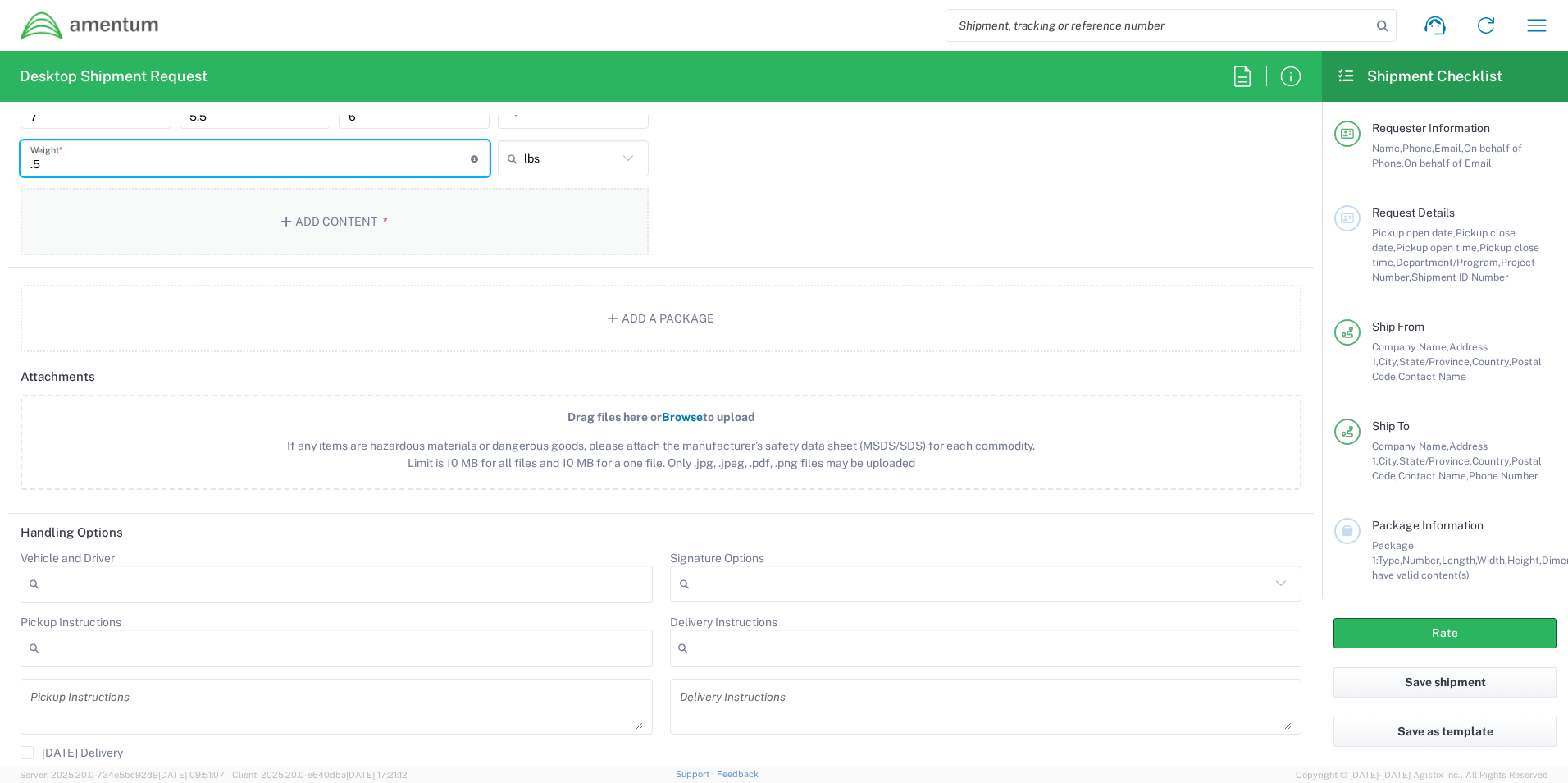
type input ".5"
click at [434, 233] on button "Add Content *" at bounding box center [334, 221] width 628 height 67
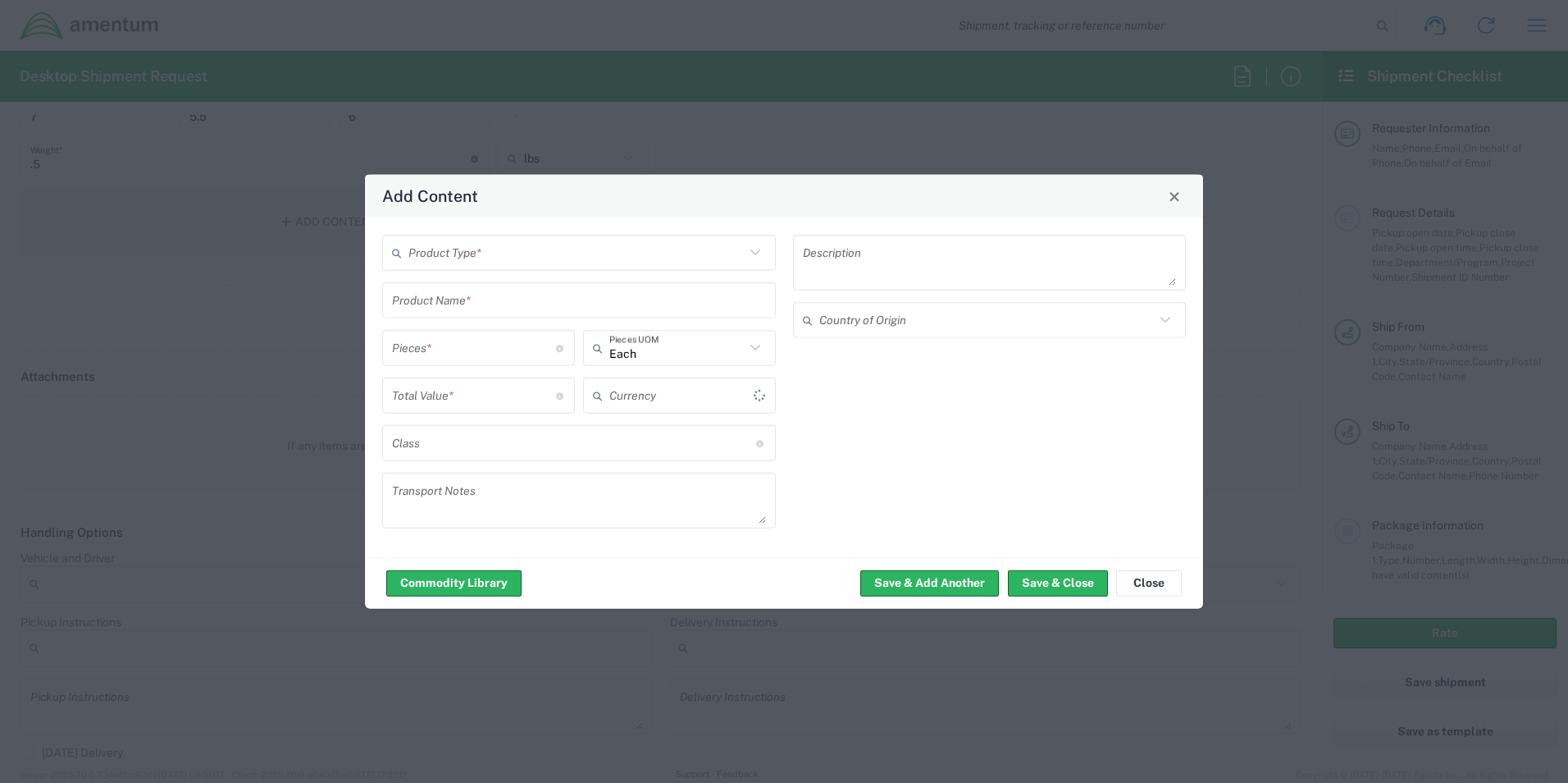
type input "US Dollar"
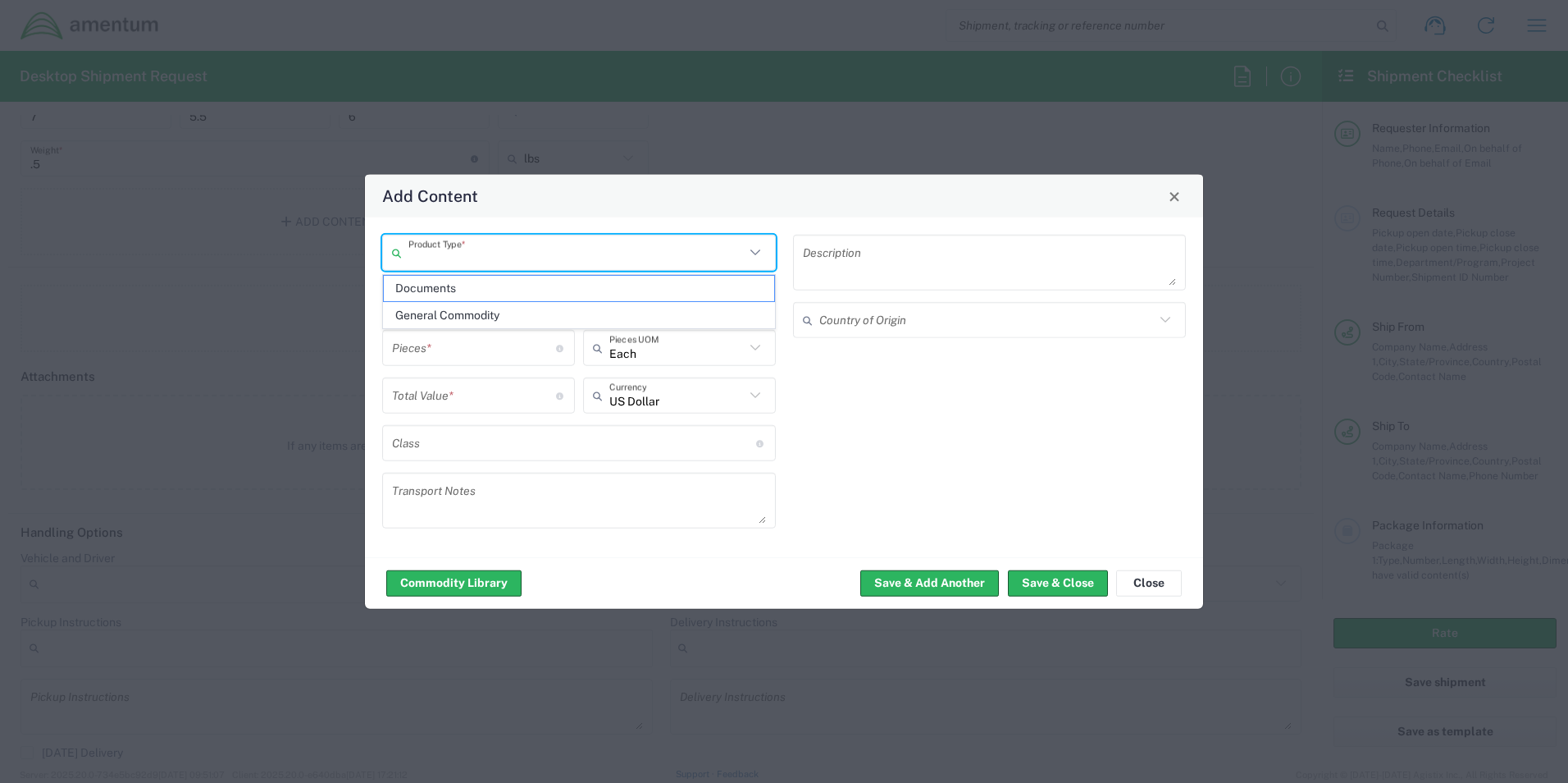
click at [461, 257] on input "text" at bounding box center [576, 252] width 336 height 29
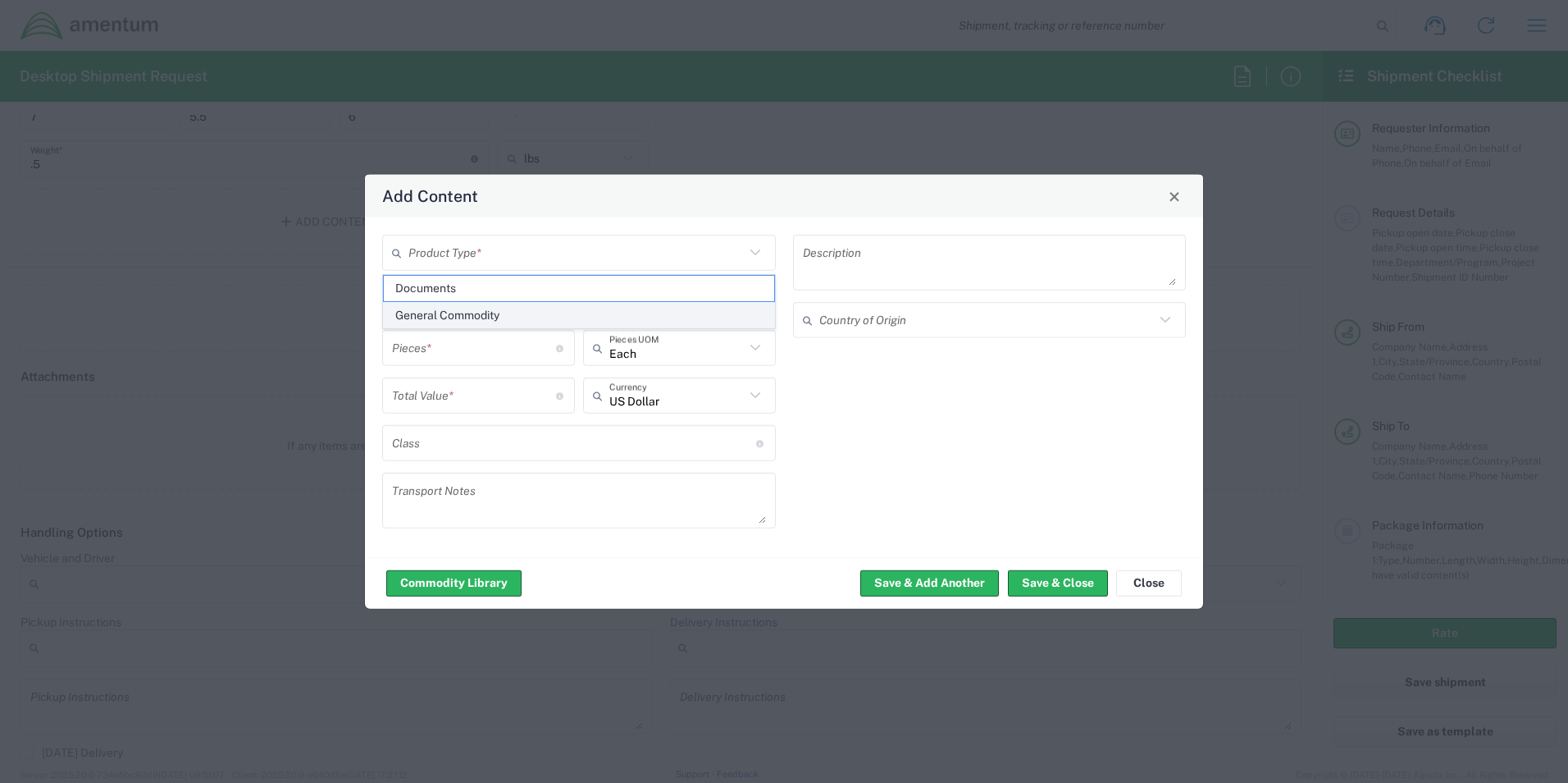
click at [465, 313] on span "General Commodity" at bounding box center [578, 315] width 390 height 25
type input "General Commodity"
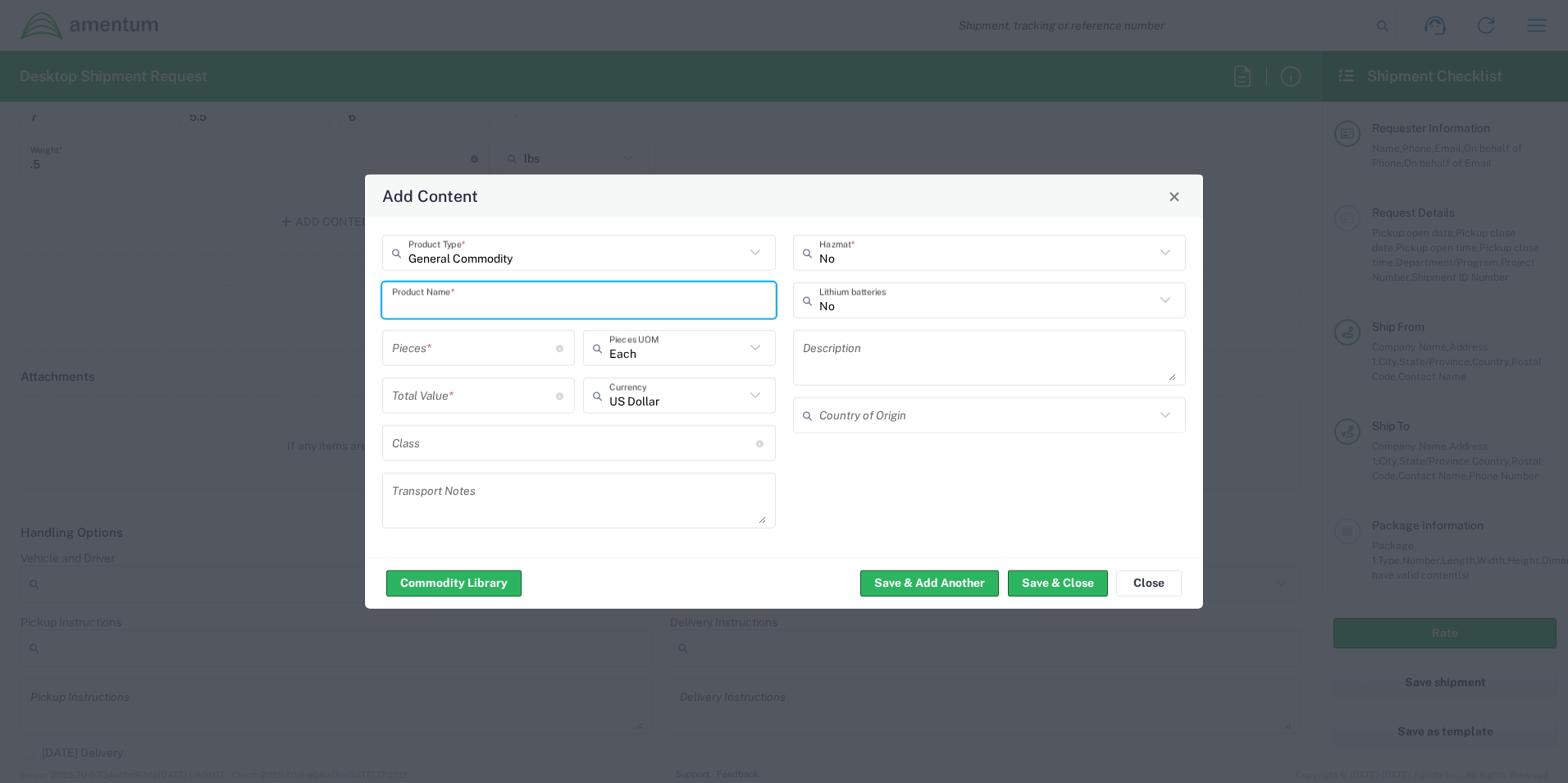
click at [517, 300] on input "text" at bounding box center [579, 300] width 374 height 29
type input "LOCOMOTIVE OIL SAMPLES"
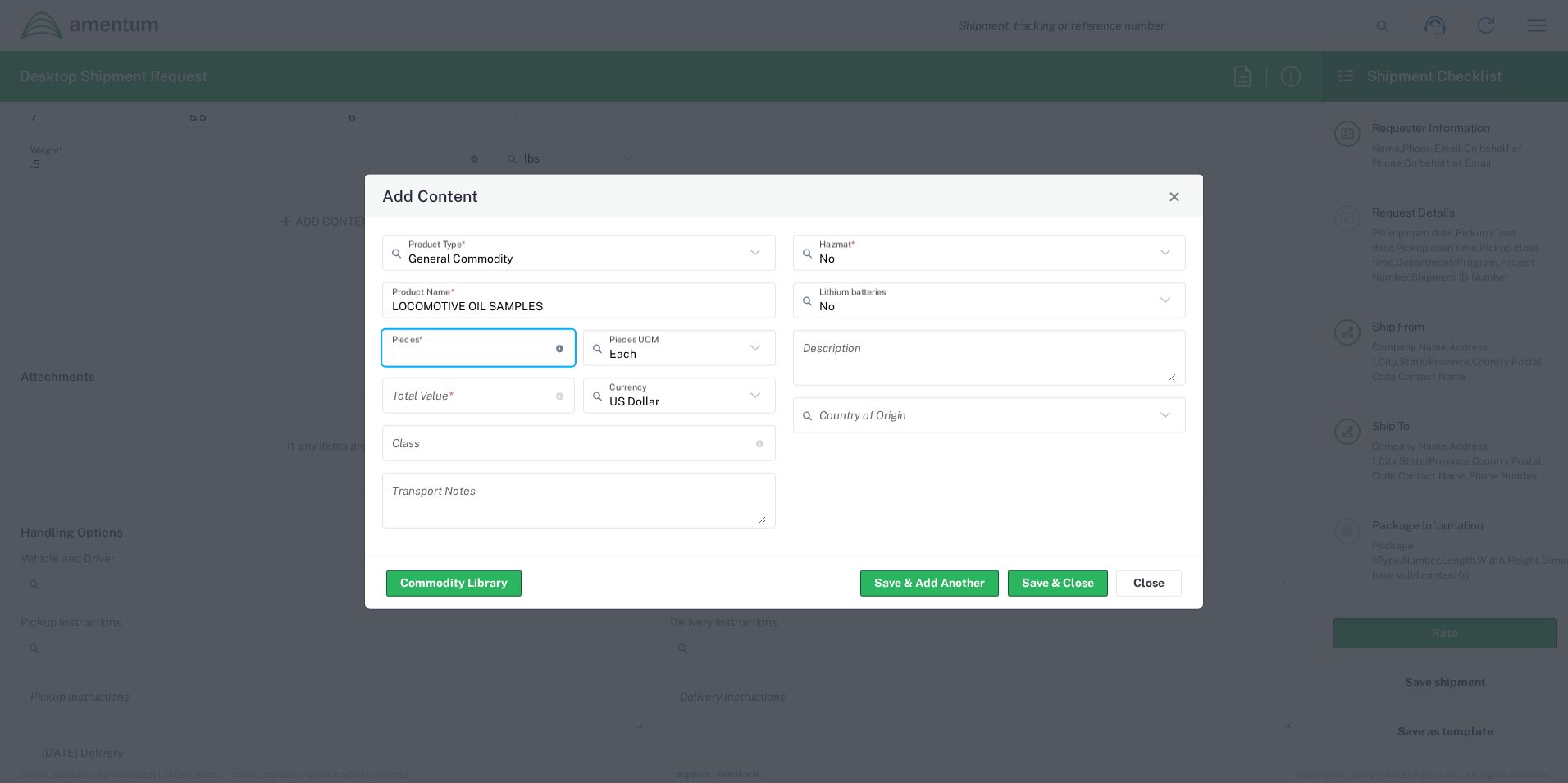
click at [494, 352] on input "number" at bounding box center [474, 348] width 164 height 29
type input "1"
click at [535, 393] on input "number" at bounding box center [474, 394] width 164 height 29
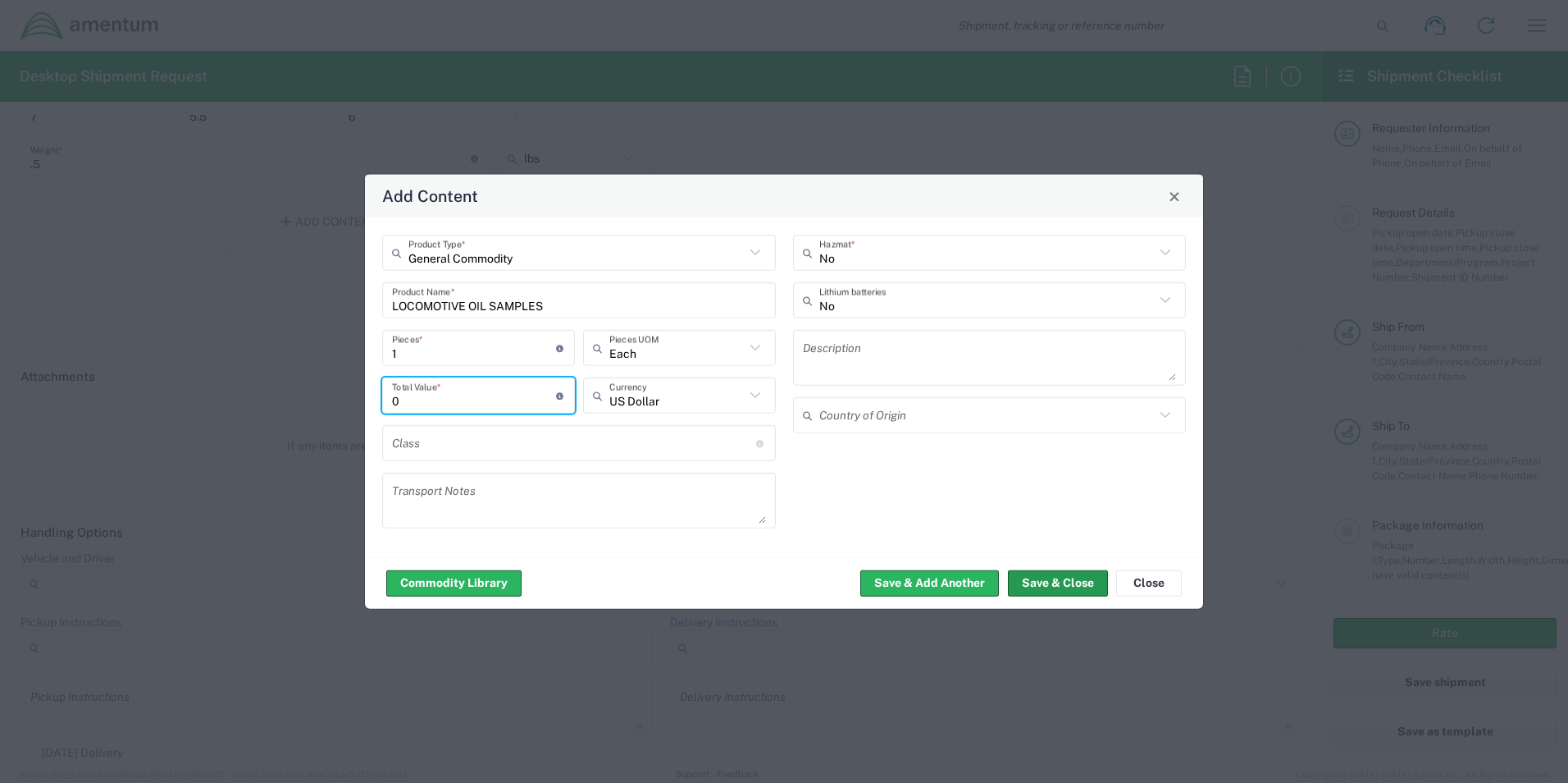
type input "0"
click at [1073, 581] on button "Save & Close" at bounding box center [1058, 582] width 100 height 26
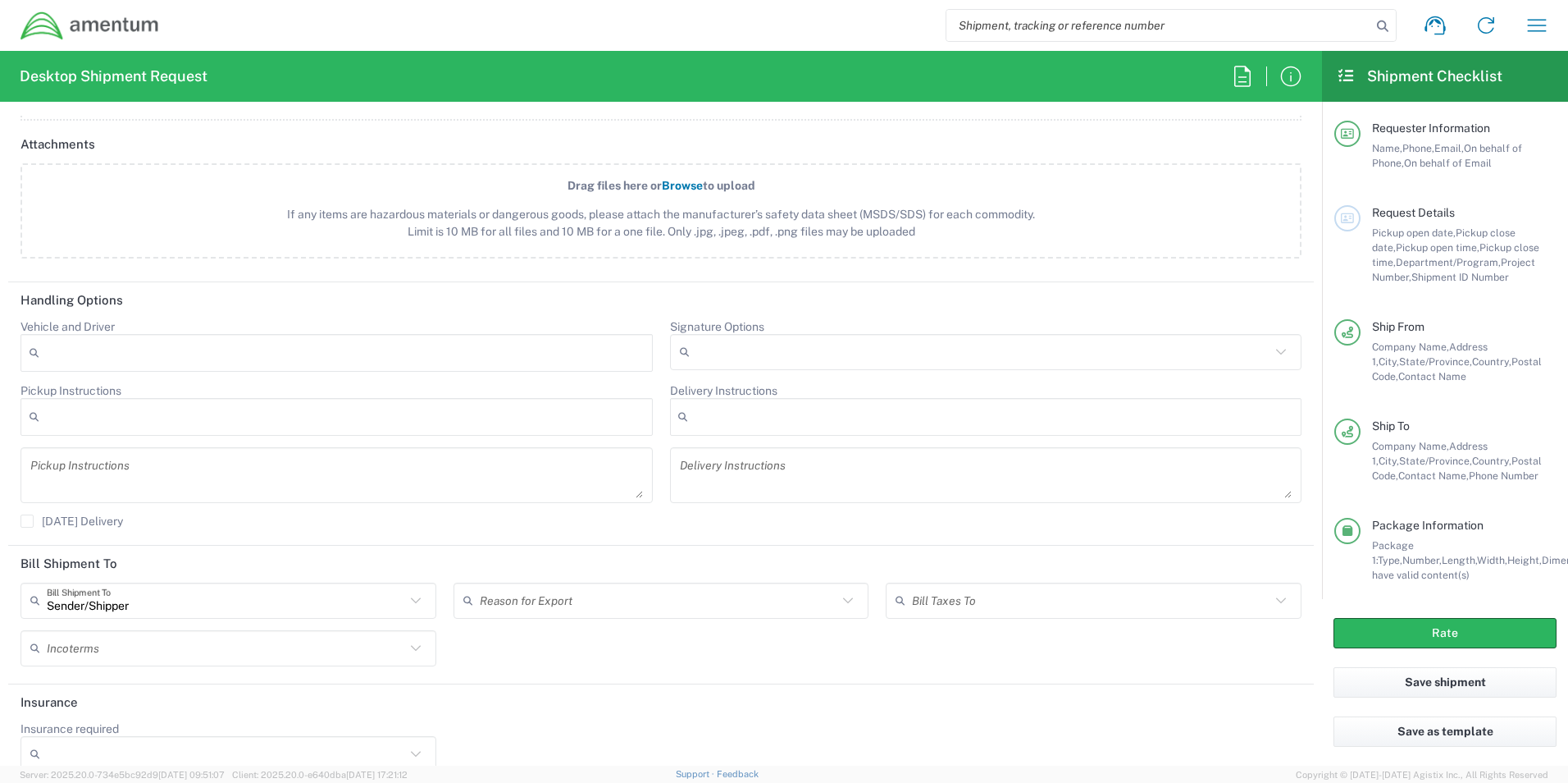
scroll to position [1912, 0]
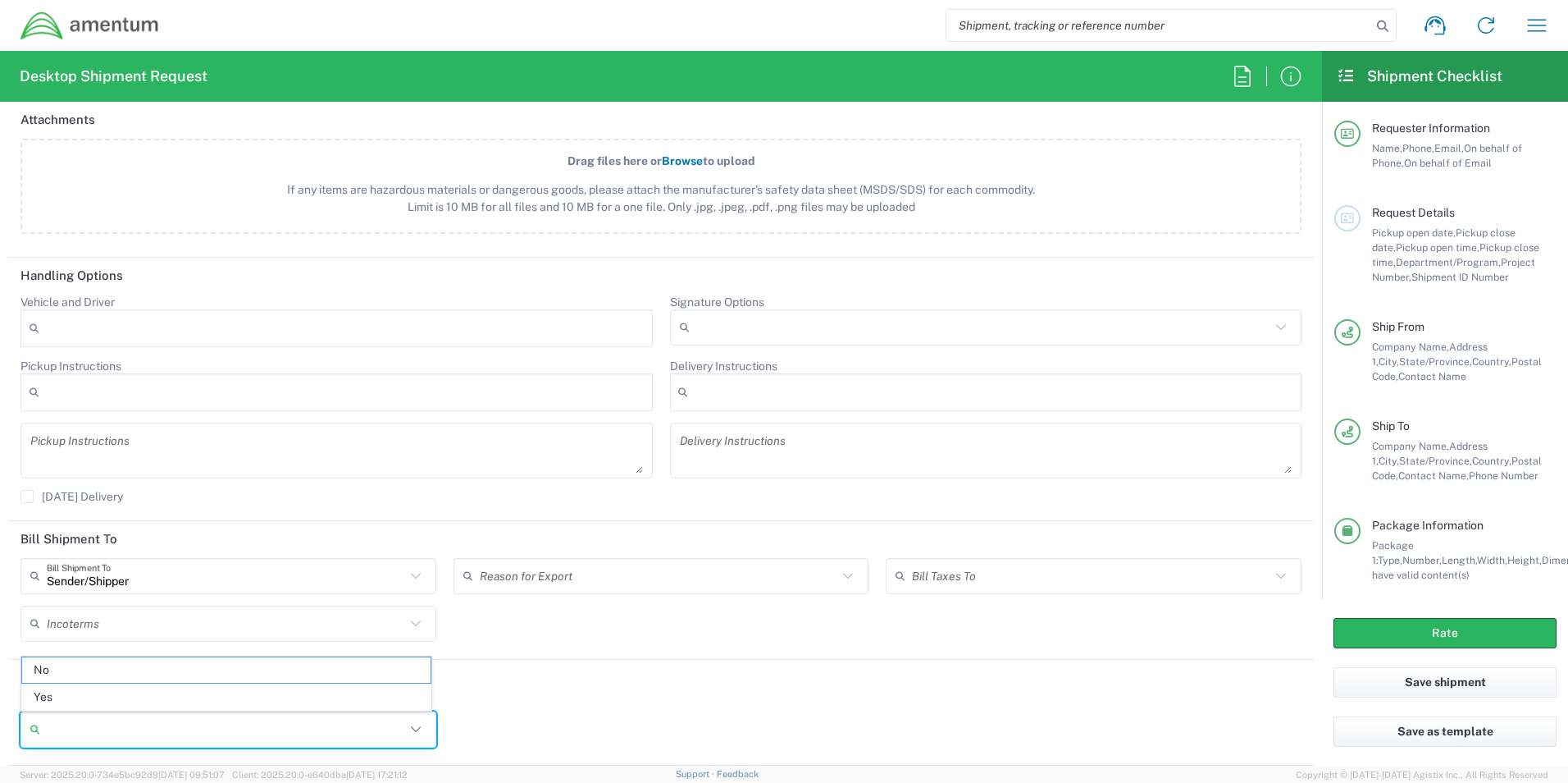
click at [199, 736] on input "Insurance required" at bounding box center [226, 729] width 358 height 26
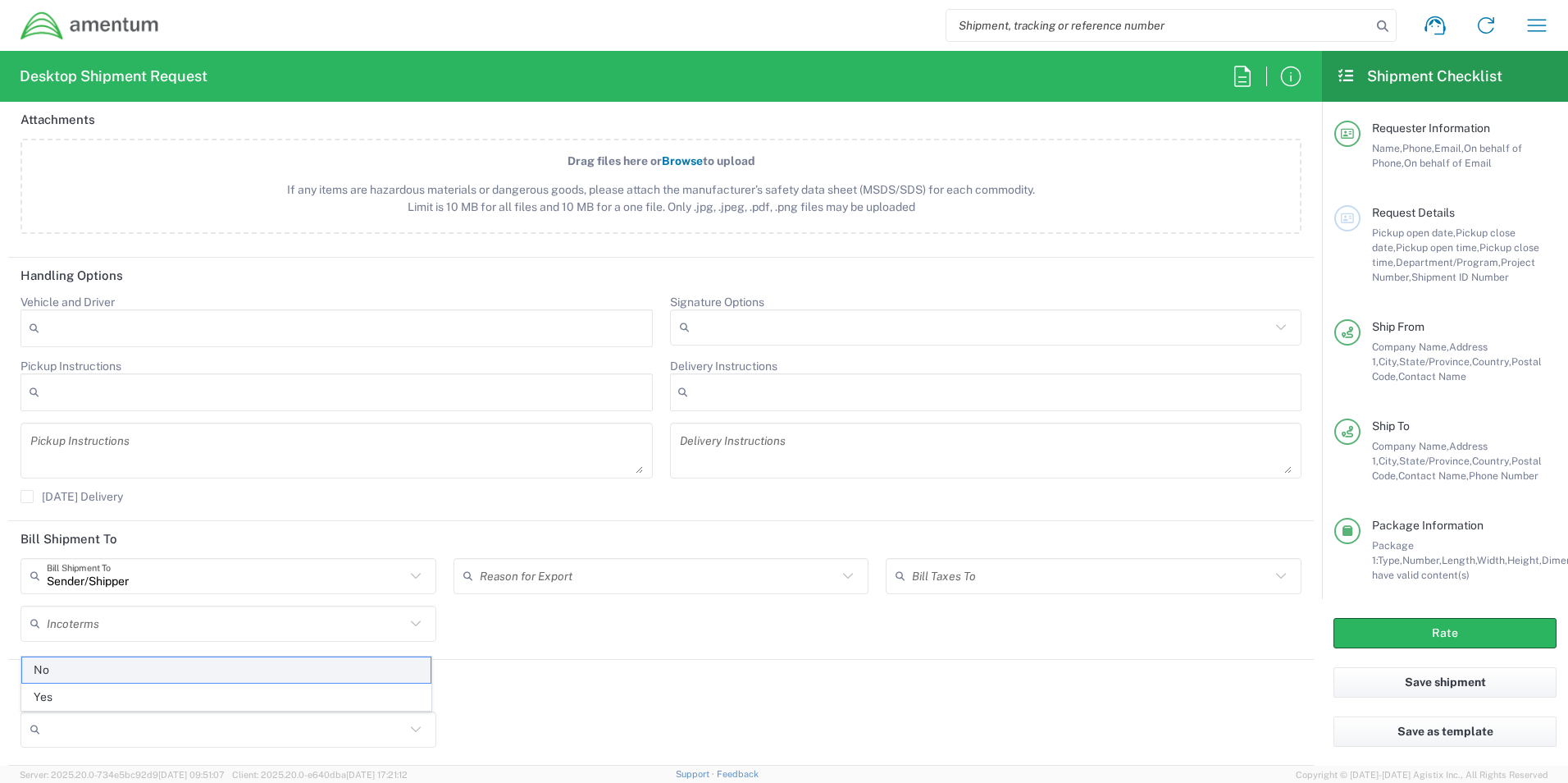
click at [85, 669] on span "No" at bounding box center [226, 669] width 408 height 25
type input "No"
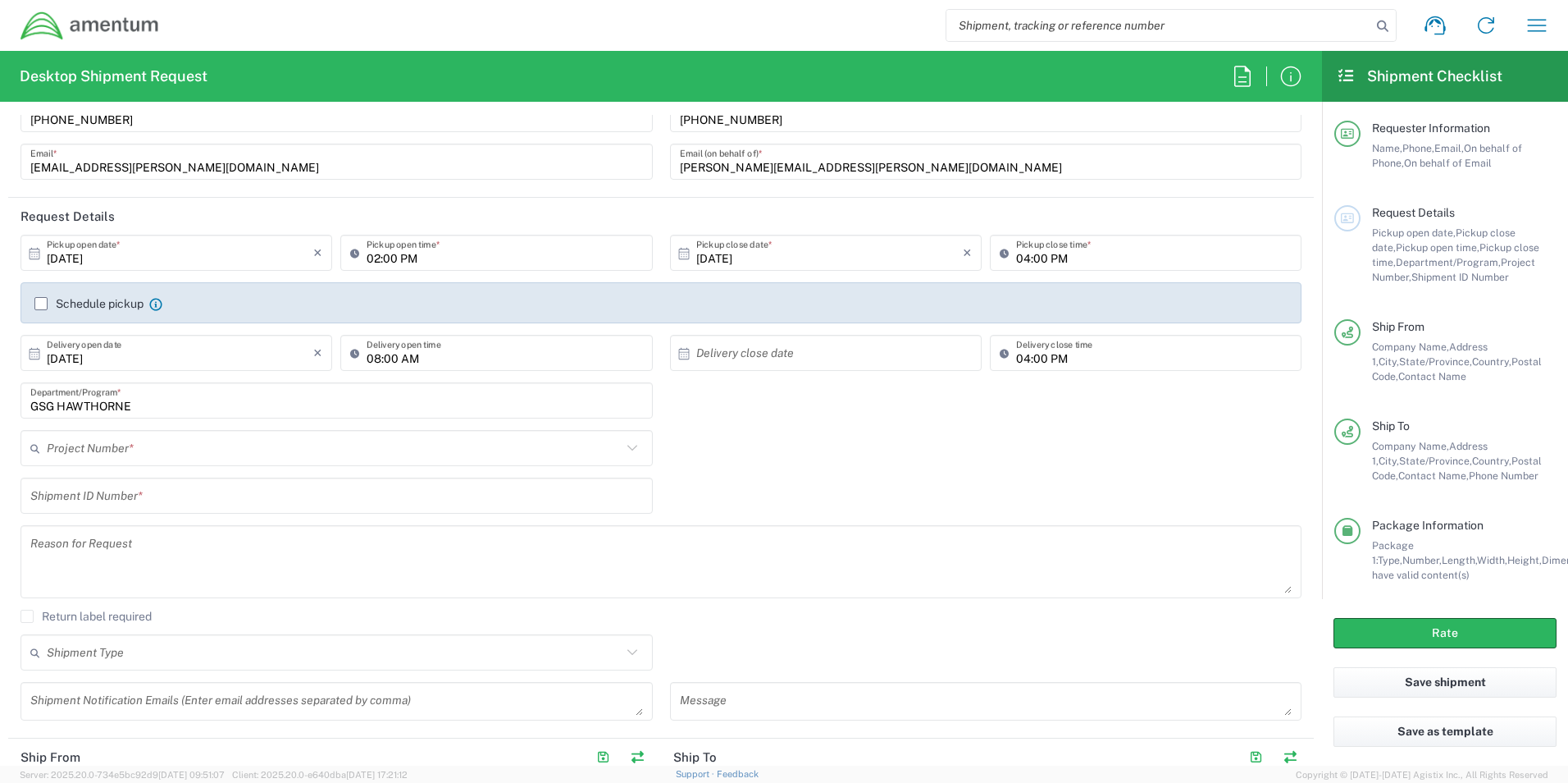
scroll to position [246, 0]
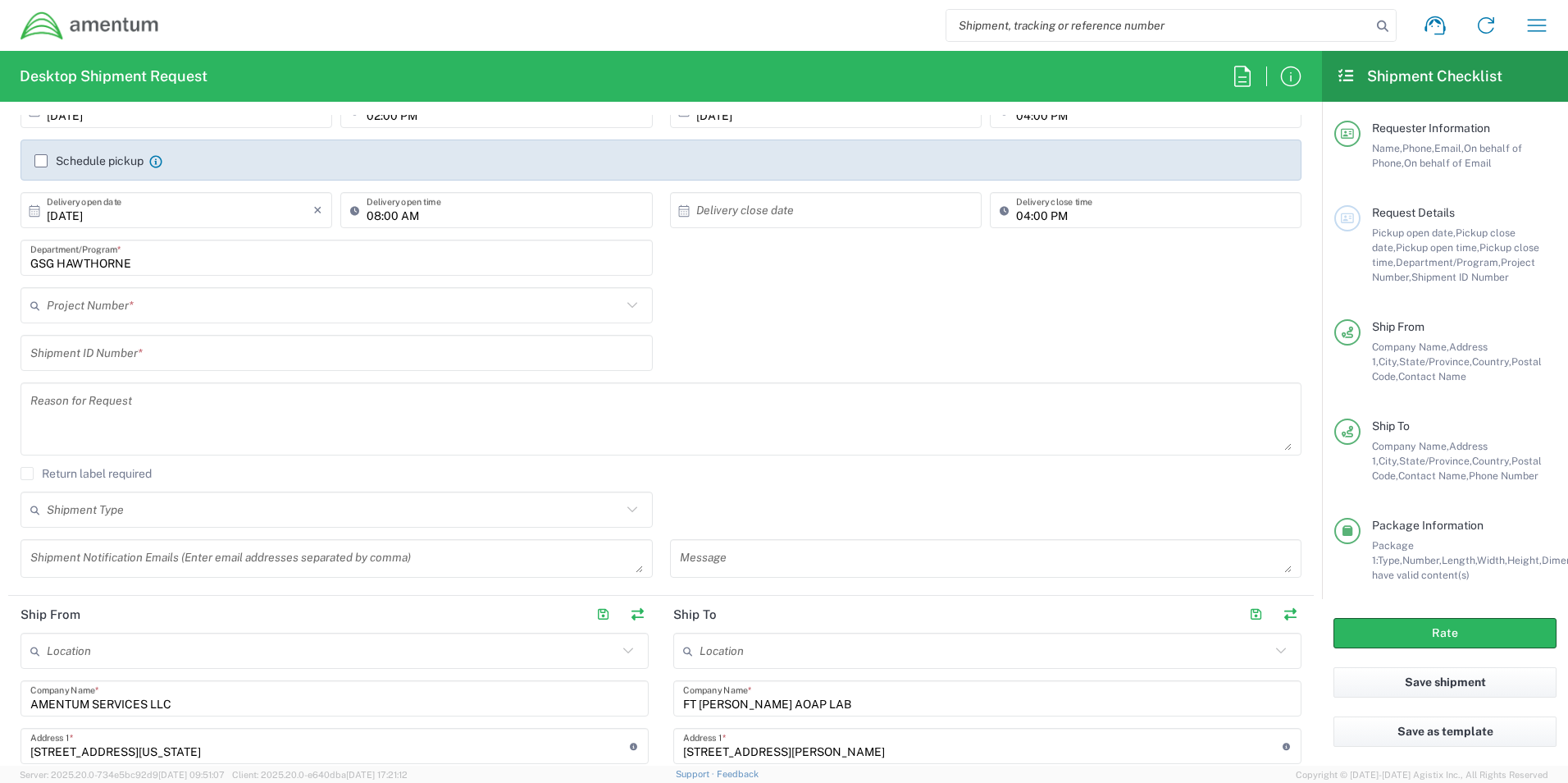
click at [150, 306] on input "text" at bounding box center [334, 306] width 575 height 29
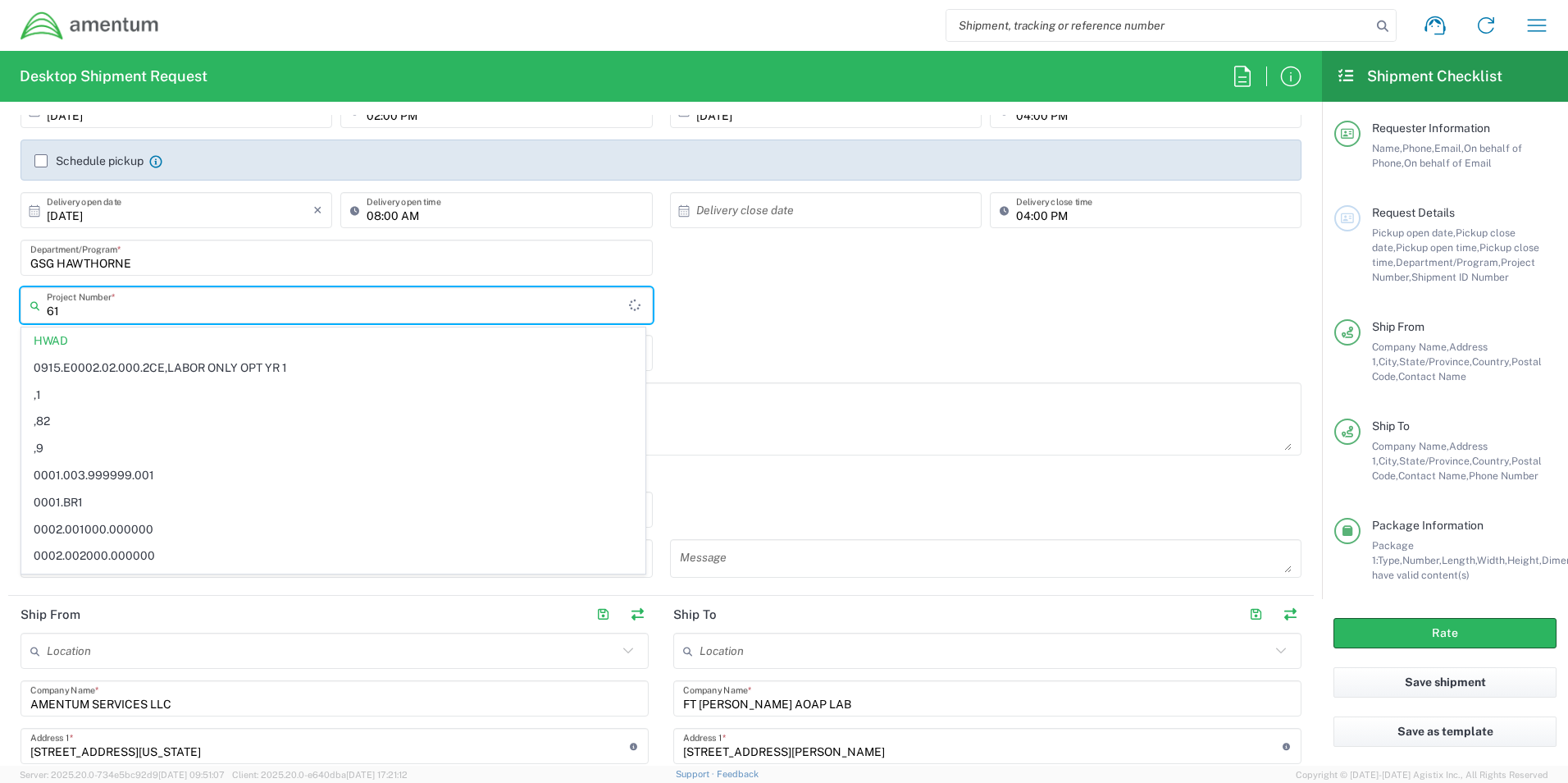
type input "6"
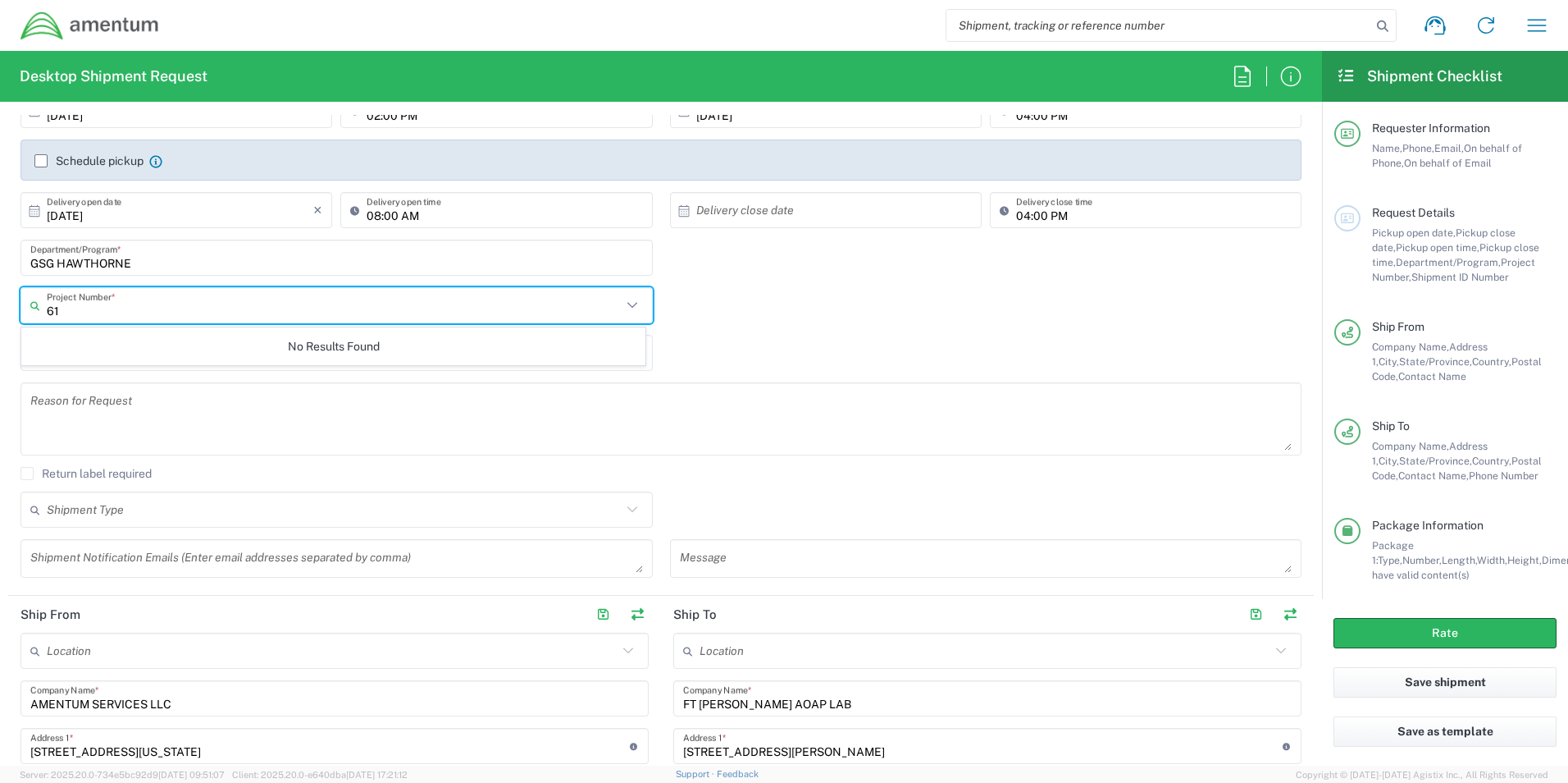
type input "6"
type input "6119.F0062.04"
drag, startPoint x: 150, startPoint y: 306, endPoint x: -82, endPoint y: 297, distance: 232.2
click at [0, 297] on html "Shipment request Shipment tracking Shipment estimator Desktop shipment request …" at bounding box center [784, 392] width 1568 height 783
type input "6"
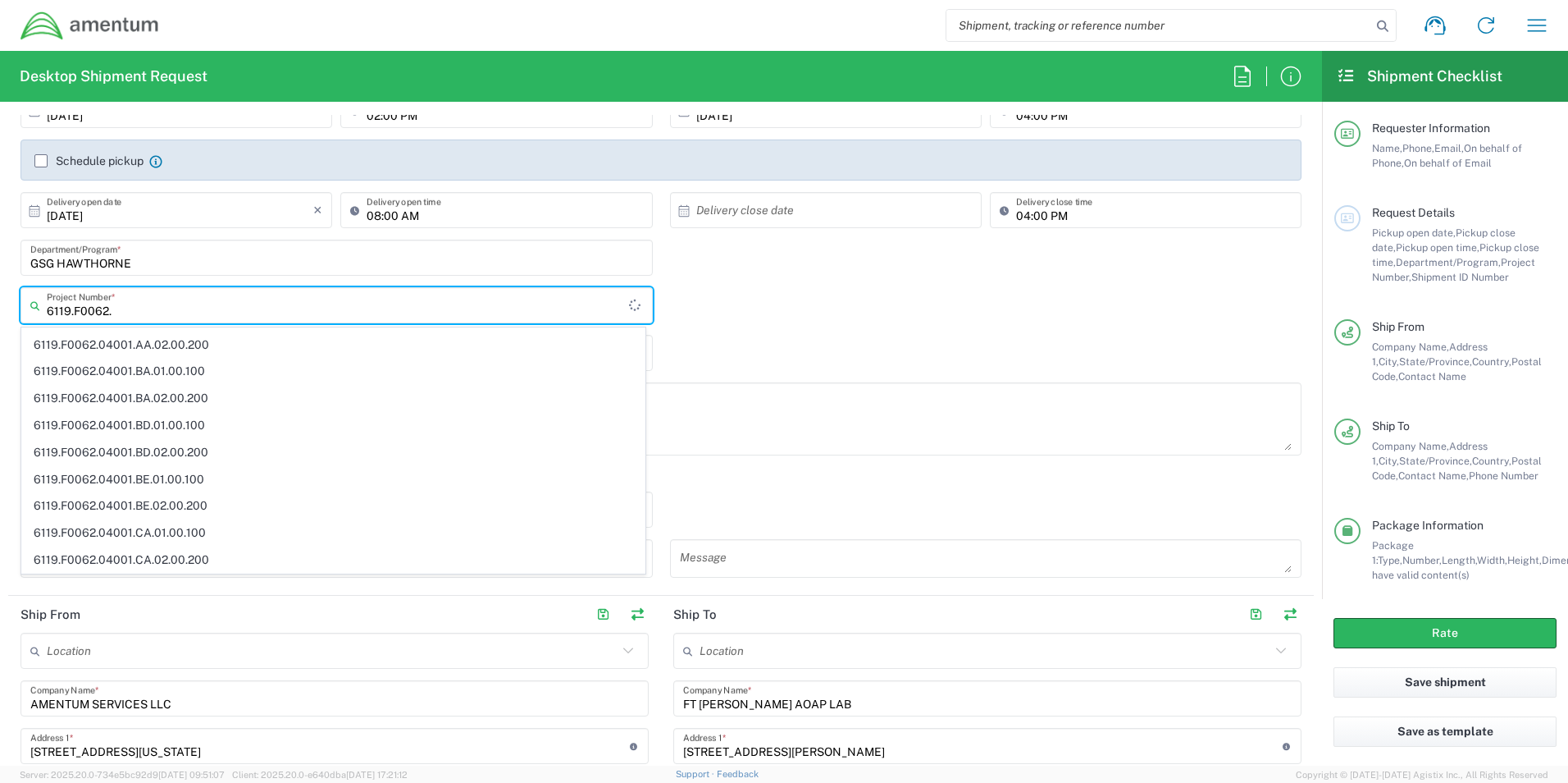
scroll to position [0, 0]
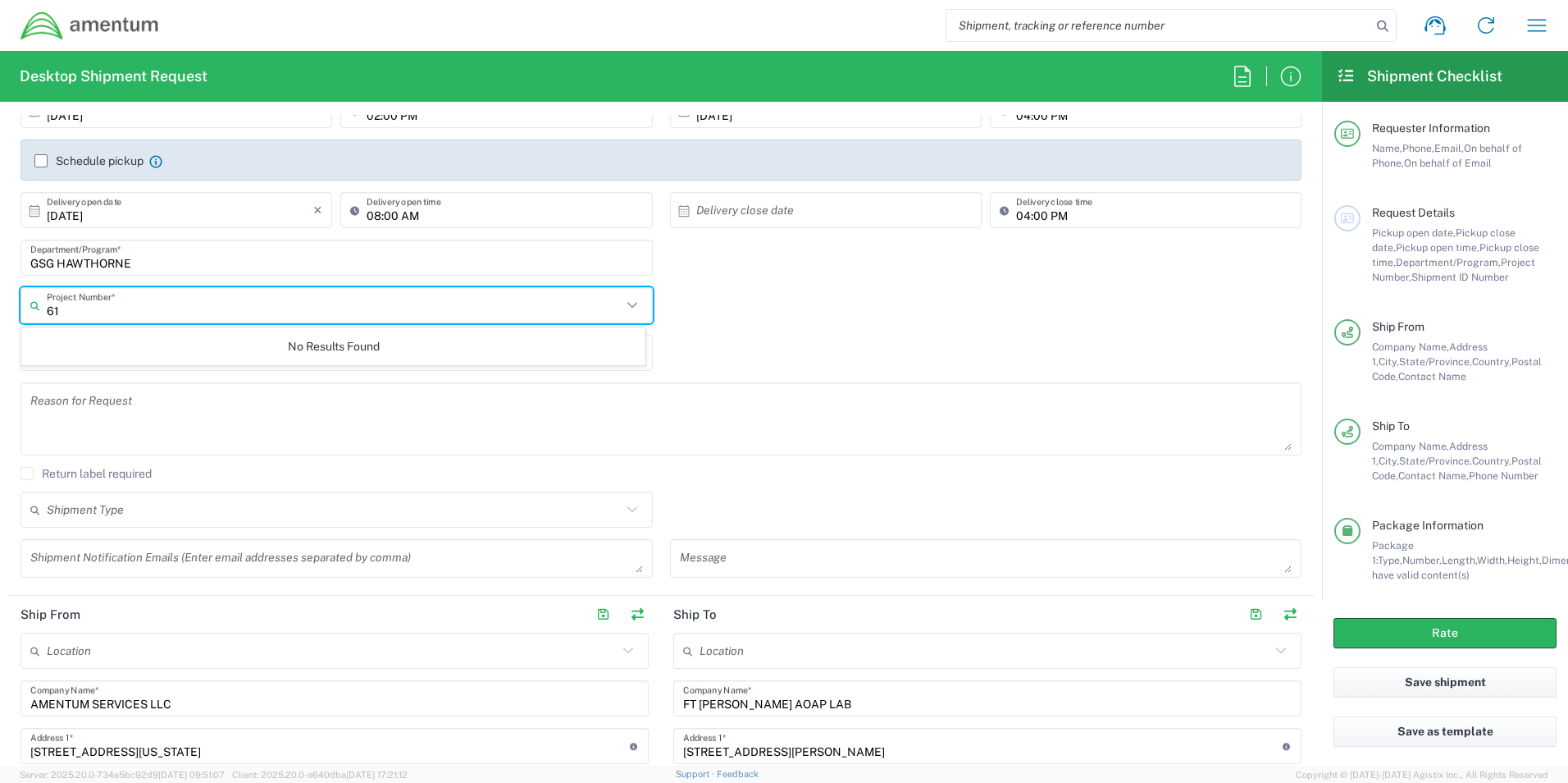
type input "6"
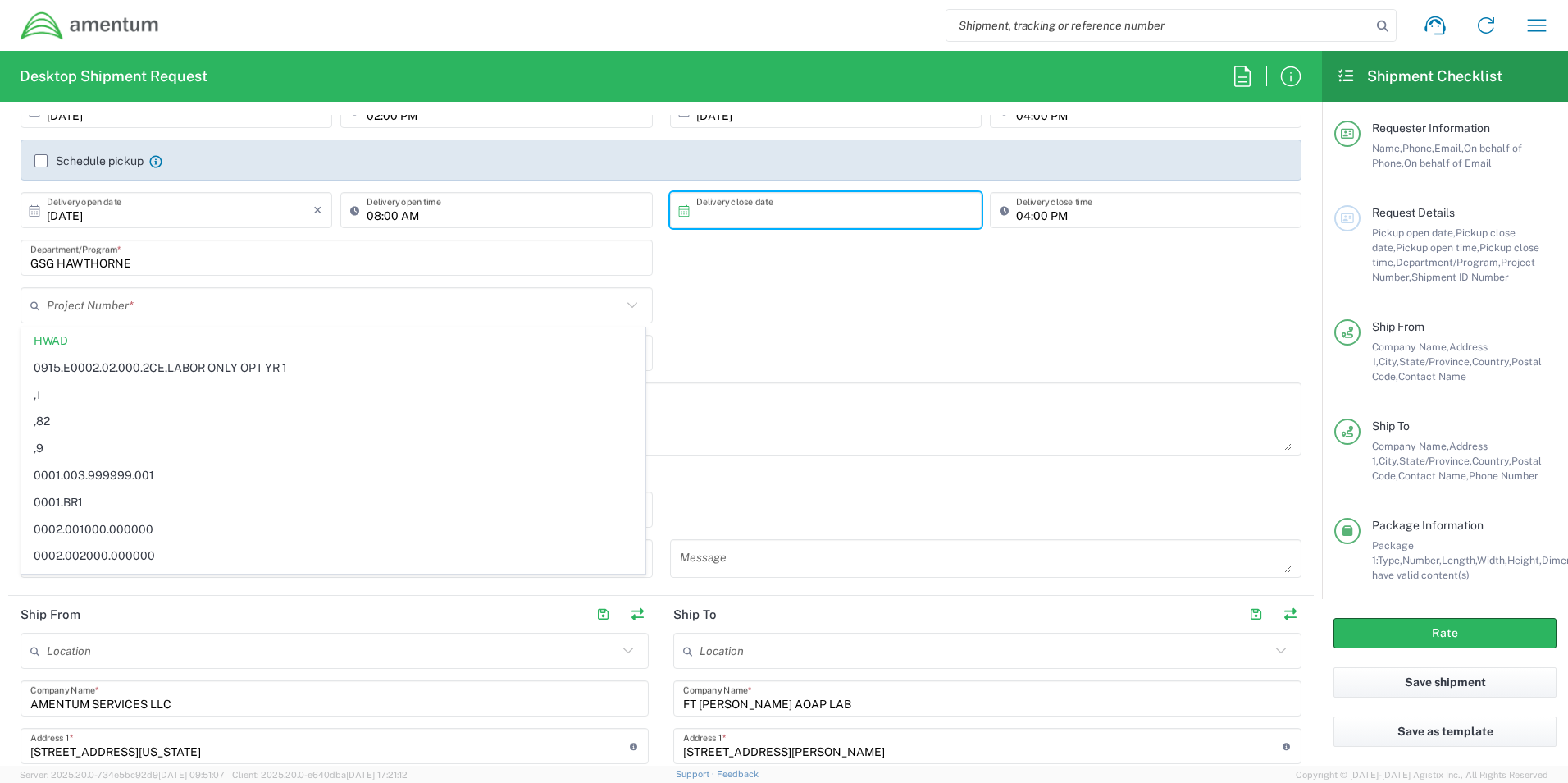
click at [738, 210] on input "text" at bounding box center [829, 210] width 266 height 29
type input "HWAD"
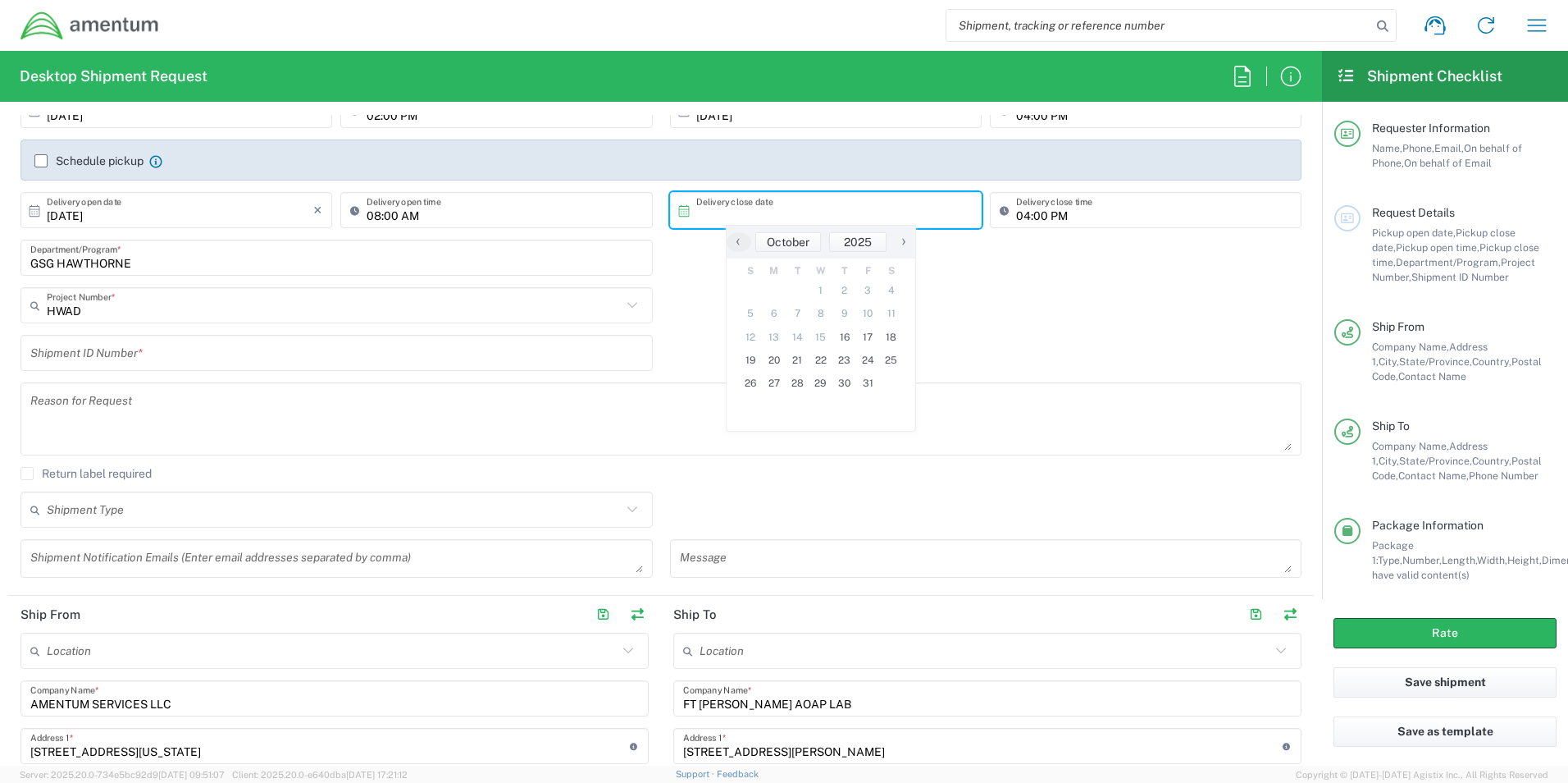
click at [696, 299] on div "HWAD Project Number * HWAD 0915.E0002.02.000.2CE,LABOR ONLY OPT YR 1 ,1 ,82 ,9 …" at bounding box center [661, 312] width 1299 height 48
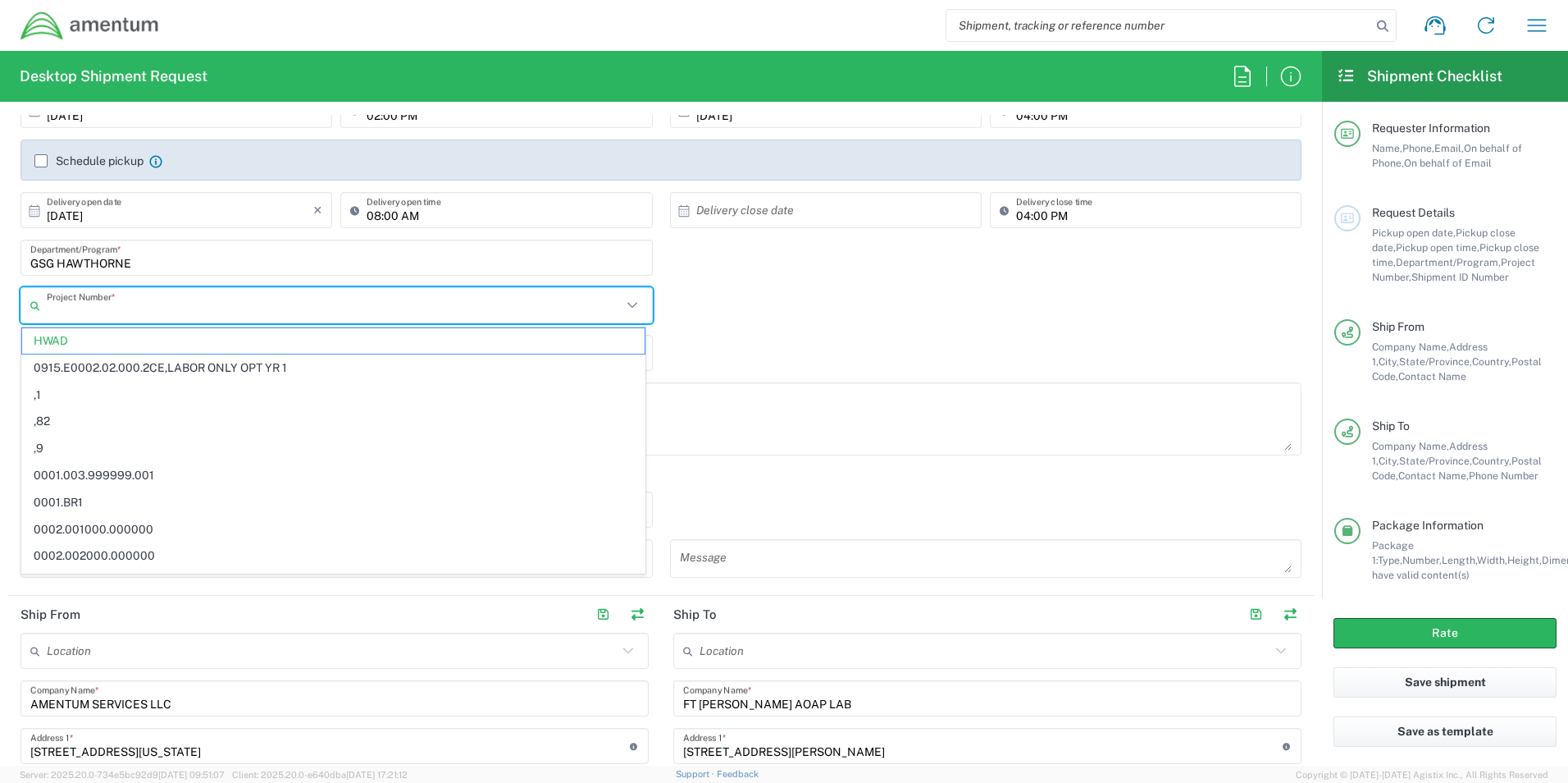
click at [200, 311] on input "text" at bounding box center [334, 306] width 575 height 29
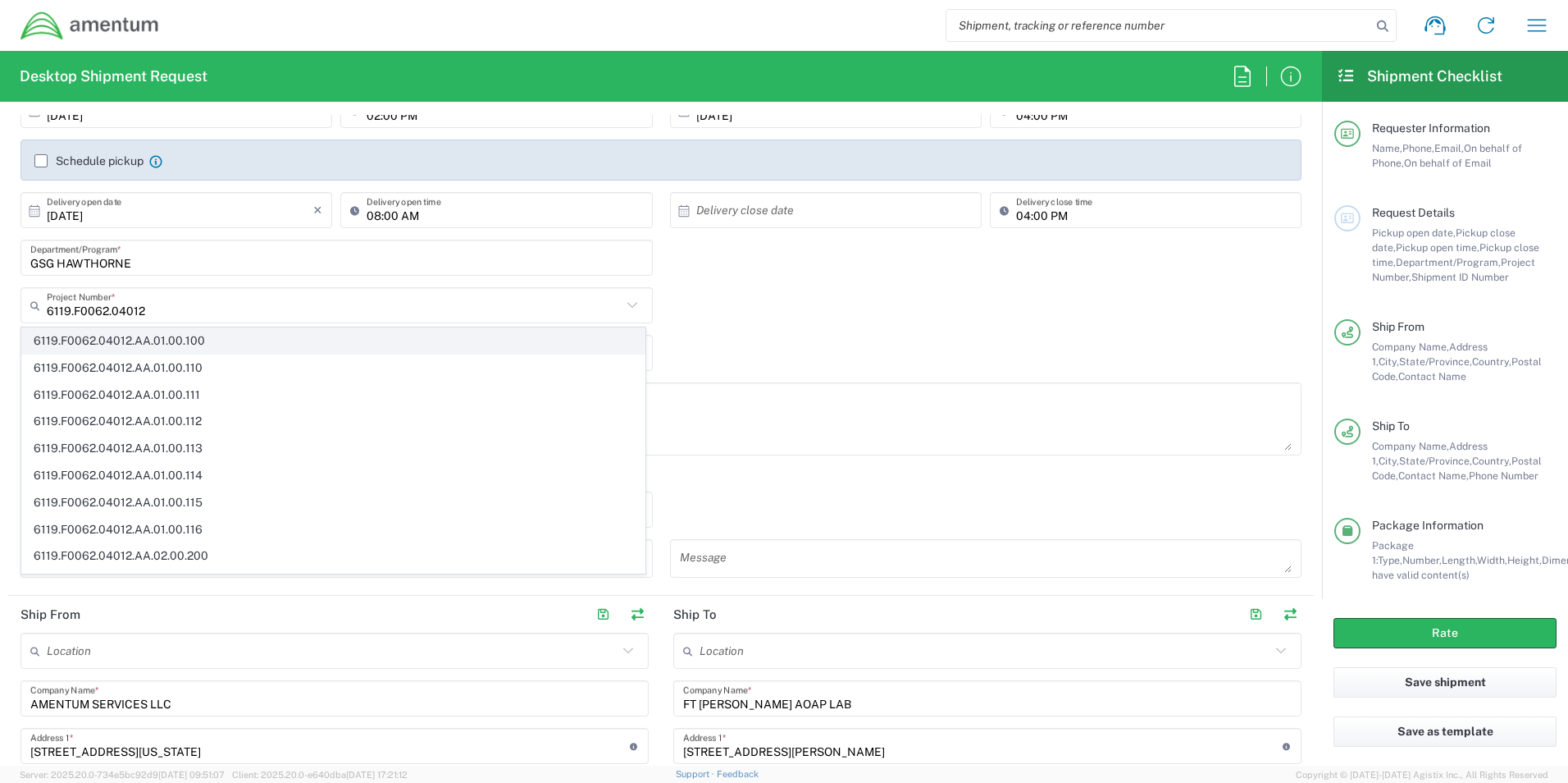
click at [197, 343] on span "6119.F0062.04012.AA.01.00.100" at bounding box center [333, 341] width 623 height 25
type input "6119.F0062.04012.AA.01.00.100"
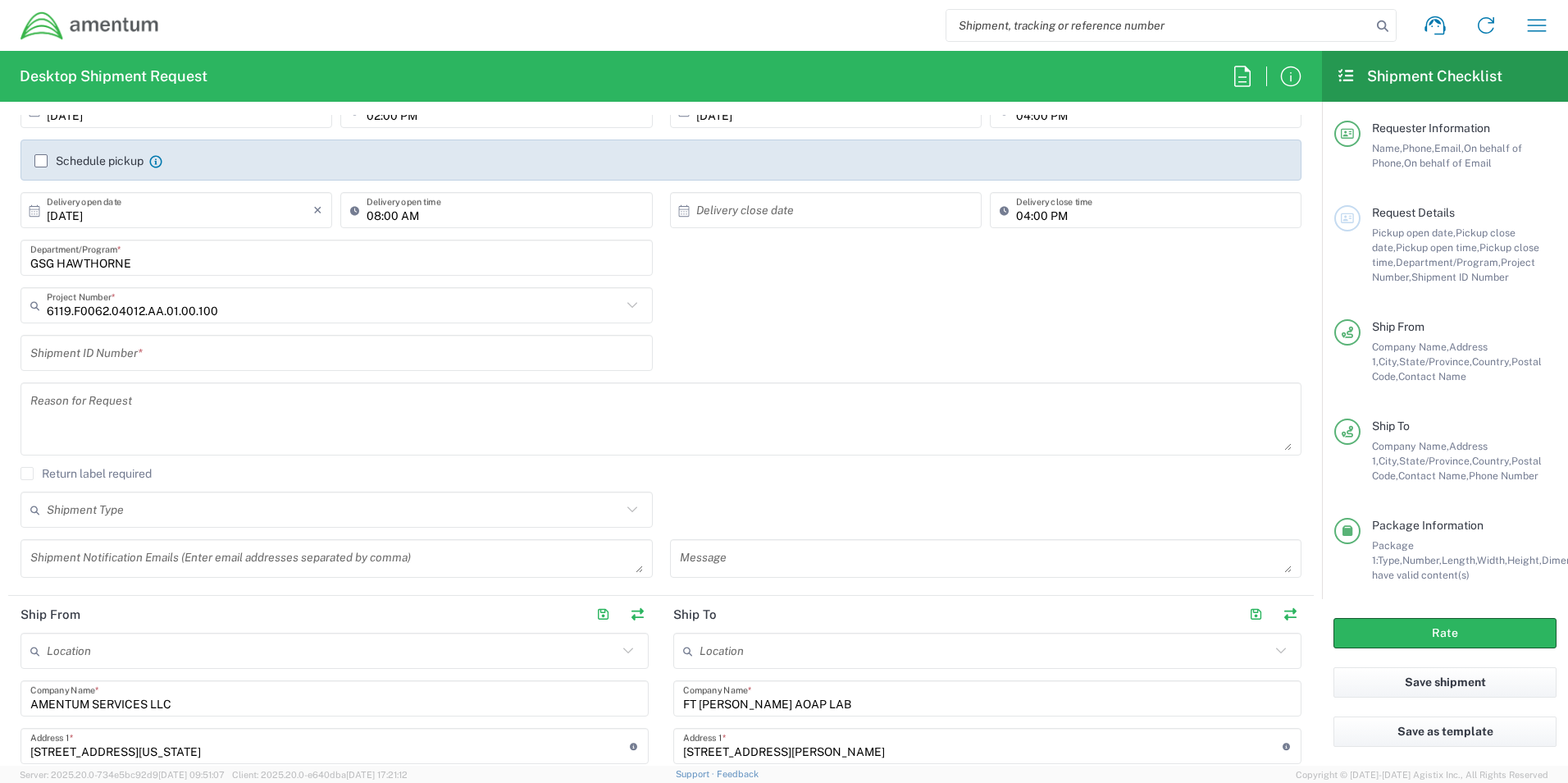
click at [318, 361] on input "text" at bounding box center [336, 353] width 613 height 29
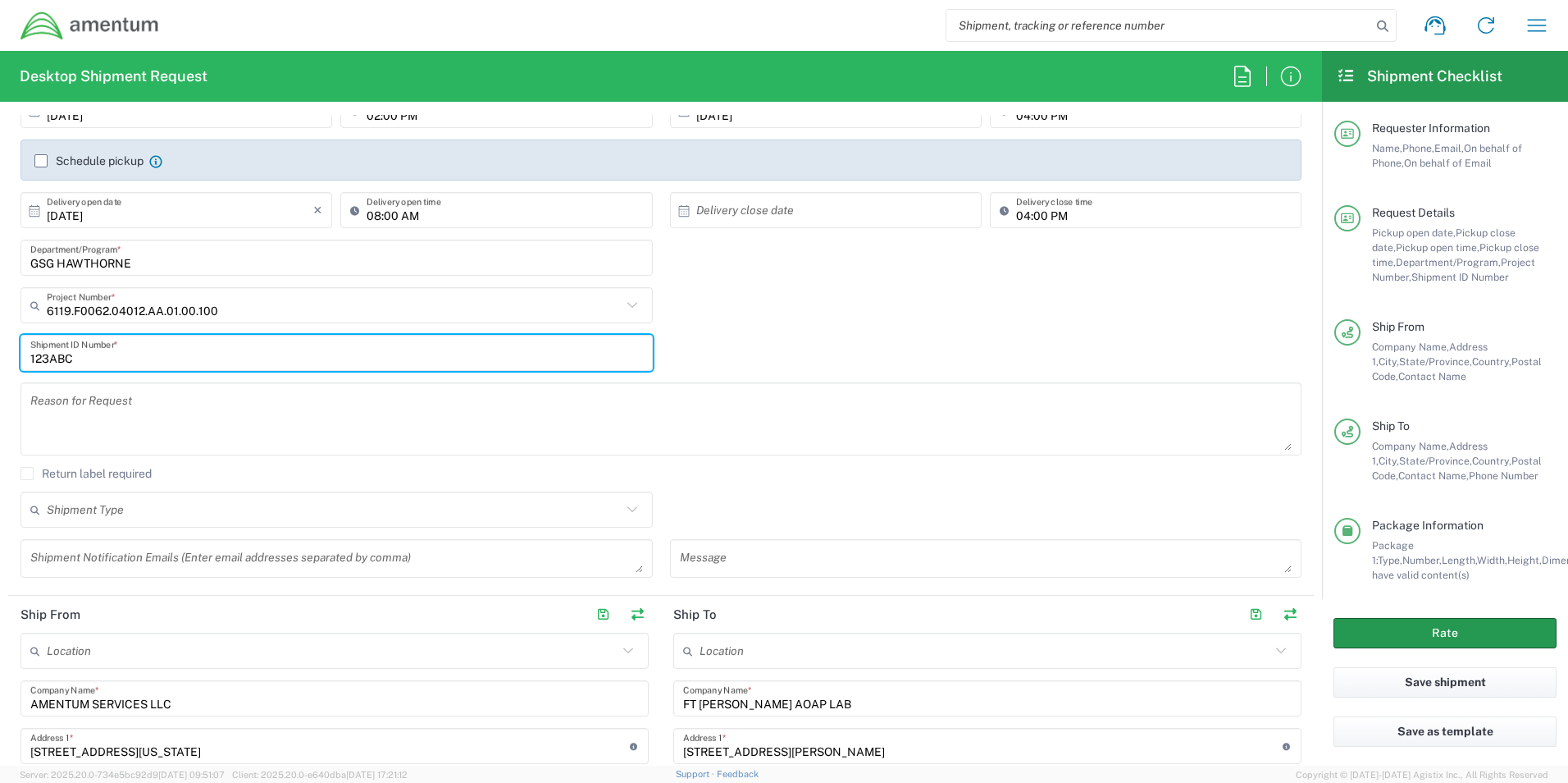
type input "123ABC"
click at [1487, 639] on button "Rate" at bounding box center [1444, 633] width 223 height 30
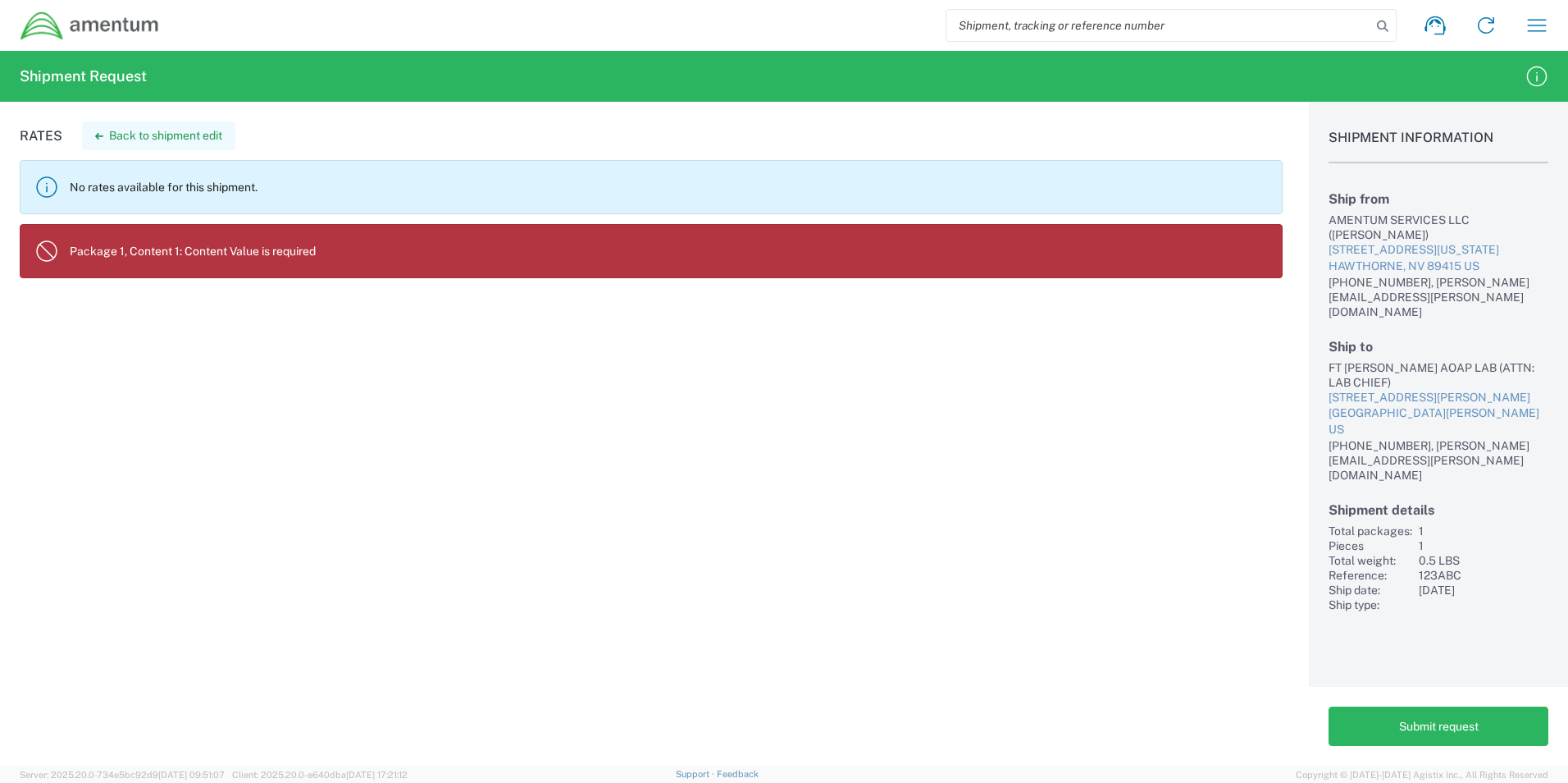
click at [113, 140] on button "Back to shipment edit" at bounding box center [159, 136] width 154 height 29
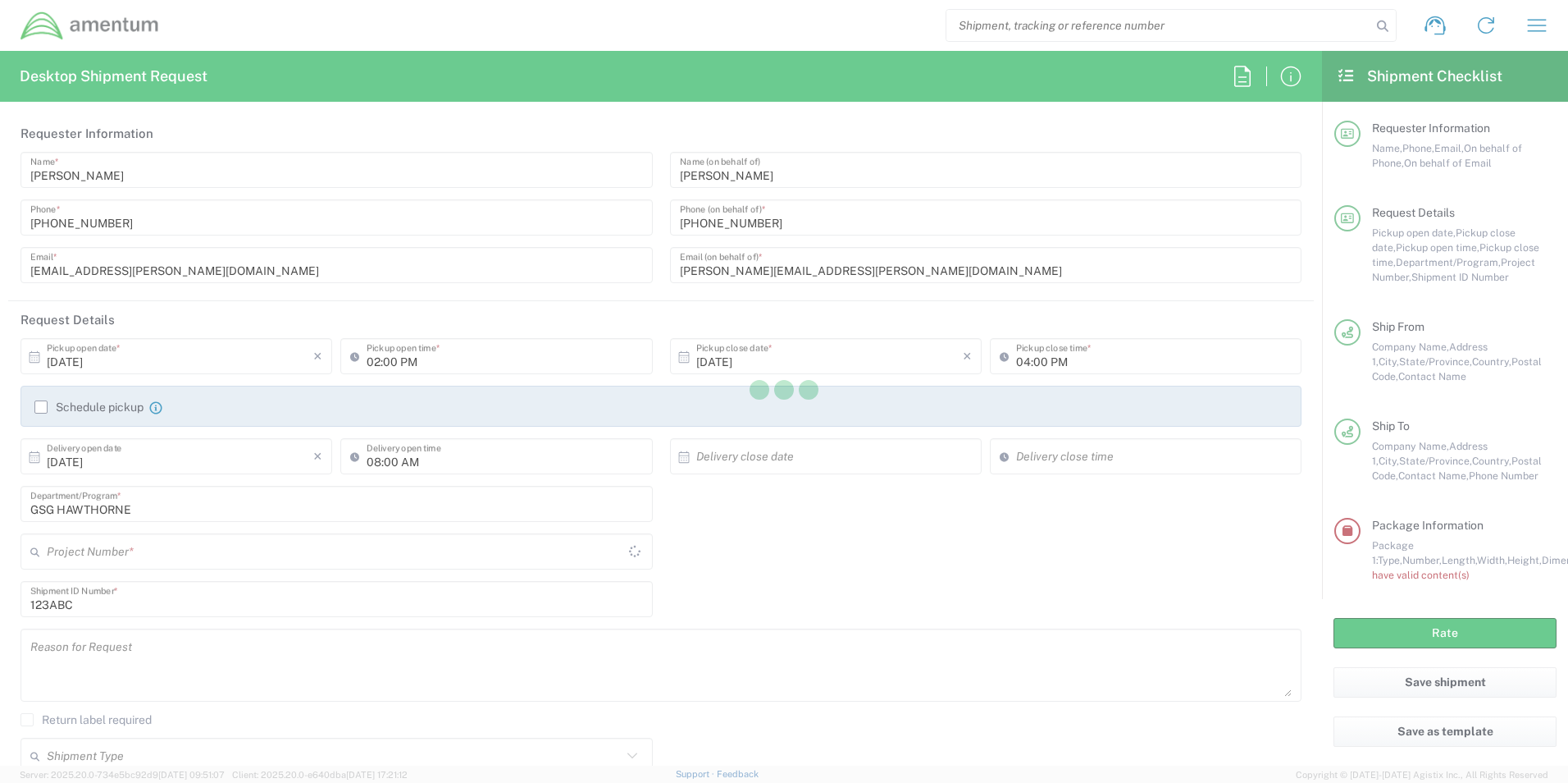
type input "[US_STATE]"
type input "Your Packaging"
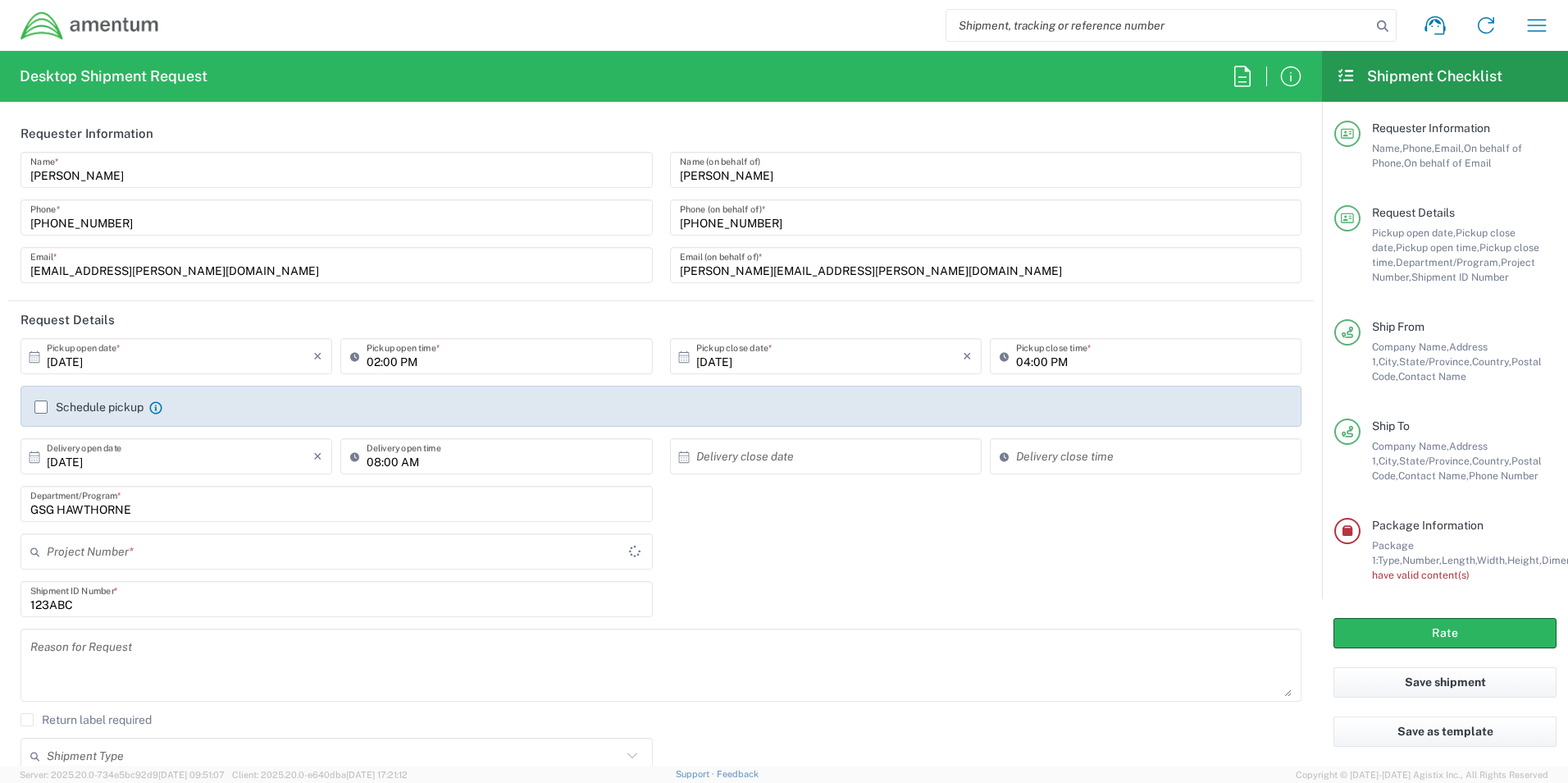
type input "6119.F0062.04012.AA.01.00.100"
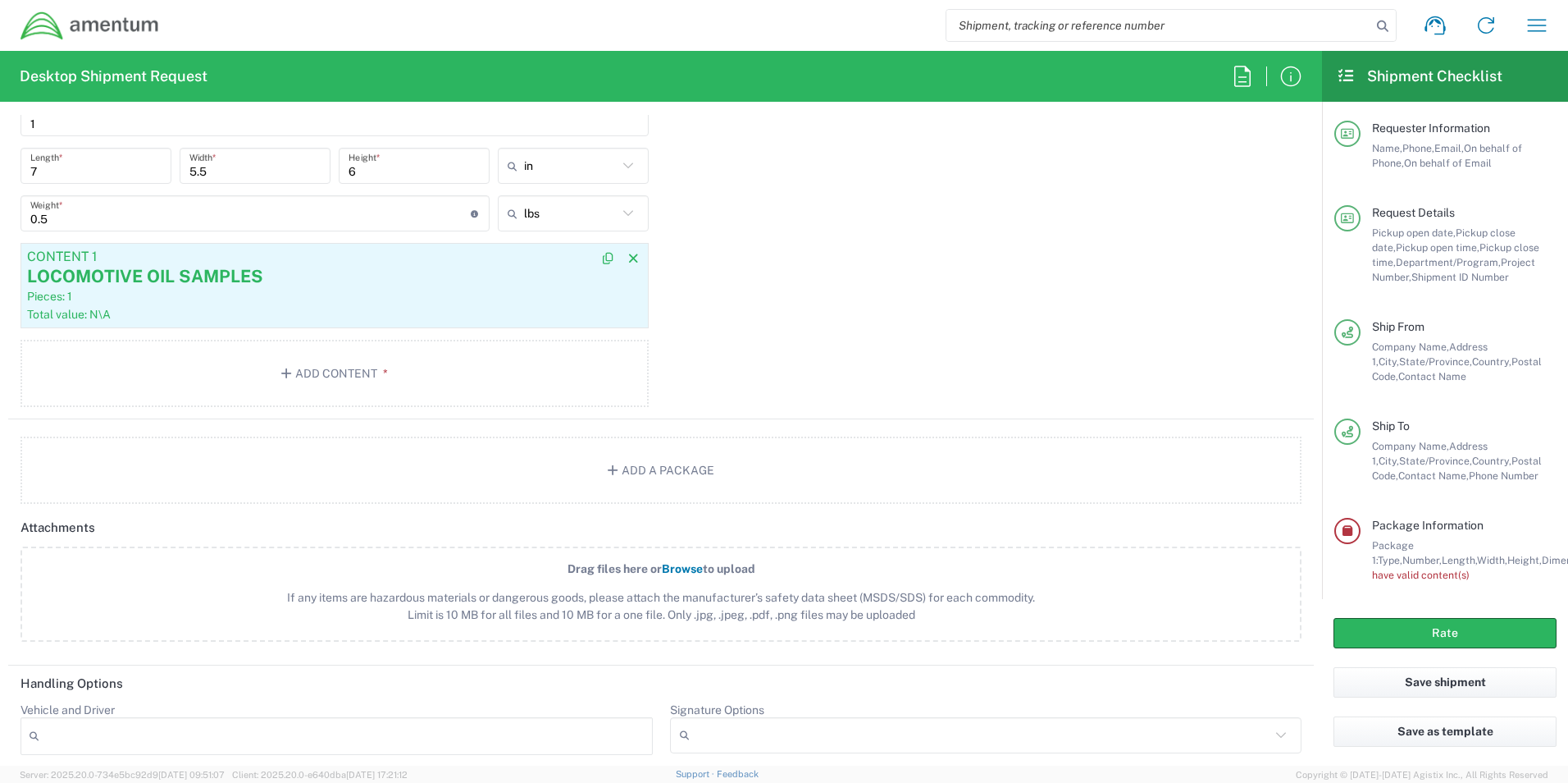
scroll to position [1477, 0]
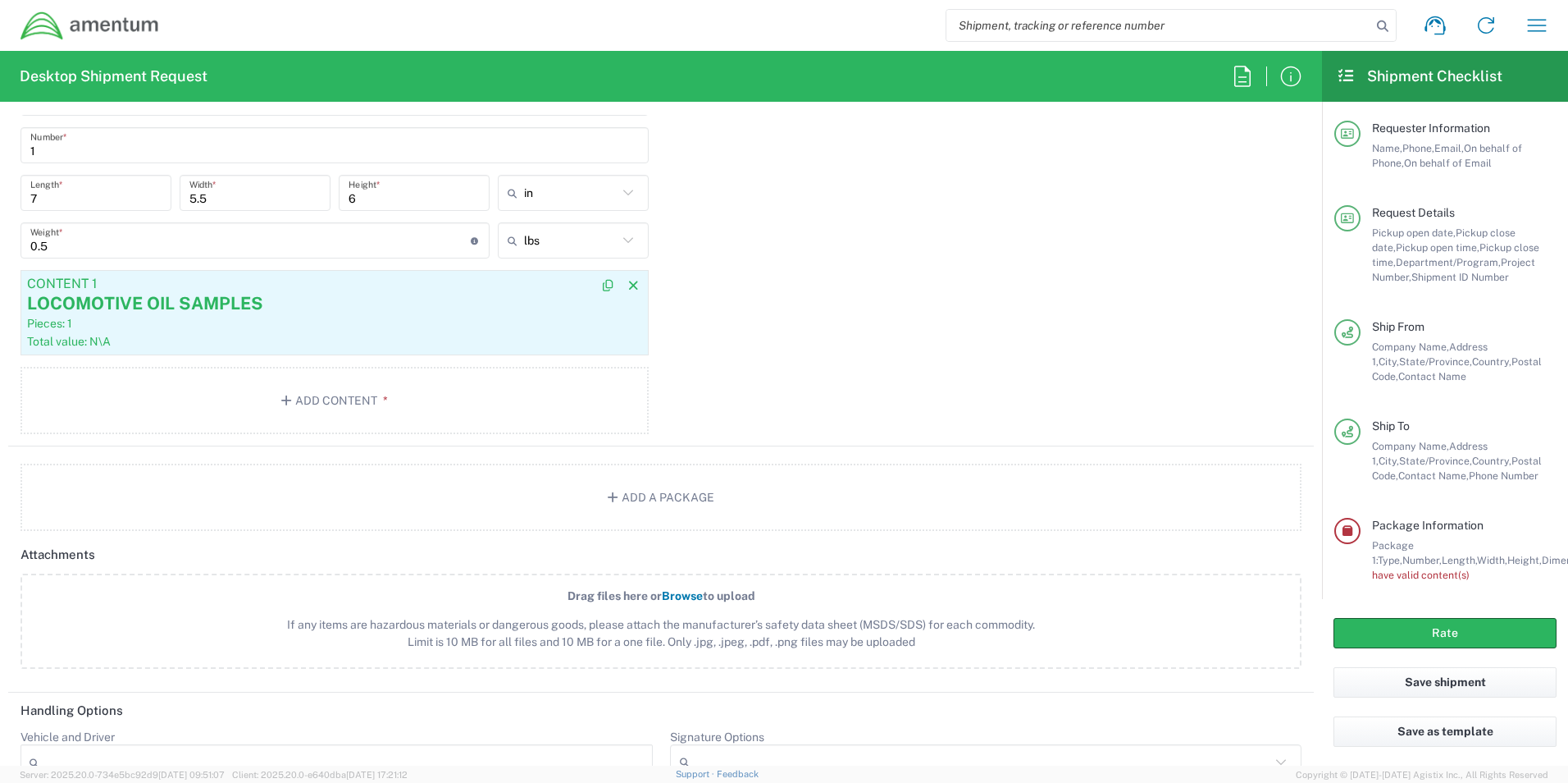
click at [139, 332] on article "Content 1 LOCOMOTIVE OIL SAMPLES Pieces: 1 Total value: N\A" at bounding box center [334, 312] width 628 height 85
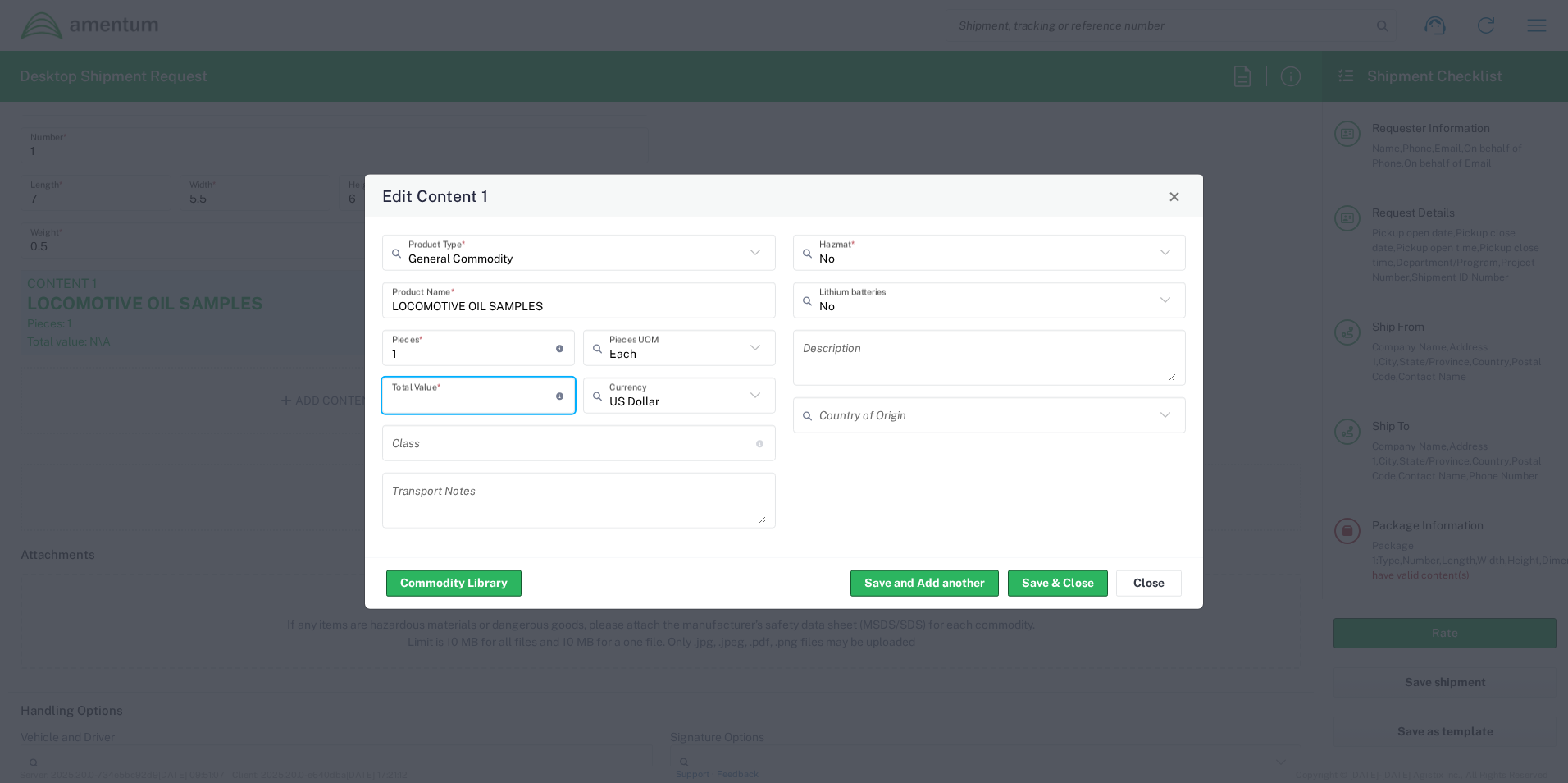
drag, startPoint x: 501, startPoint y: 402, endPoint x: 518, endPoint y: 402, distance: 17.0
click at [501, 402] on input "number" at bounding box center [474, 394] width 164 height 29
click at [560, 397] on agx-control-info "Total value of all the pieces" at bounding box center [560, 395] width 9 height 26
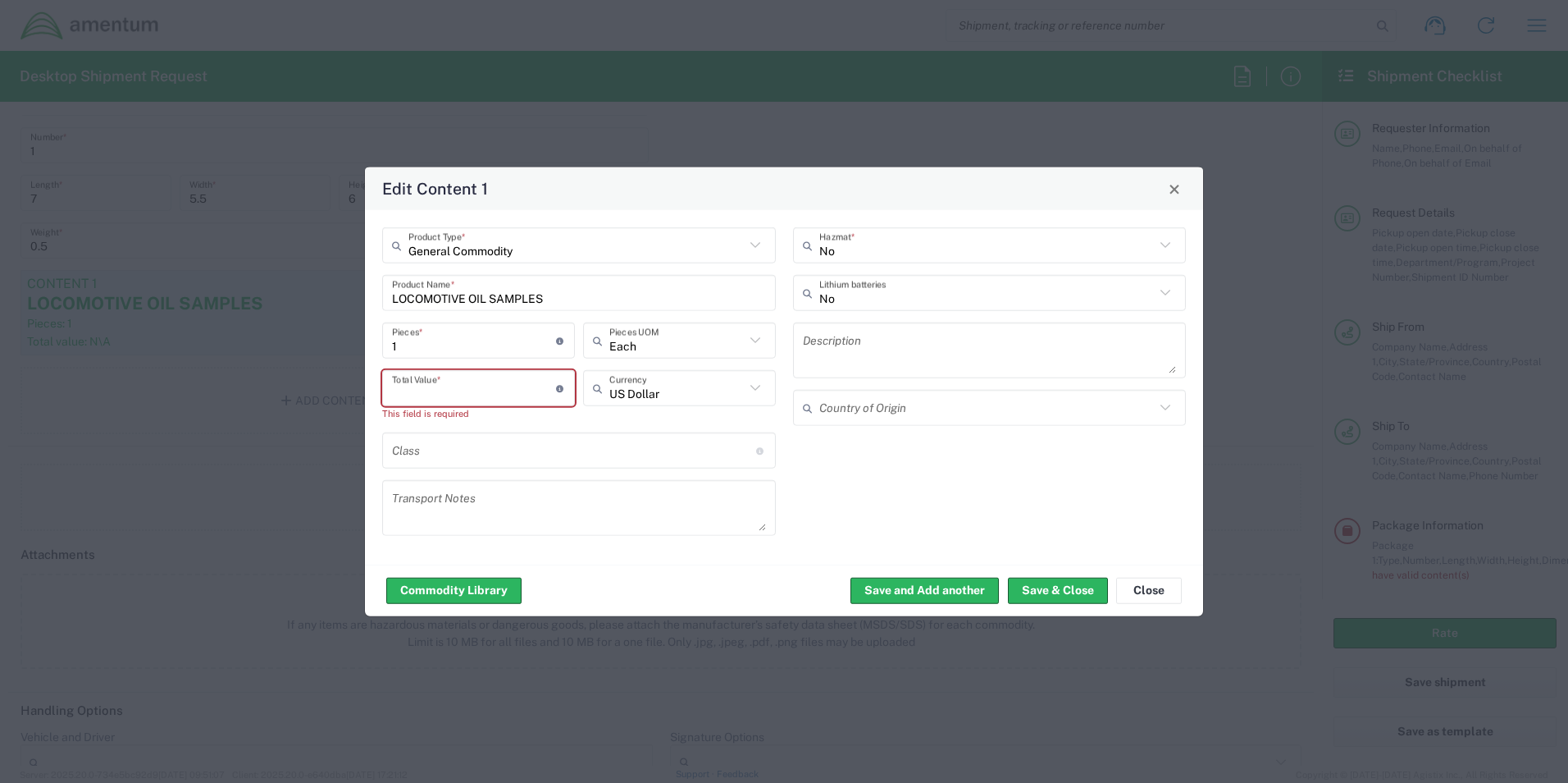
click at [486, 386] on input "number" at bounding box center [474, 388] width 164 height 29
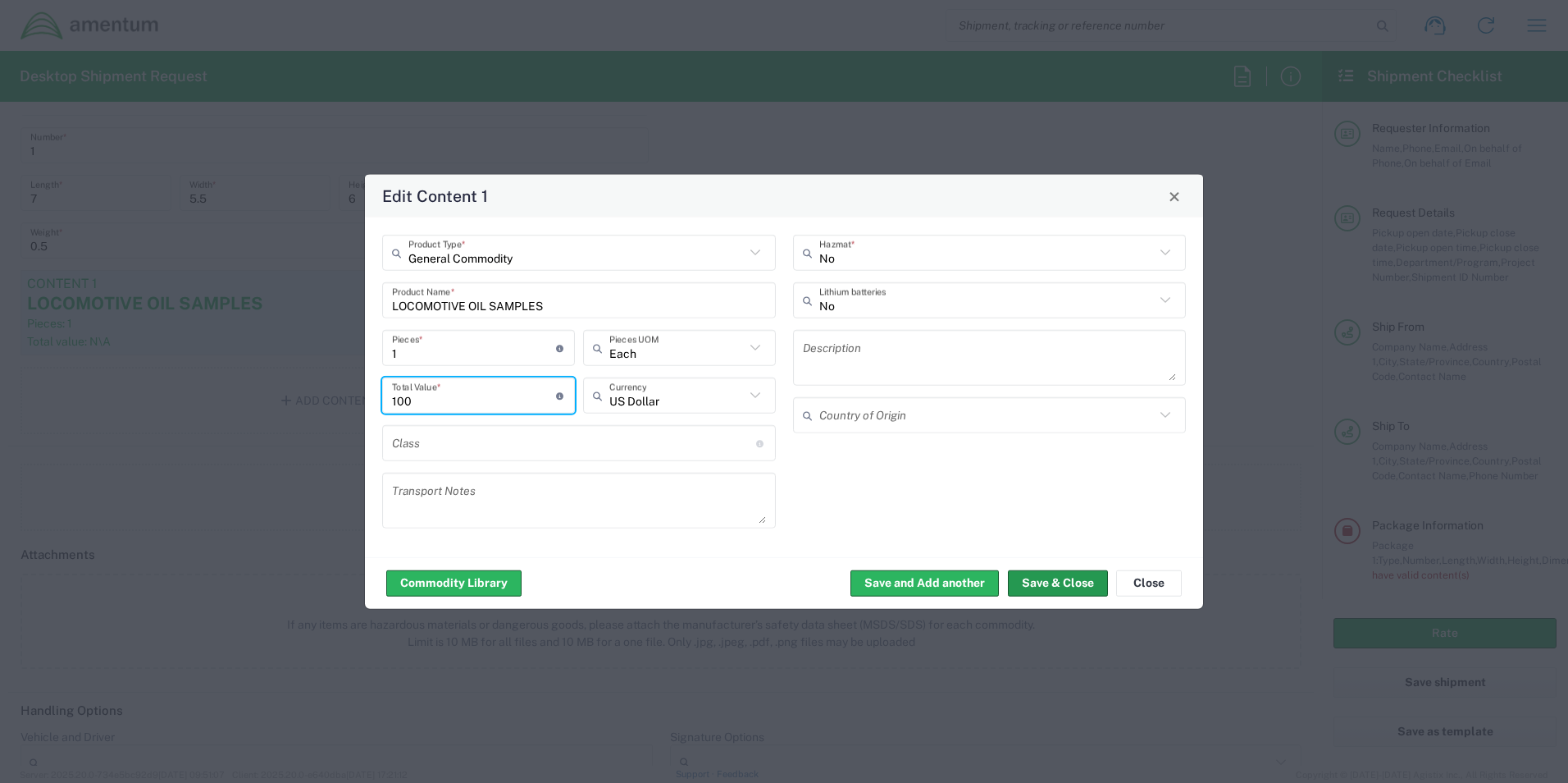
type input "100"
click at [1084, 592] on button "Save & Close" at bounding box center [1058, 582] width 100 height 26
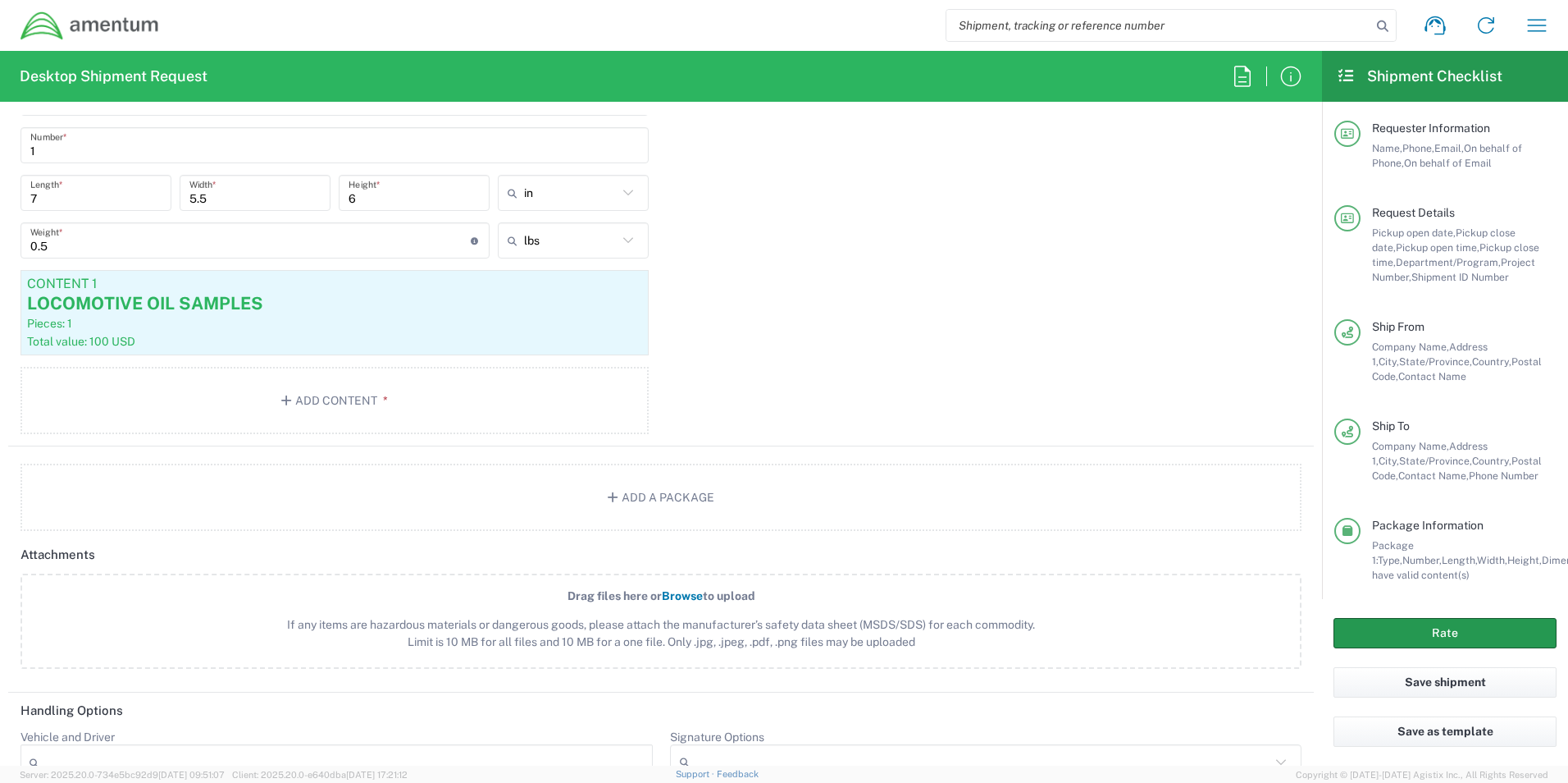
click at [1507, 635] on button "Rate" at bounding box center [1444, 633] width 223 height 30
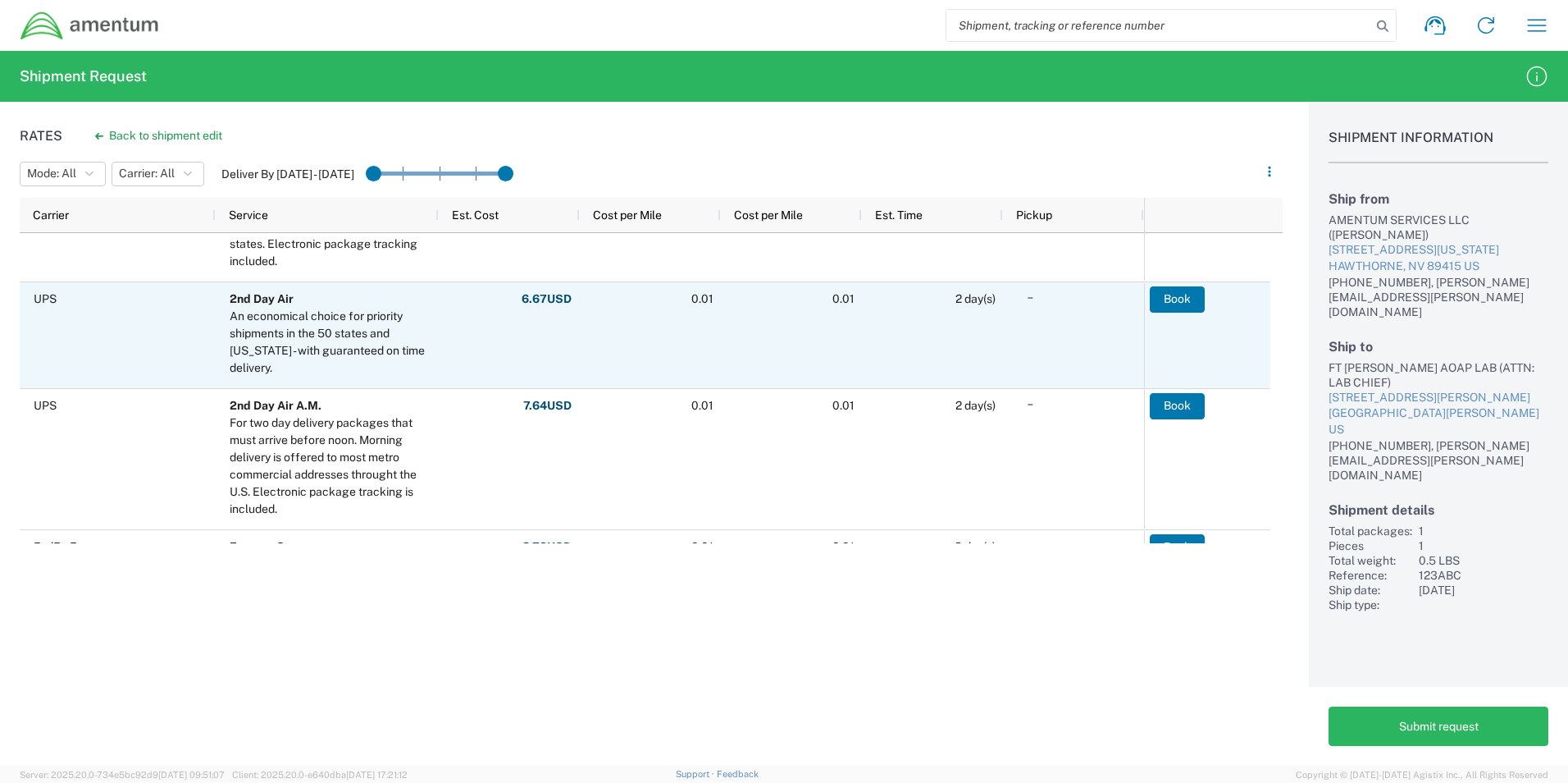
scroll to position [410, 0]
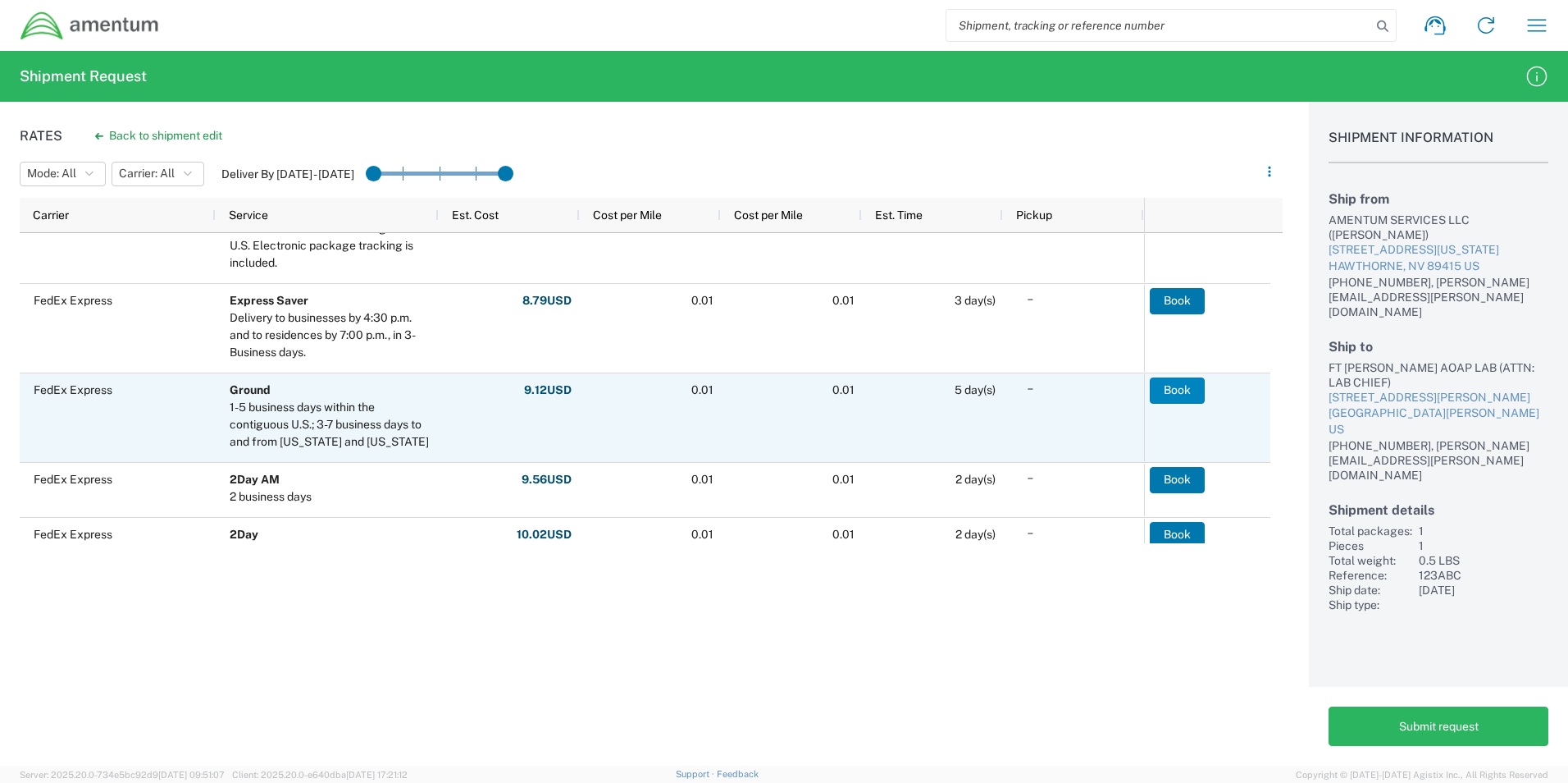
click at [1169, 392] on button "Book" at bounding box center [1177, 391] width 55 height 26
